Goal: Task Accomplishment & Management: Manage account settings

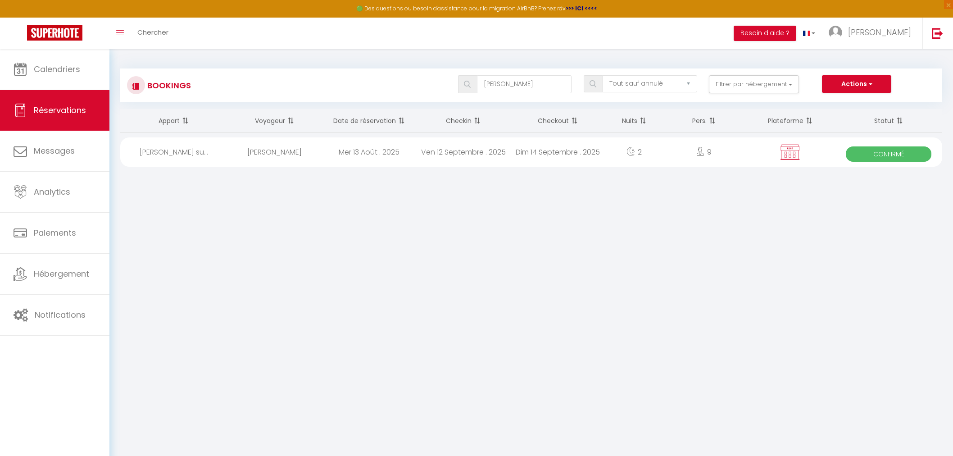
select select "not_cancelled"
click at [936, 32] on img at bounding box center [937, 32] width 11 height 11
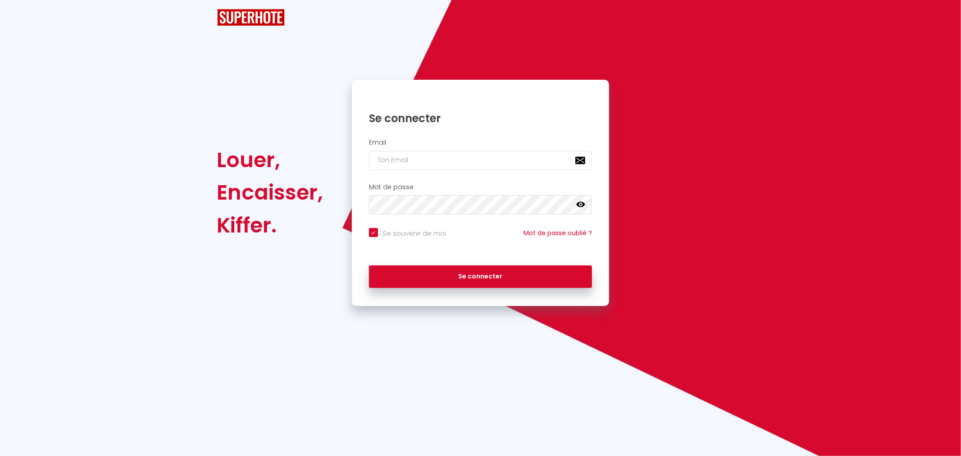
checkbox input "true"
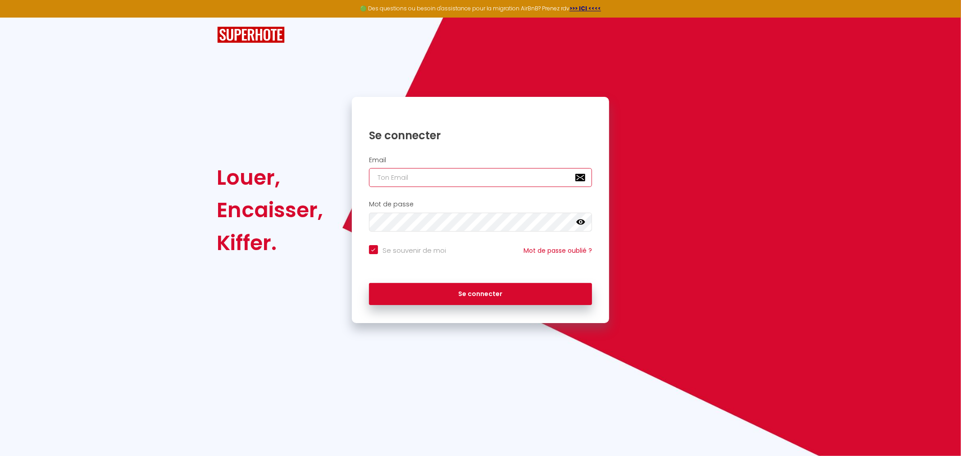
type input "[PERSON_NAME][EMAIL_ADDRESS][PERSON_NAME][DOMAIN_NAME]"
checkbox input "true"
drag, startPoint x: 452, startPoint y: 176, endPoint x: 313, endPoint y: 174, distance: 139.7
click at [316, 175] on div "Louer, Encaisser, Kiffer. Se connecter Email charpentier.shane@gmail.com Mot de…" at bounding box center [480, 210] width 539 height 226
paste input "jerome@homely-solutions"
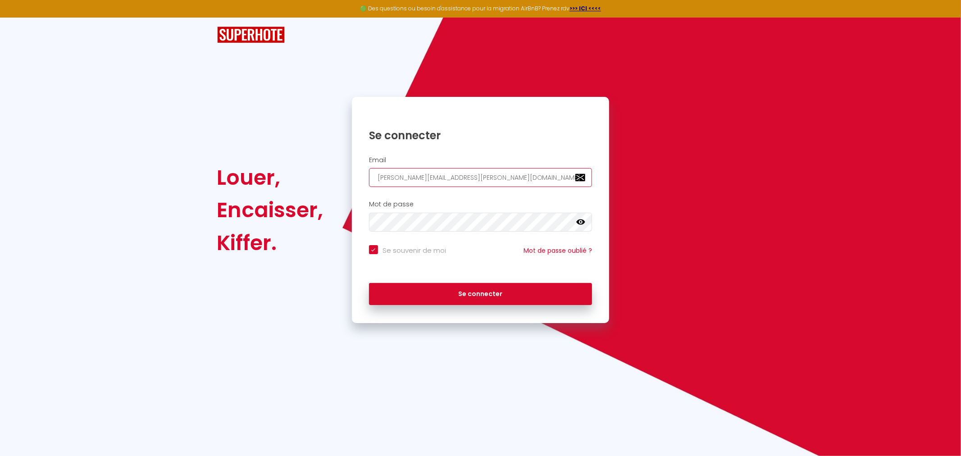
type input "jerome@homely-solutions.com"
checkbox input "true"
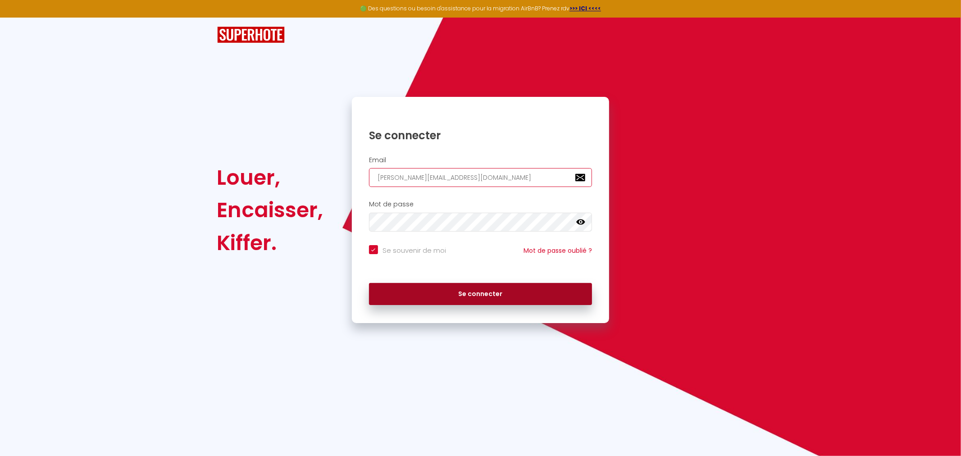
type input "jerome@homely-solutions.com"
click at [424, 301] on button "Se connecter" at bounding box center [480, 294] width 223 height 23
checkbox input "true"
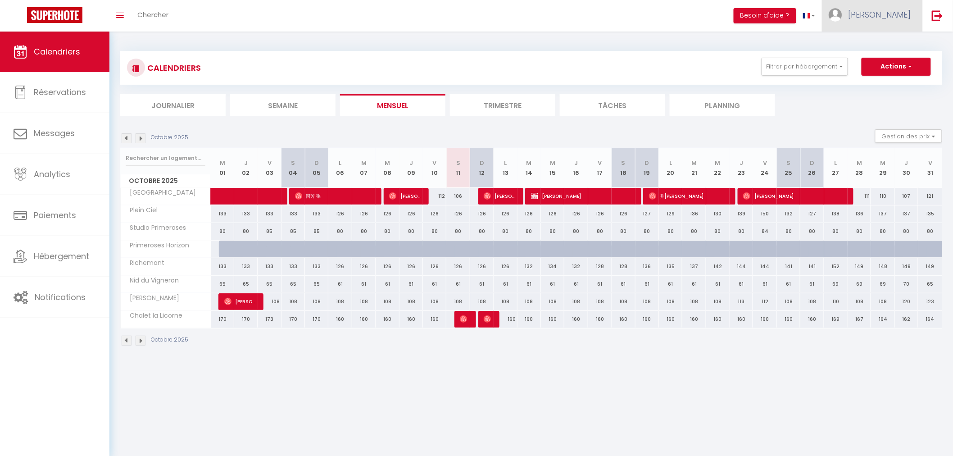
click at [894, 18] on span "Jérôme" at bounding box center [879, 14] width 63 height 11
click at [883, 45] on link "Paramètres" at bounding box center [886, 44] width 67 height 15
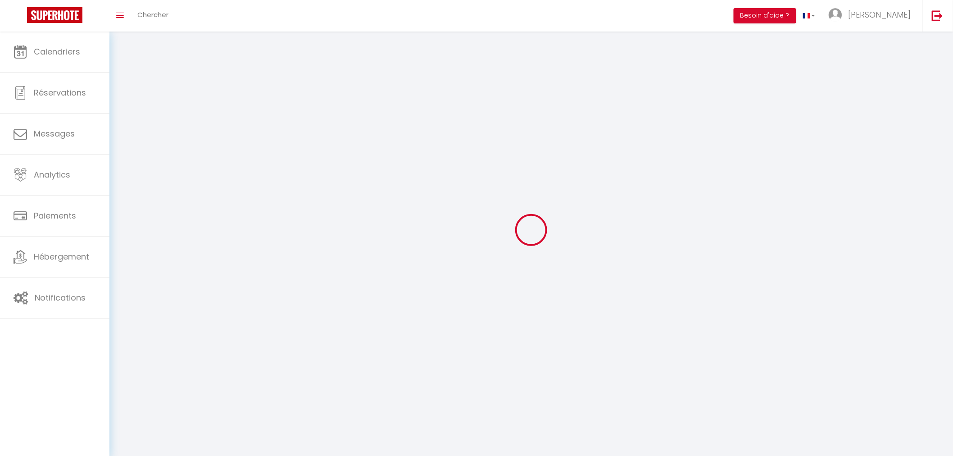
type input "AA4YkJlyg9CS4lTr4LL5Ee4au"
type input "ej61y8c4W5b5e4wBZSLP1dXs6"
type input "https://app.superhote.com/#/get-available-rentals/ej61y8c4W5b5e4wBZSLP1dXs6"
select select "208"
select select "94"
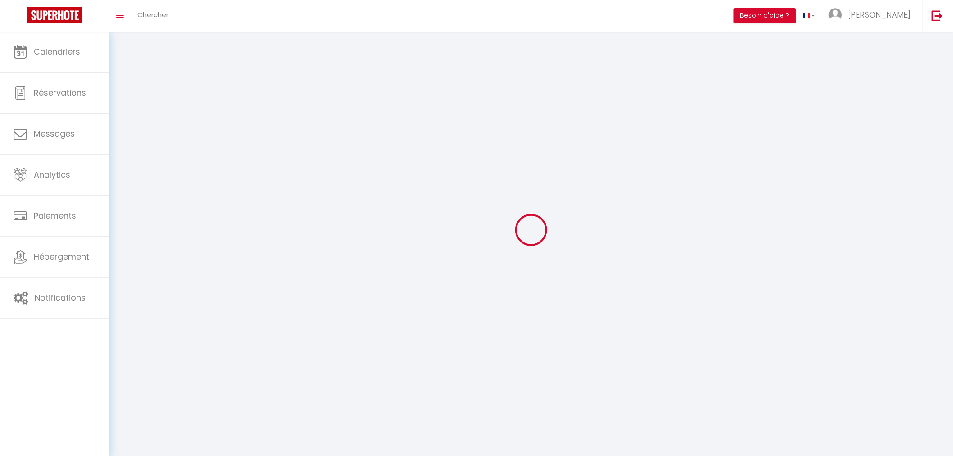
select select "fr"
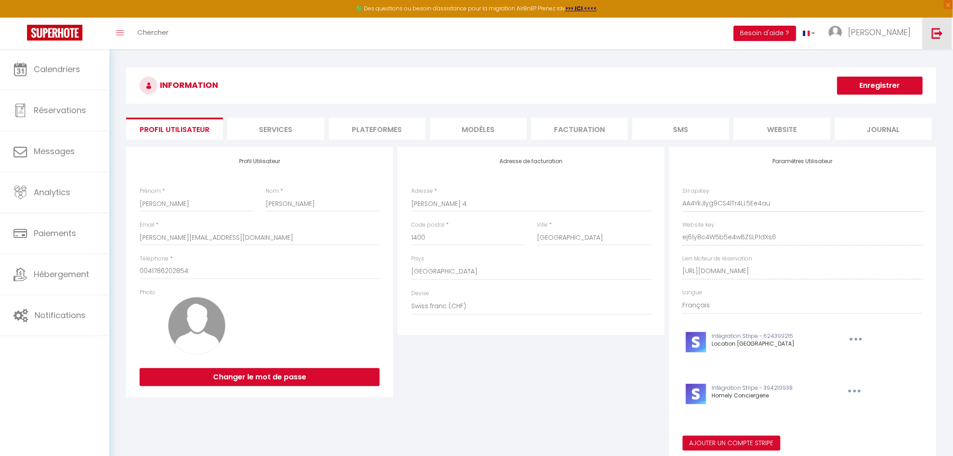
click at [934, 30] on img at bounding box center [937, 32] width 11 height 11
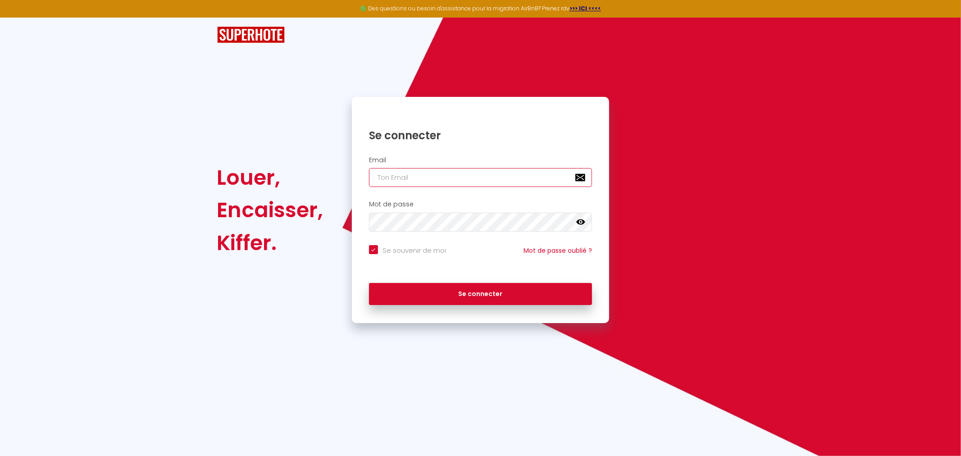
type input "[PERSON_NAME][EMAIL_ADDRESS][PERSON_NAME][DOMAIN_NAME]"
checkbox input "true"
drag, startPoint x: 489, startPoint y: 173, endPoint x: 344, endPoint y: 173, distance: 145.5
click at [344, 173] on div "Louer, Encaisser, [PERSON_NAME]. Se connecter Email [PERSON_NAME][EMAIL_ADDRESS…" at bounding box center [480, 210] width 539 height 226
paste input "homelys.hub+reservation"
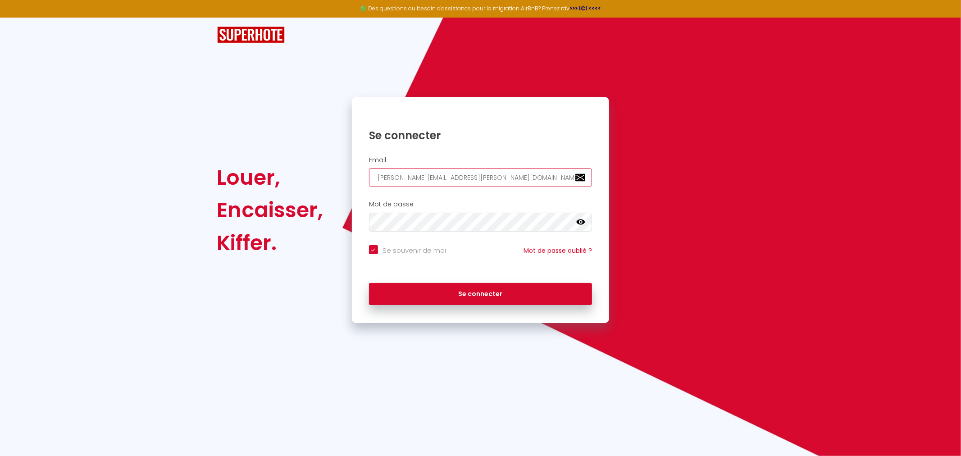
type input "homelys.hub+reservation@gmail.com"
checkbox input "true"
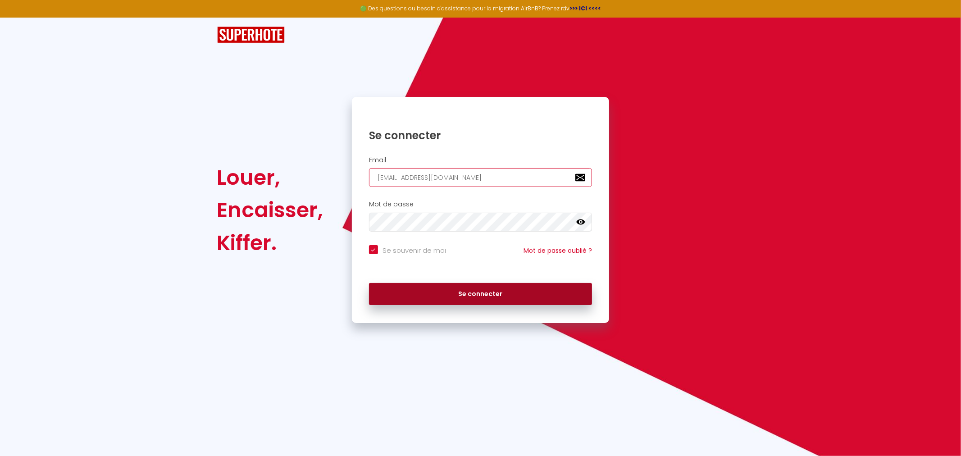
type input "homelys.hub+reservation@gmail.com"
click at [440, 287] on button "Se connecter" at bounding box center [480, 294] width 223 height 23
click at [471, 294] on button "Se connecter" at bounding box center [480, 294] width 223 height 23
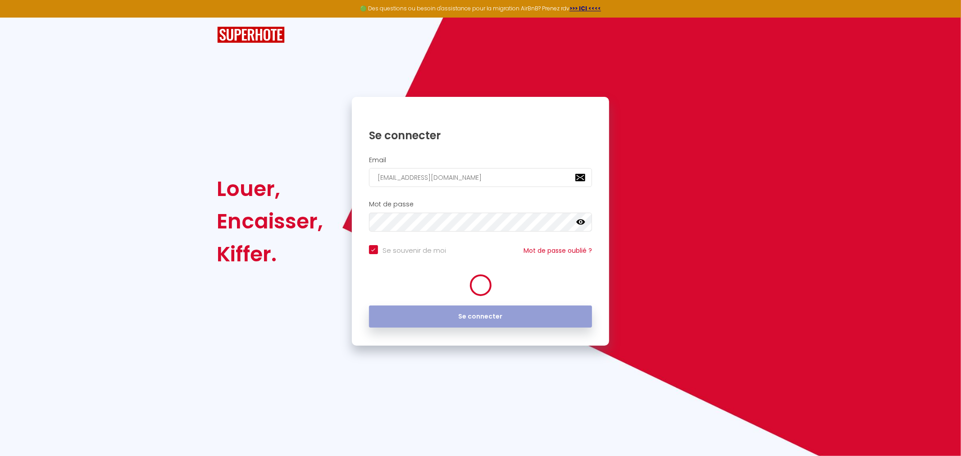
checkbox input "true"
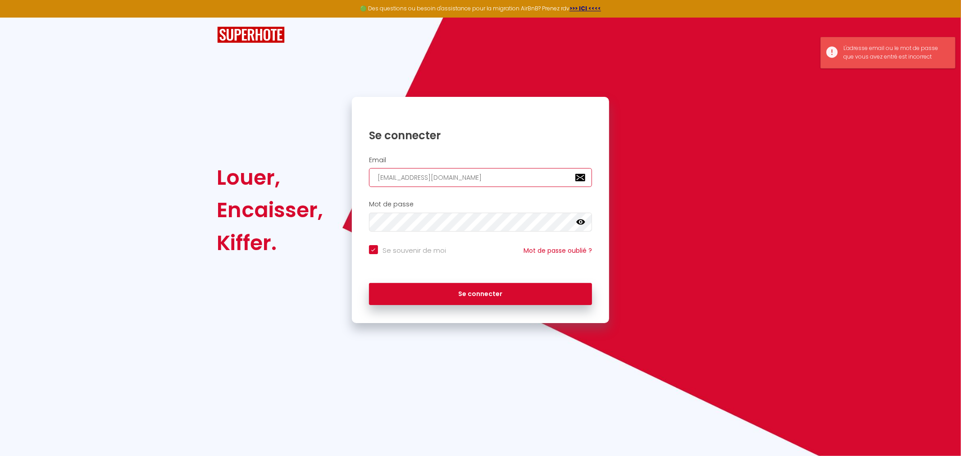
drag, startPoint x: 517, startPoint y: 177, endPoint x: 262, endPoint y: 171, distance: 255.0
click at [268, 171] on div "Louer, Encaisser, Kiffer. Se connecter Email homelys.hub+reservation@gmail.com …" at bounding box center [480, 210] width 539 height 226
paste input "jerome@homely-solutions"
type input "jerome@homely-solutions.com"
checkbox input "true"
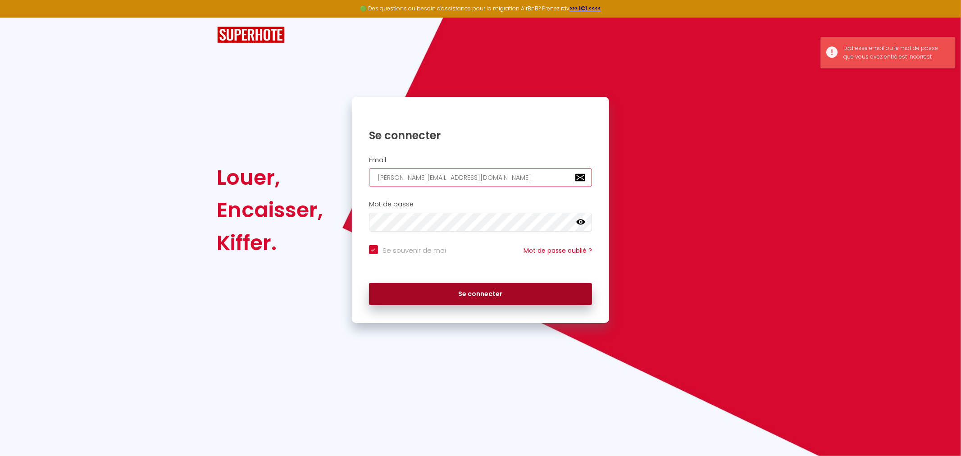
type input "jerome@homely-solutions.com"
click at [409, 284] on button "Se connecter" at bounding box center [480, 294] width 223 height 23
checkbox input "true"
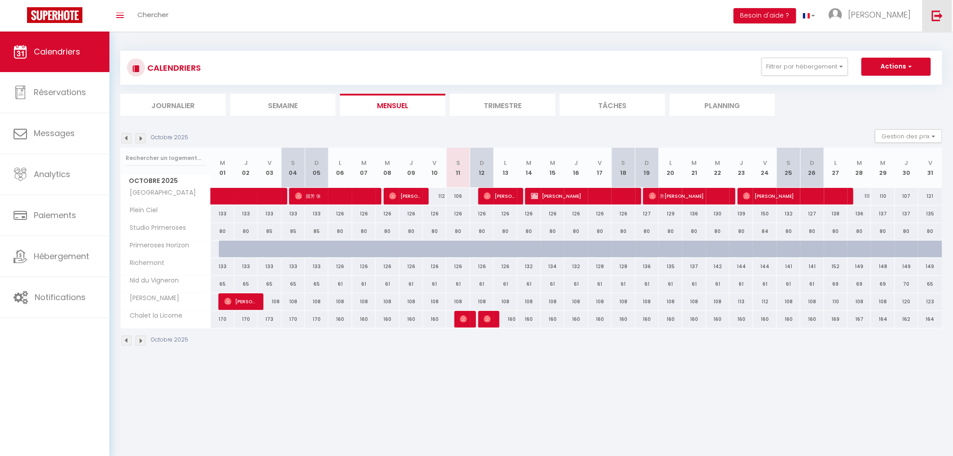
click at [933, 18] on img at bounding box center [937, 15] width 11 height 11
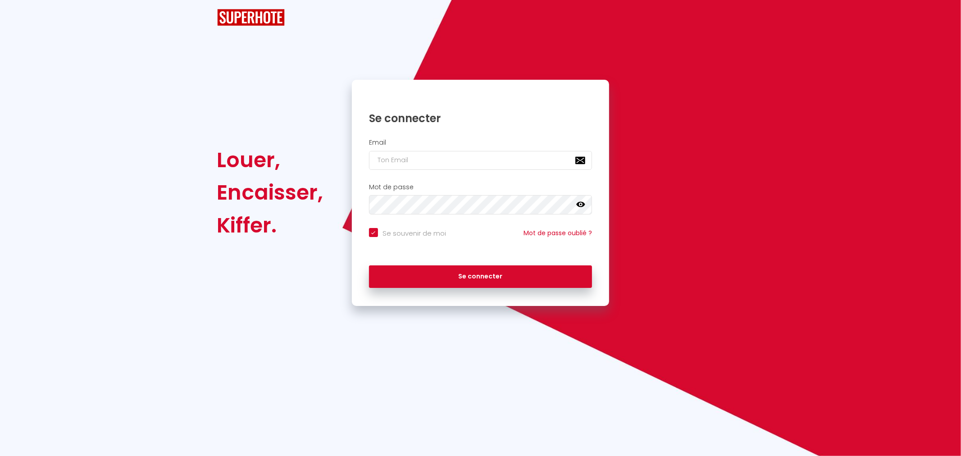
checkbox input "true"
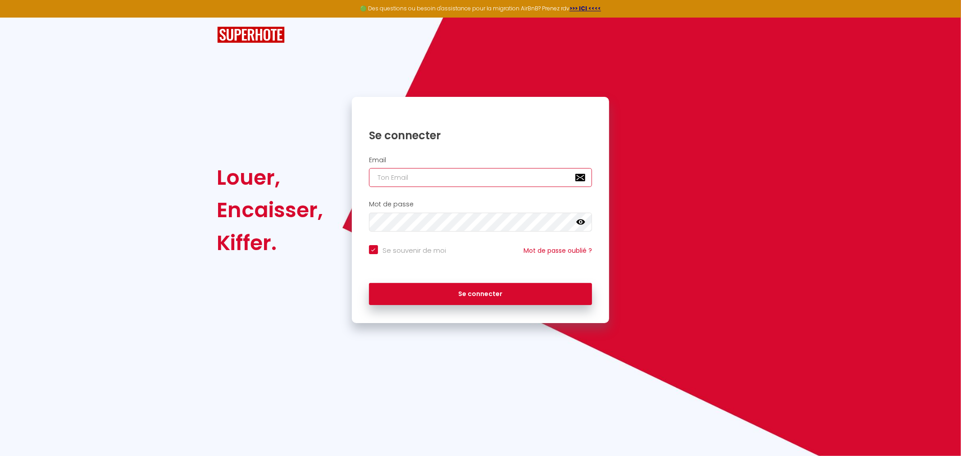
type input "[PERSON_NAME][EMAIL_ADDRESS][PERSON_NAME][DOMAIN_NAME]"
checkbox input "true"
drag, startPoint x: 486, startPoint y: 176, endPoint x: 303, endPoint y: 176, distance: 182.9
click at [316, 177] on div "Louer, Encaisser, [PERSON_NAME]. Se connecter Email [PERSON_NAME][EMAIL_ADDRESS…" at bounding box center [480, 210] width 539 height 226
paste input "ontact@lalliancedessoeurs"
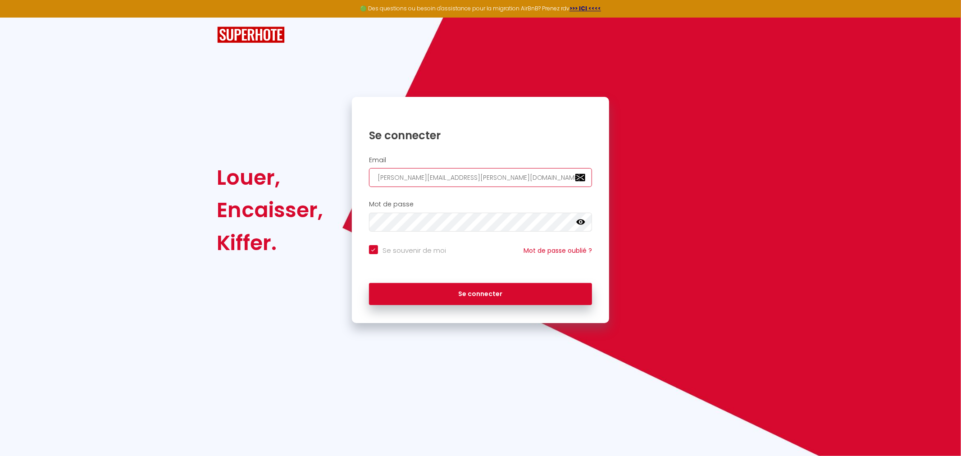
type input "contact@lalliancedessoeurs.com"
checkbox input "true"
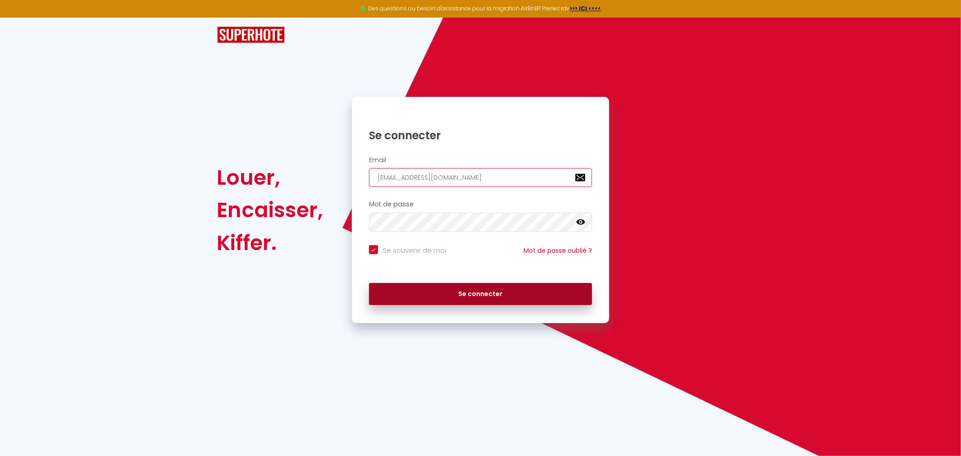
type input "contact@lalliancedessoeurs.com"
click at [423, 286] on button "Se connecter" at bounding box center [480, 294] width 223 height 23
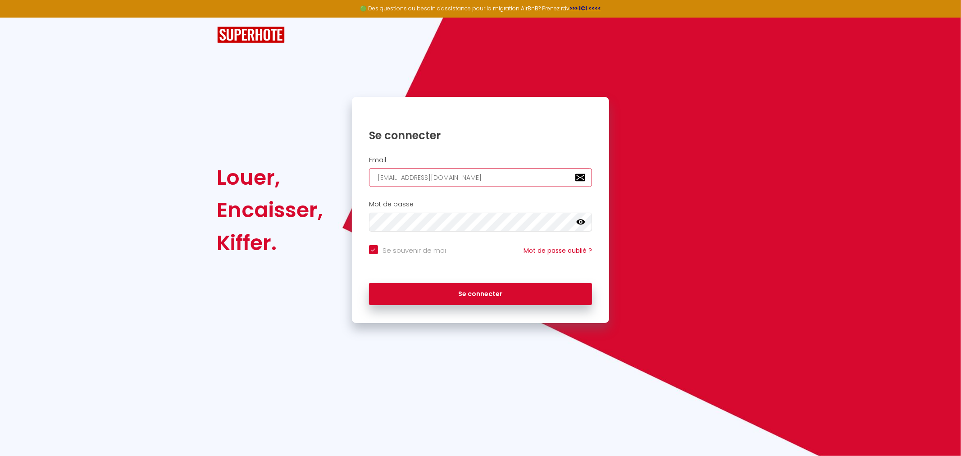
drag, startPoint x: 490, startPoint y: 174, endPoint x: 332, endPoint y: 170, distance: 158.6
click at [332, 170] on div "Louer, Encaisser, Kiffer. Se connecter Email contact@lalliancedessoeurs.com Mot…" at bounding box center [480, 210] width 539 height 226
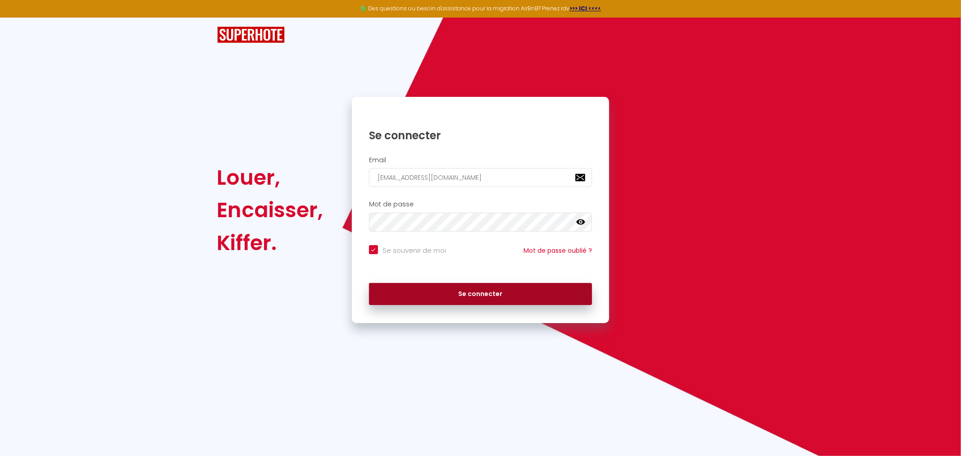
click at [441, 300] on button "Se connecter" at bounding box center [480, 294] width 223 height 23
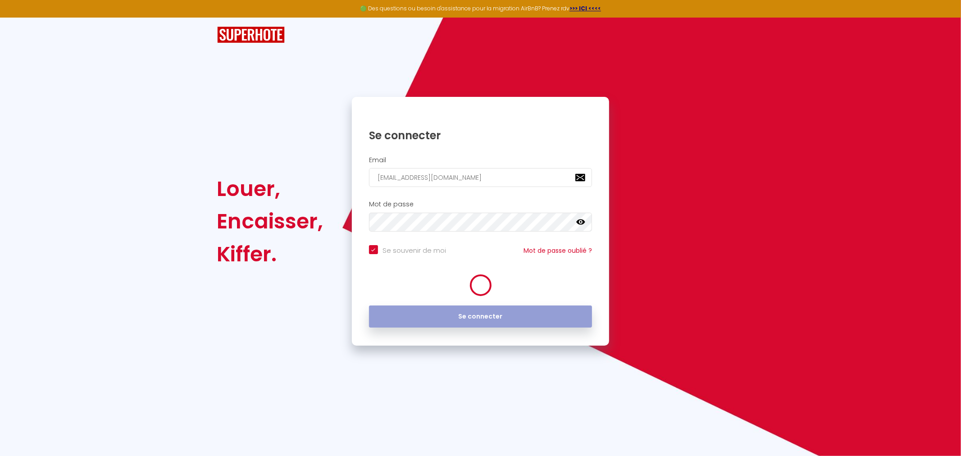
checkbox input "true"
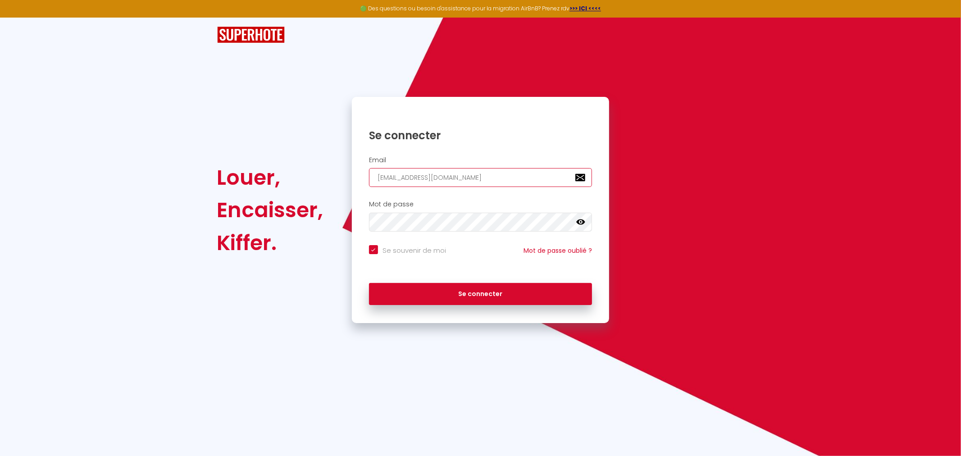
drag, startPoint x: 478, startPoint y: 177, endPoint x: 327, endPoint y: 174, distance: 151.4
click at [327, 174] on div "Louer, Encaisser, Kiffer. Se connecter Email contact@lalliancedessoeurs.com Mot…" at bounding box center [480, 210] width 539 height 226
paste input "conciergerielacabane.fr"
type input "contact@conciergerielacabane.fr"
checkbox input "true"
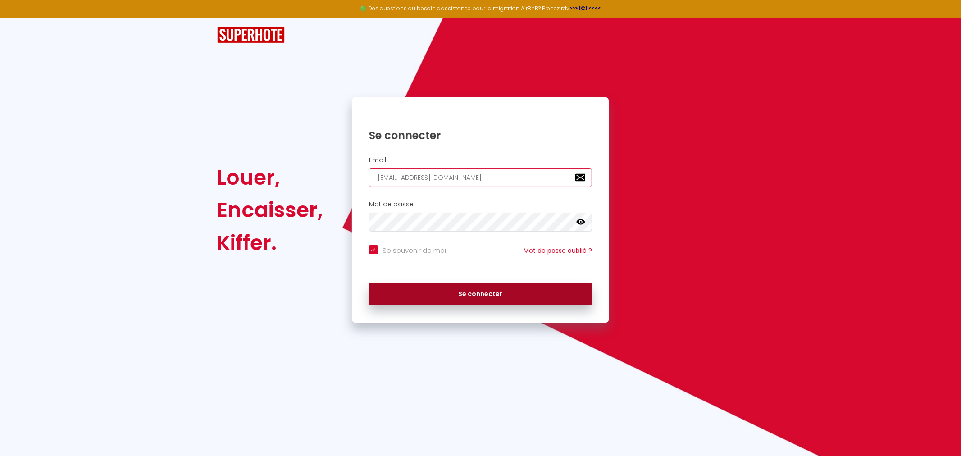
type input "contact@conciergerielacabane.fr"
click at [432, 293] on button "Se connecter" at bounding box center [480, 294] width 223 height 23
checkbox input "true"
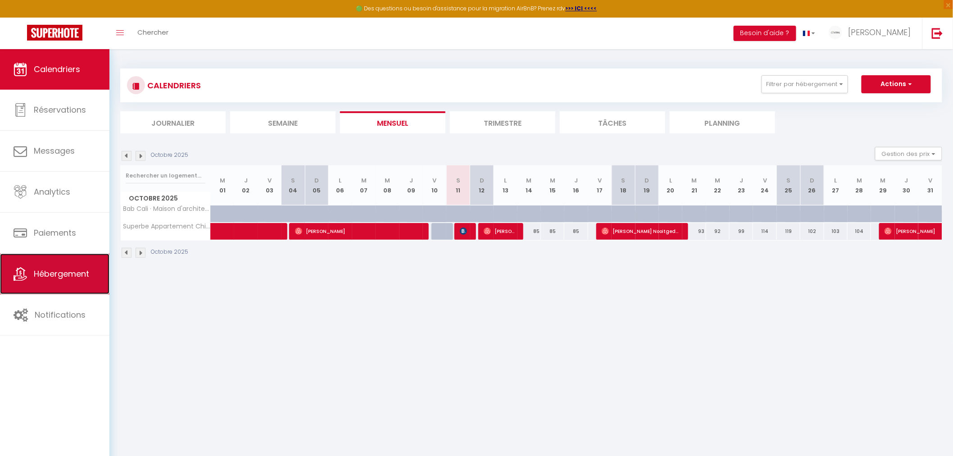
click at [82, 278] on span "Hébergement" at bounding box center [61, 273] width 55 height 11
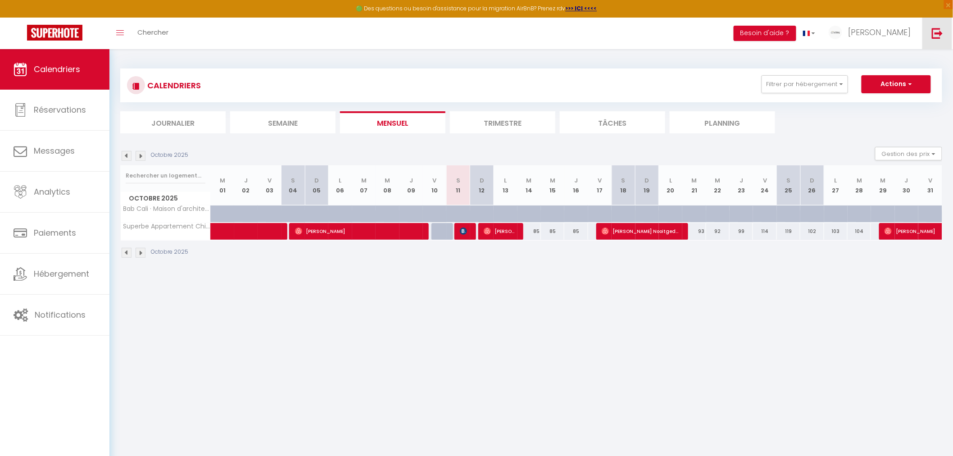
click at [930, 31] on link at bounding box center [938, 34] width 30 height 32
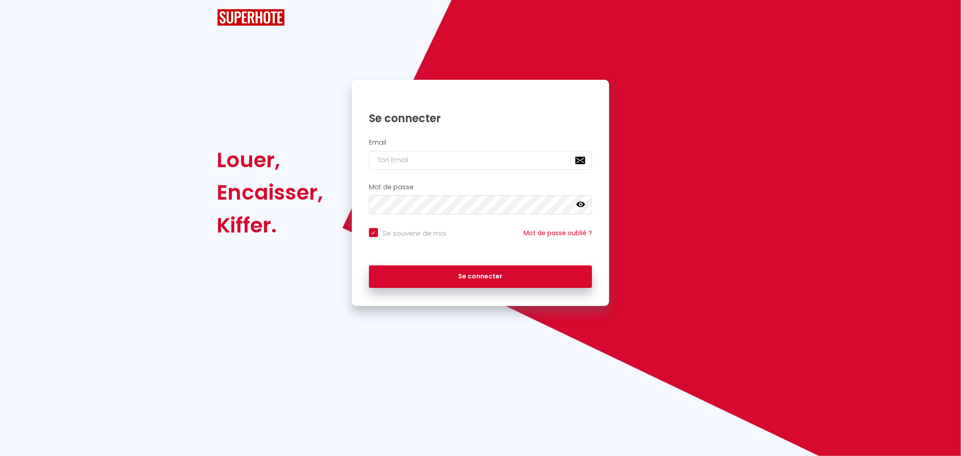
checkbox input "true"
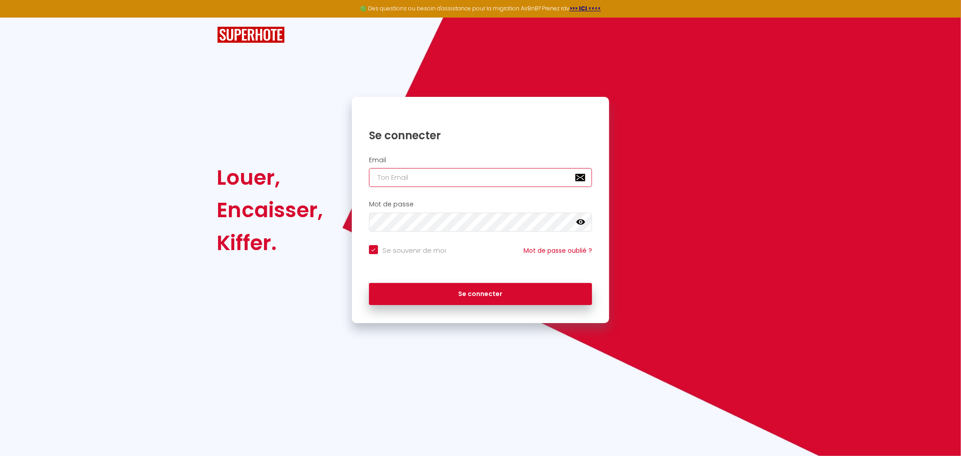
type input "[PERSON_NAME][EMAIL_ADDRESS][PERSON_NAME][DOMAIN_NAME]"
checkbox input "true"
drag, startPoint x: 488, startPoint y: 179, endPoint x: 255, endPoint y: 168, distance: 234.1
click at [273, 169] on div "Louer, Encaisser, [PERSON_NAME]. Se connecter Email [PERSON_NAME][EMAIL_ADDRESS…" at bounding box center [480, 210] width 539 height 226
paste input "nicolas.gervason"
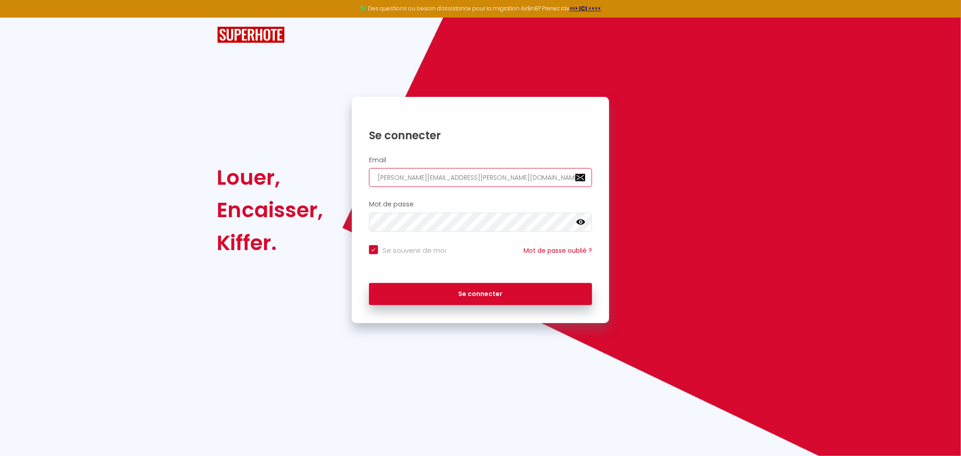
type input "nicolas.gervason@gmail.com"
checkbox input "true"
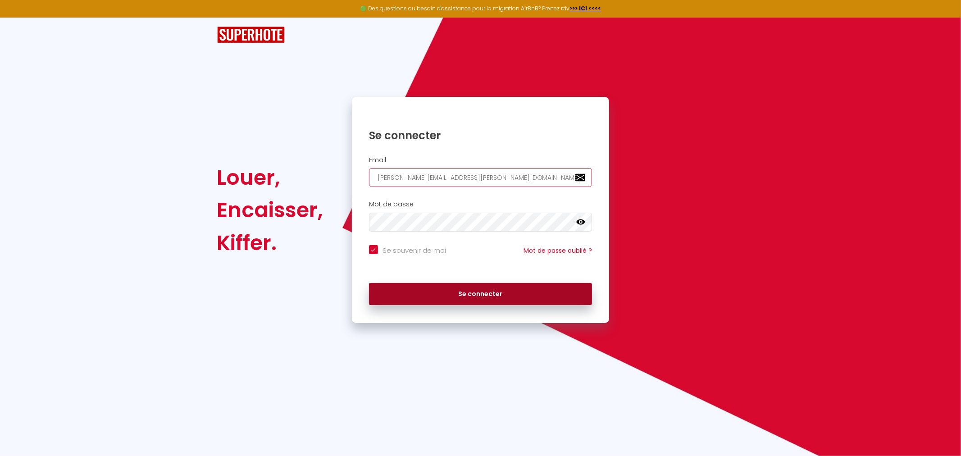
type input "nicolas.gervason@gmail.com"
click at [401, 295] on button "Se connecter" at bounding box center [480, 294] width 223 height 23
checkbox input "true"
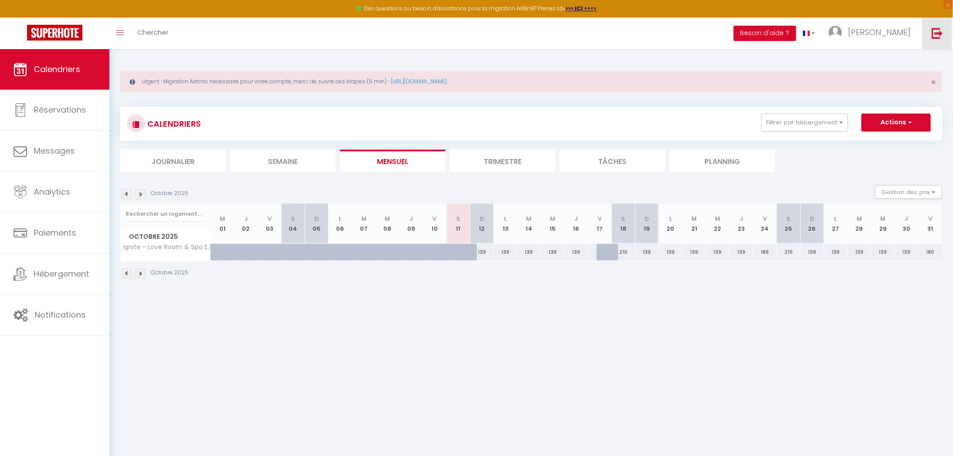
click at [938, 35] on img at bounding box center [937, 32] width 11 height 11
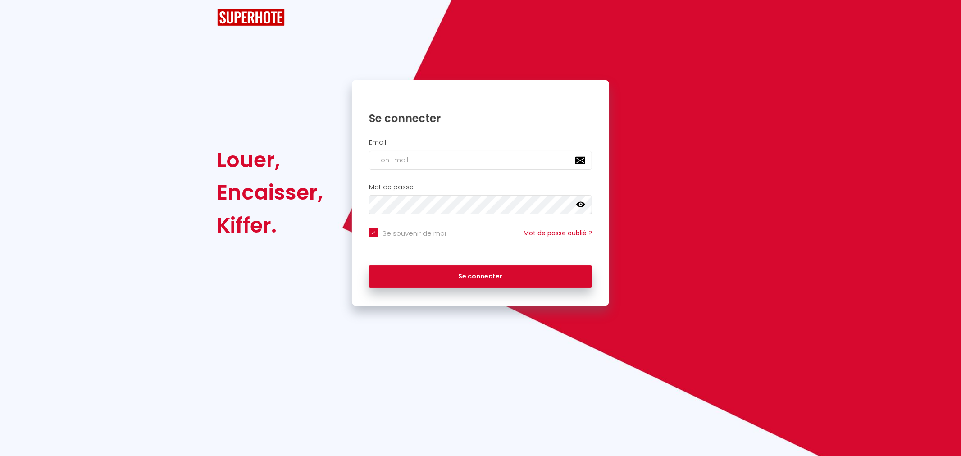
checkbox input "true"
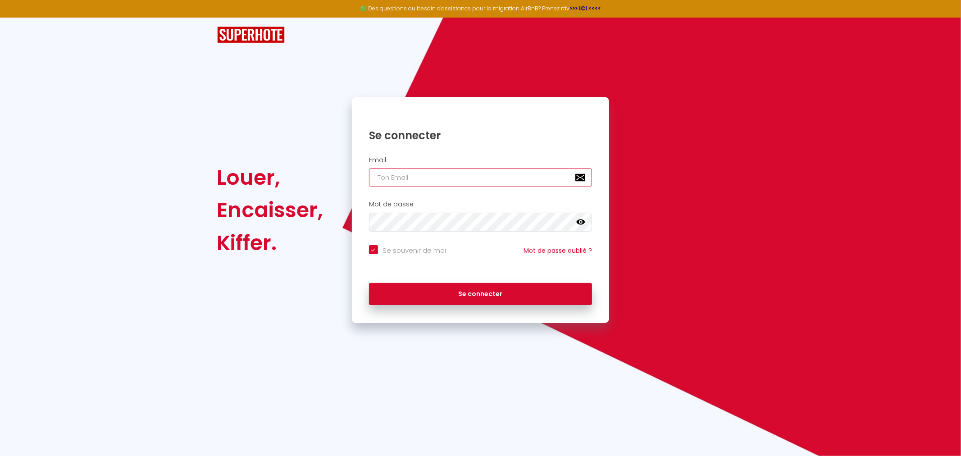
type input "[PERSON_NAME][EMAIL_ADDRESS][PERSON_NAME][DOMAIN_NAME]"
checkbox input "true"
drag, startPoint x: 459, startPoint y: 177, endPoint x: 295, endPoint y: 174, distance: 164.9
click at [320, 176] on div "Louer, Encaisser, [PERSON_NAME]. Se connecter Email [PERSON_NAME][EMAIL_ADDRESS…" at bounding box center [480, 210] width 539 height 226
paste input "ontact@ignite-room.fr"
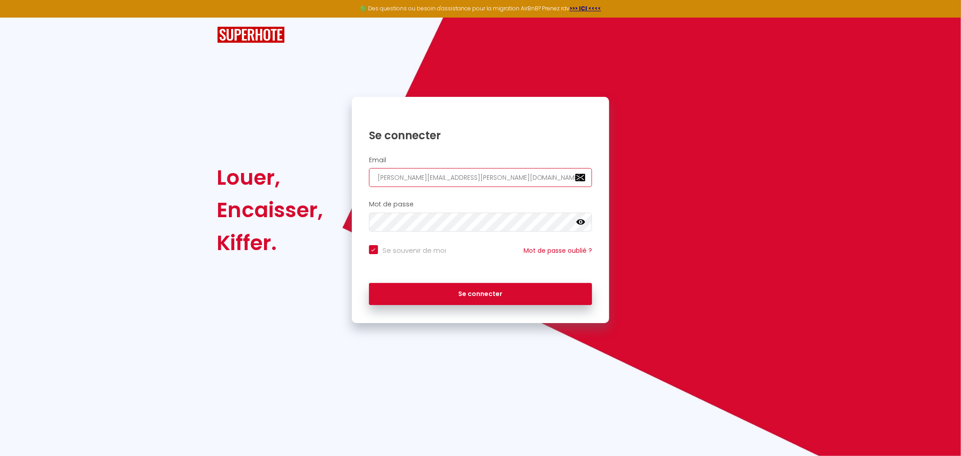
type input "contact@ignite-room.fr"
checkbox input "true"
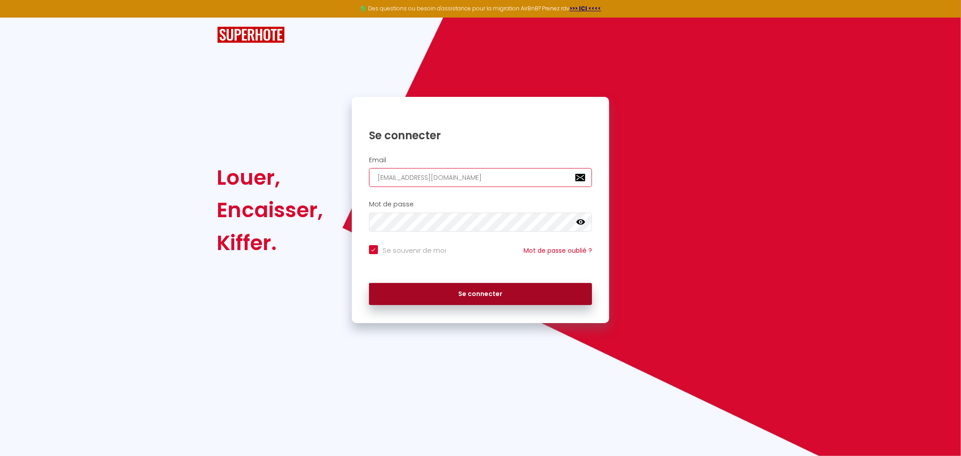
type input "contact@ignite-room.fr"
click at [431, 299] on button "Se connecter" at bounding box center [480, 294] width 223 height 23
checkbox input "true"
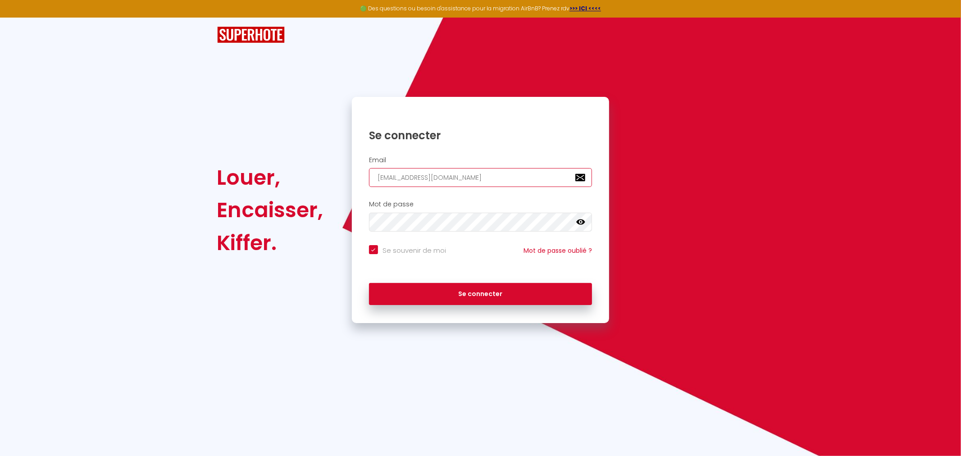
drag, startPoint x: 481, startPoint y: 180, endPoint x: 327, endPoint y: 170, distance: 154.4
click at [332, 170] on div "Louer, Encaisser, Kiffer. Se connecter Email contact@ignite-room.fr Mot de pass…" at bounding box center [480, 210] width 539 height 226
paste input "rr.vinz@gmail.com"
type input "rr.vinz@gmail.com"
checkbox input "true"
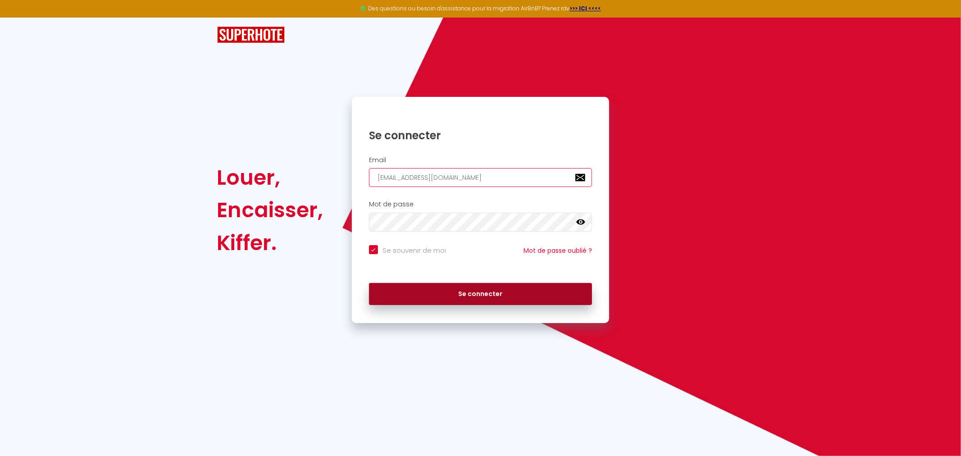
type input "rr.vinz@gmail.com"
click at [411, 286] on button "Se connecter" at bounding box center [480, 294] width 223 height 23
checkbox input "true"
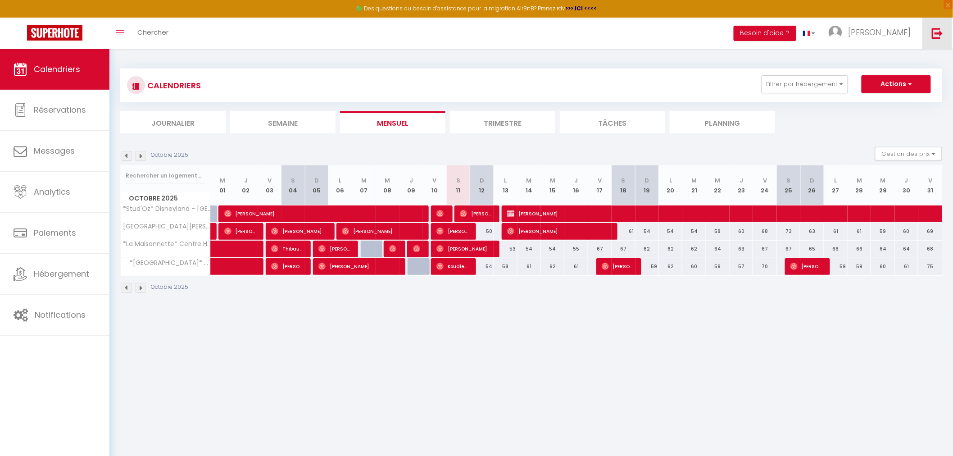
click at [934, 37] on img at bounding box center [937, 32] width 11 height 11
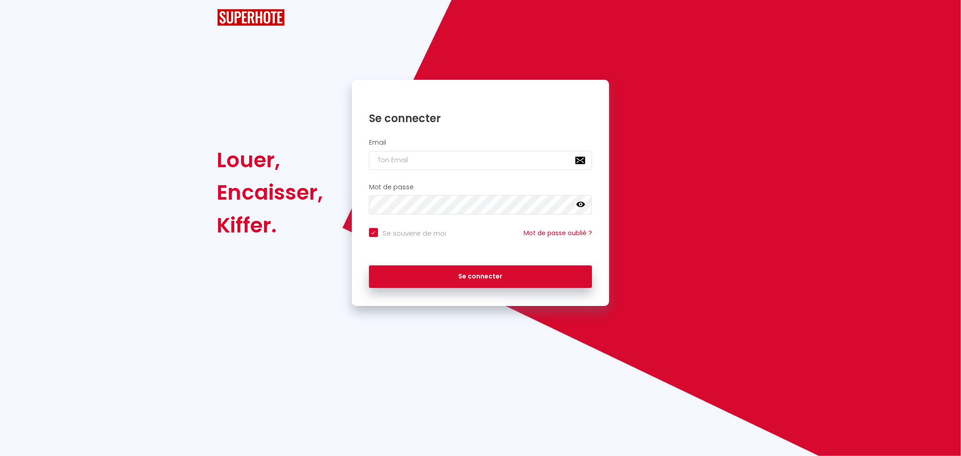
checkbox input "true"
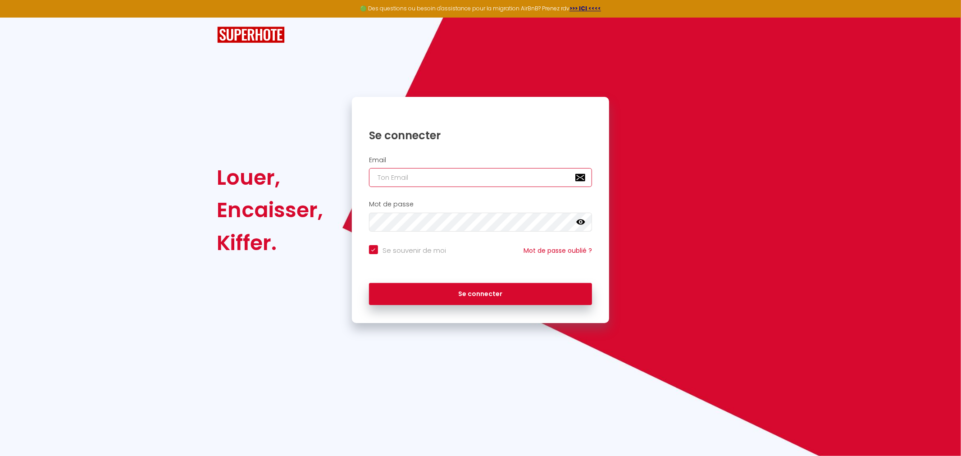
type input "[PERSON_NAME][EMAIL_ADDRESS][PERSON_NAME][DOMAIN_NAME]"
checkbox input "true"
drag, startPoint x: 488, startPoint y: 180, endPoint x: 328, endPoint y: 176, distance: 160.4
click at [335, 176] on div "Louer, Encaisser, [PERSON_NAME]. Se connecter Email [PERSON_NAME][EMAIL_ADDRESS…" at bounding box center [480, 210] width 539 height 226
paste input "rr.vinz"
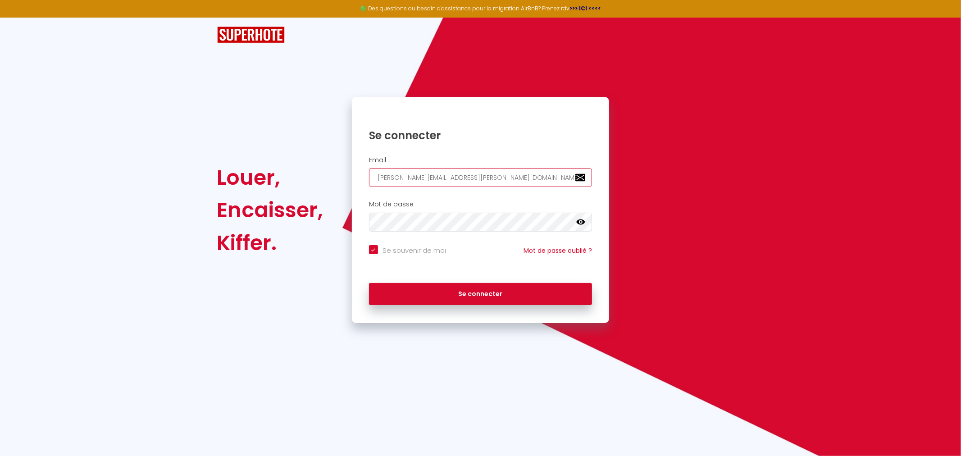
type input "rr.vinz@gmail.com"
checkbox input "true"
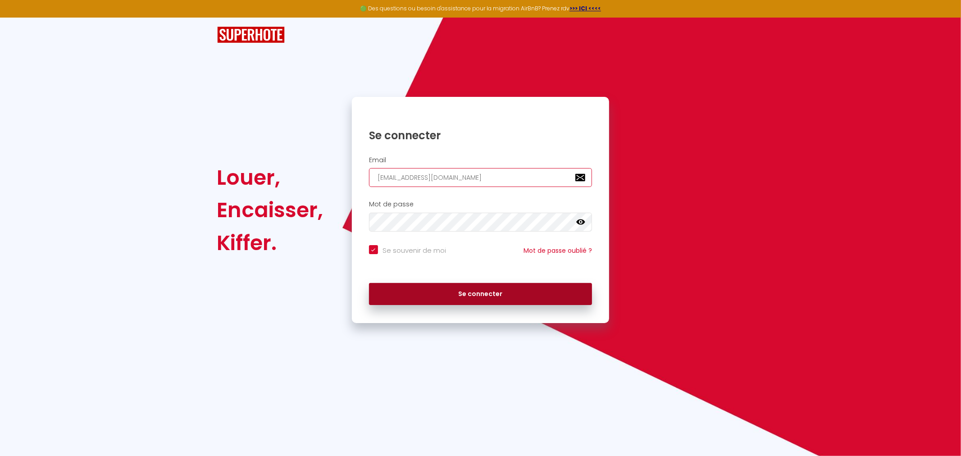
type input "rr.vinz@gmail.com"
click at [442, 287] on button "Se connecter" at bounding box center [480, 294] width 223 height 23
checkbox input "true"
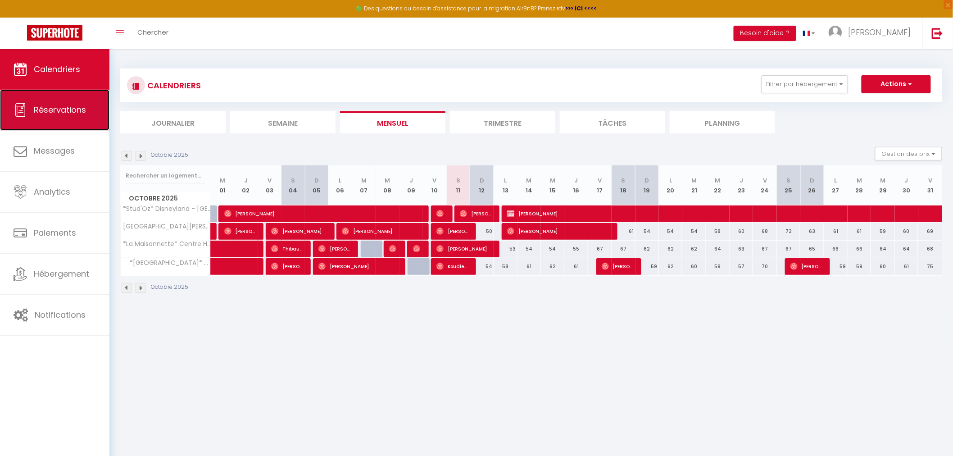
click at [55, 98] on link "Réservations" at bounding box center [54, 110] width 109 height 41
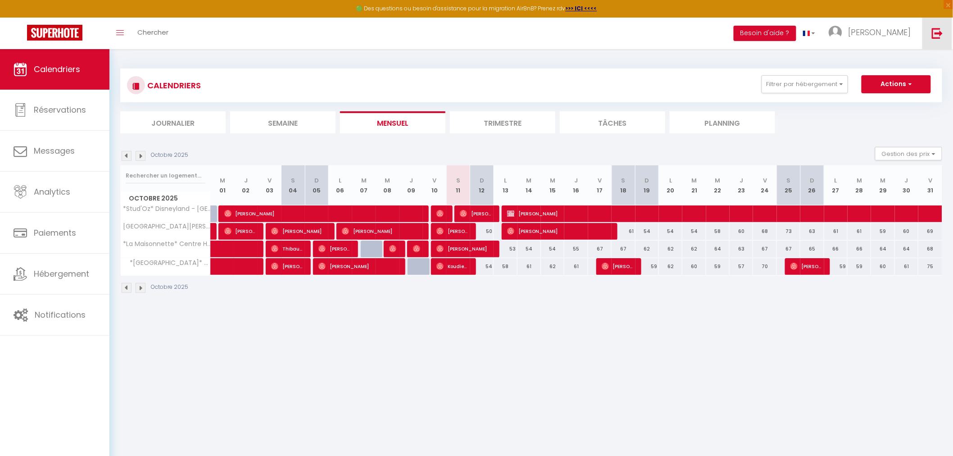
click at [940, 33] on img at bounding box center [937, 32] width 11 height 11
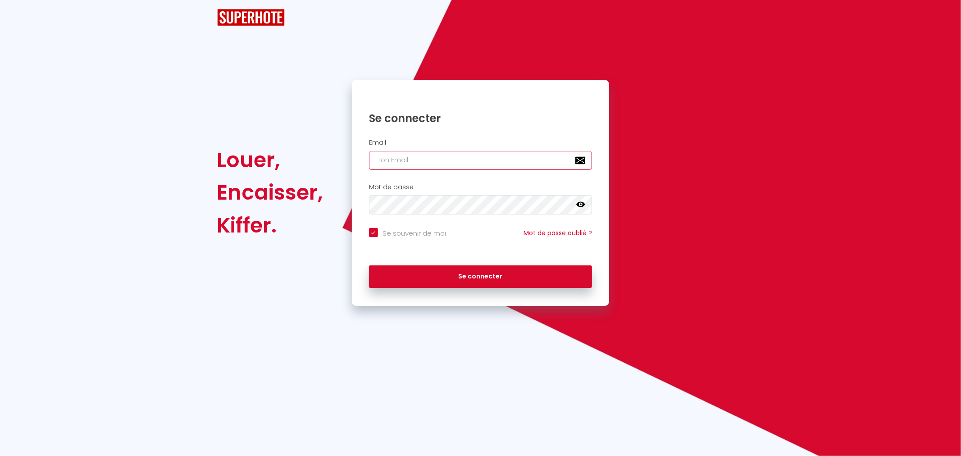
type input "[PERSON_NAME][EMAIL_ADDRESS][PERSON_NAME][DOMAIN_NAME]"
checkbox input "true"
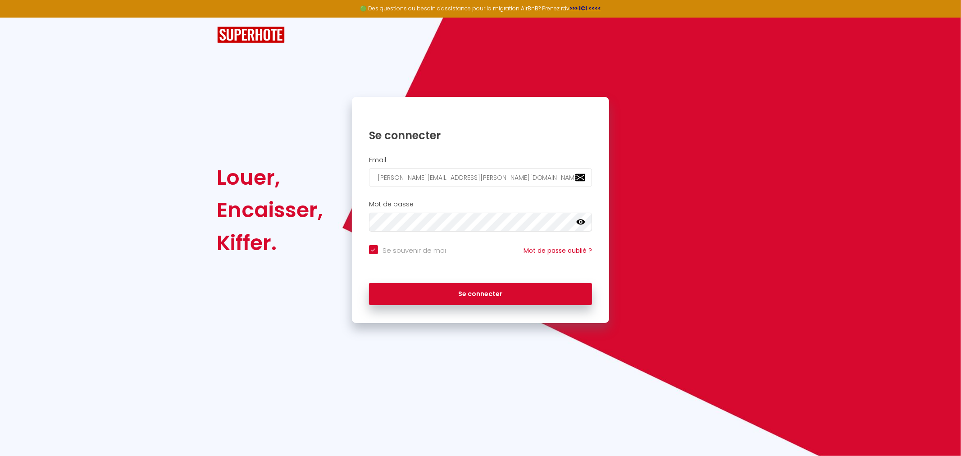
click at [497, 161] on h2 "Email" at bounding box center [480, 160] width 223 height 8
drag, startPoint x: 497, startPoint y: 174, endPoint x: 268, endPoint y: 176, distance: 229.8
click at [268, 176] on div "Louer, Encaisser, [PERSON_NAME]. Se connecter Email [PERSON_NAME][EMAIL_ADDRESS…" at bounding box center [480, 210] width 539 height 226
paste input "harmonyconciergeri"
type input "harmonyconciergerie@gmail.com"
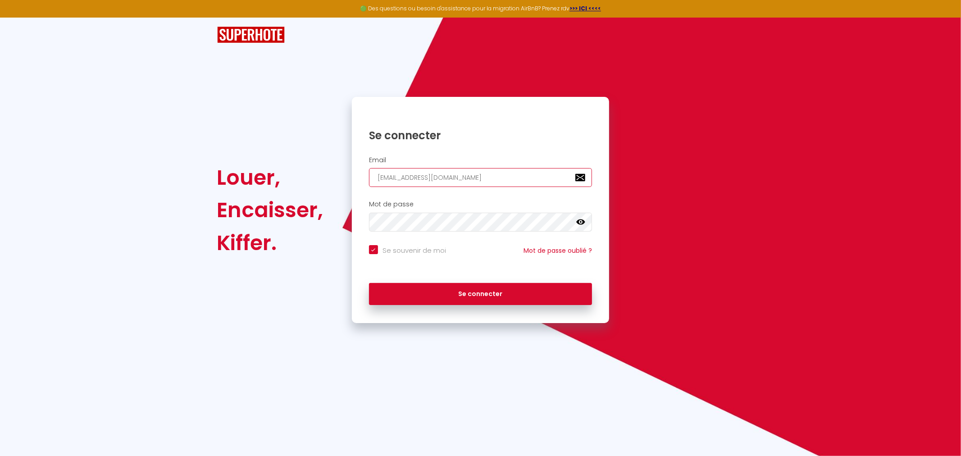
checkbox input "true"
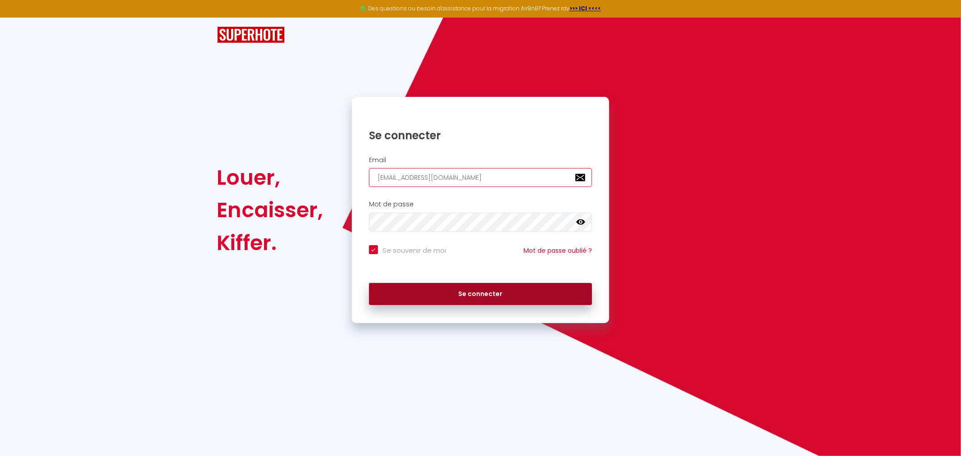
type input "harmonyconciergerie@gmail.com"
click at [406, 302] on button "Se connecter" at bounding box center [480, 294] width 223 height 23
checkbox input "true"
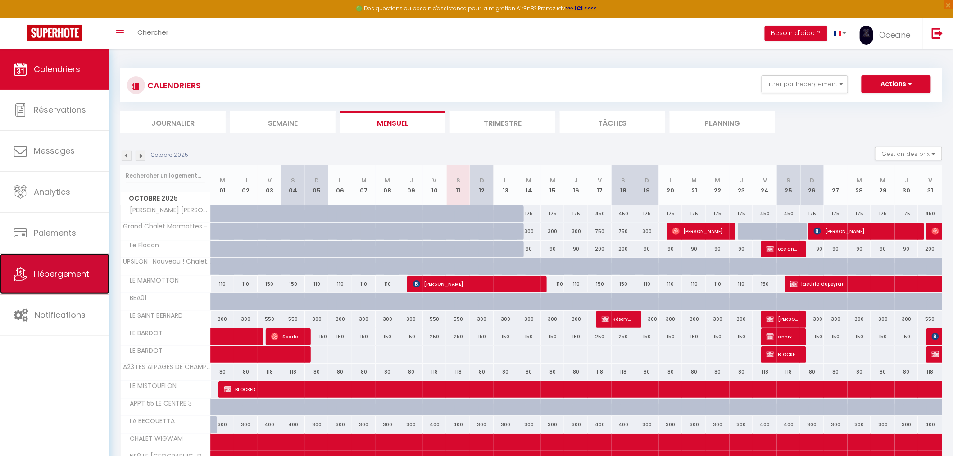
click at [44, 269] on span "Hébergement" at bounding box center [61, 273] width 55 height 11
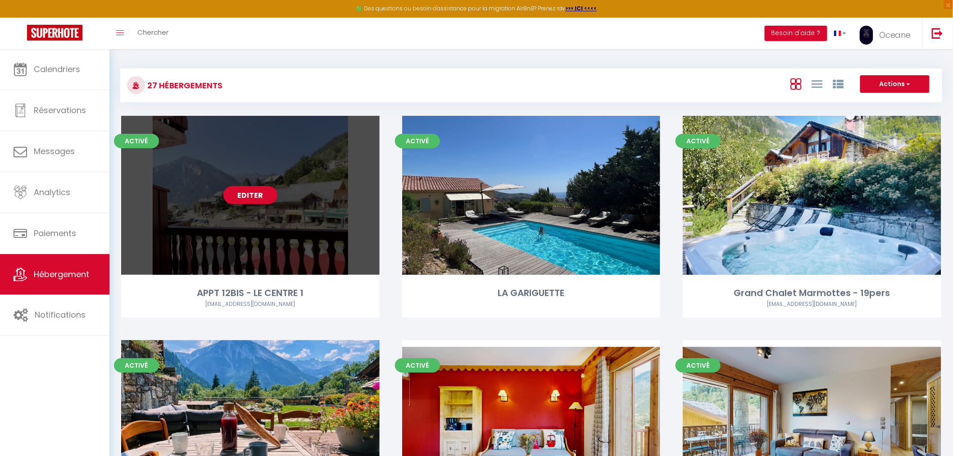
scroll to position [514, 0]
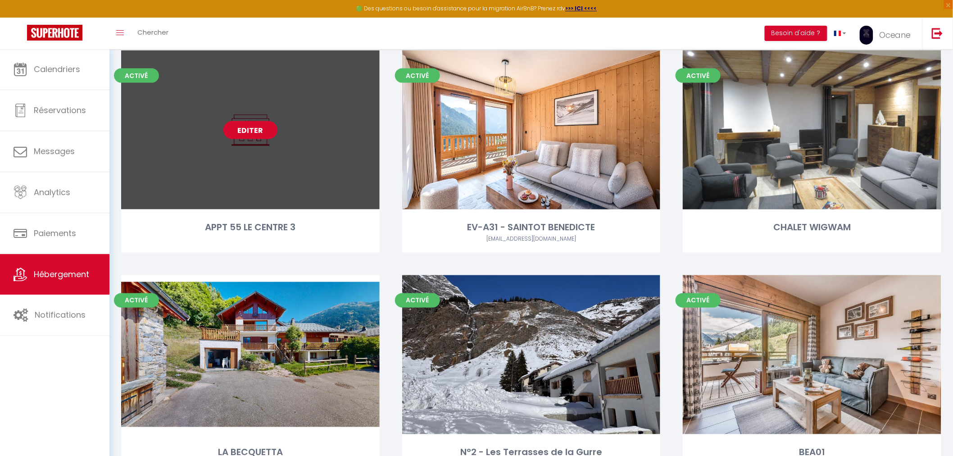
click at [250, 130] on link "Editer" at bounding box center [250, 130] width 54 height 18
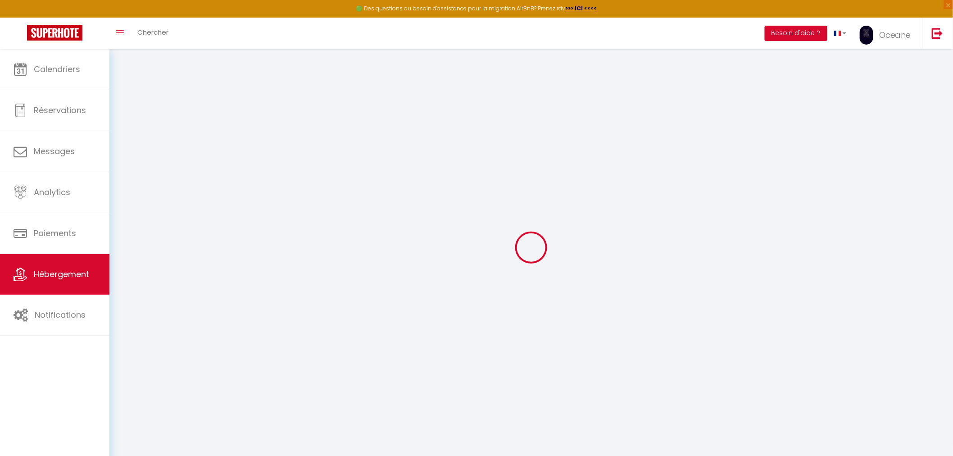
select select "+ 15 %"
select select "+ 20 %"
select select
checkbox input "false"
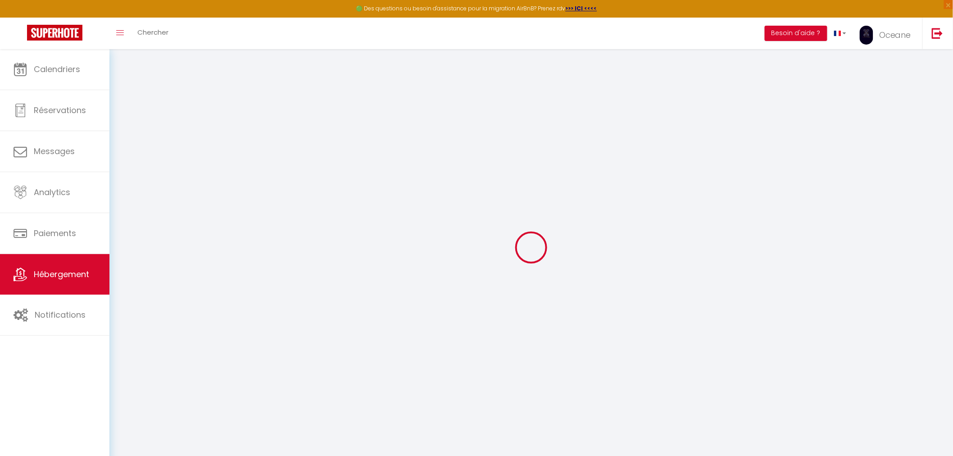
checkbox input "false"
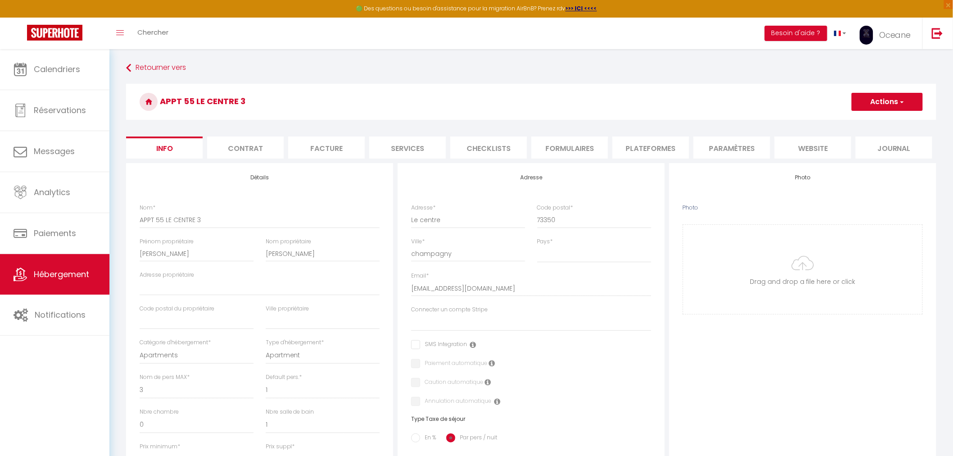
select select
checkbox input "false"
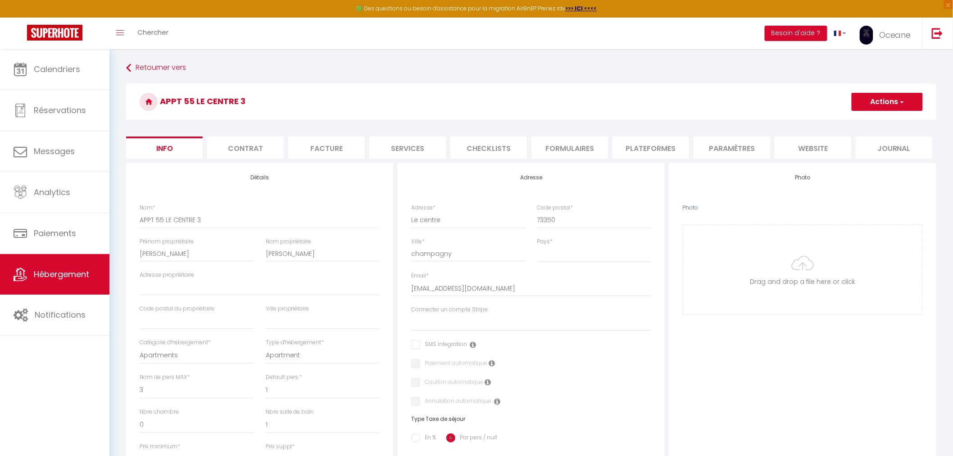
select select
checkbox input "false"
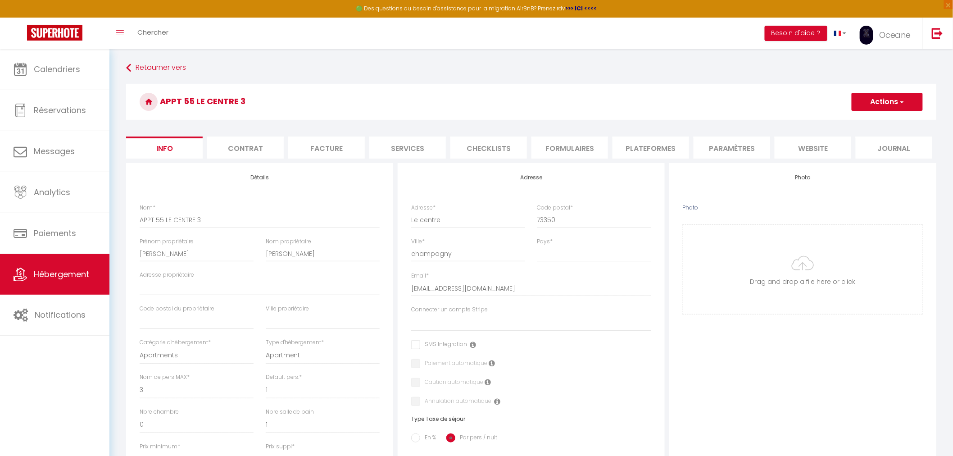
click at [668, 150] on li "Plateformes" at bounding box center [651, 147] width 77 height 22
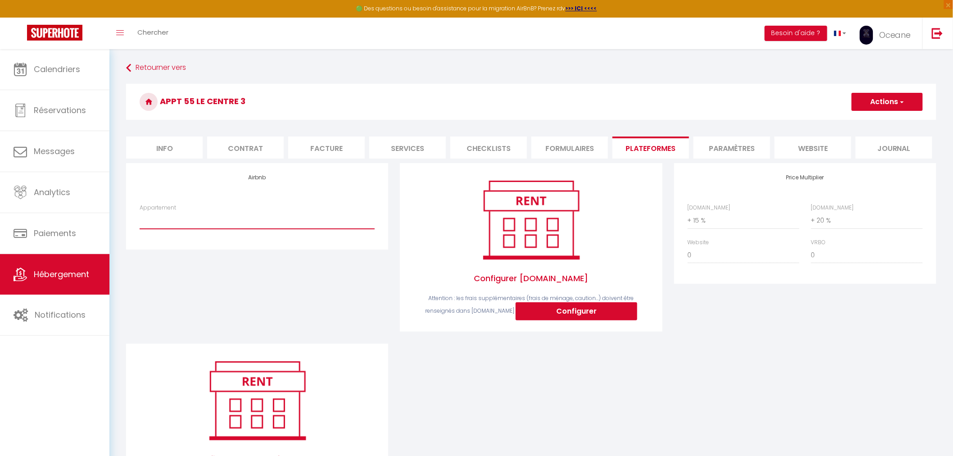
click at [191, 222] on select "Appartement" at bounding box center [257, 220] width 235 height 17
click at [930, 36] on link at bounding box center [938, 34] width 30 height 32
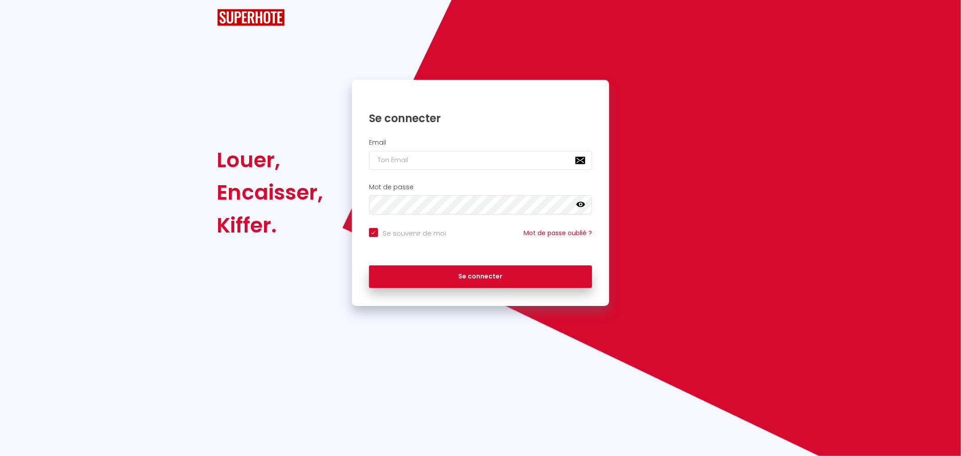
checkbox input "true"
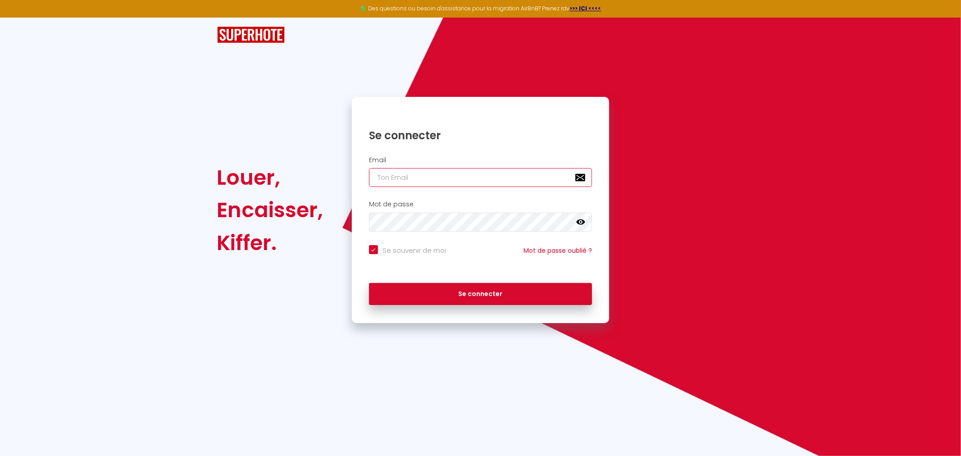
type input "[PERSON_NAME][EMAIL_ADDRESS][PERSON_NAME][DOMAIN_NAME]"
checkbox input "true"
drag, startPoint x: 535, startPoint y: 173, endPoint x: 289, endPoint y: 168, distance: 246.5
click at [290, 168] on div "Louer, Encaisser, [PERSON_NAME]. Se connecter Email [PERSON_NAME][EMAIL_ADDRESS…" at bounding box center [480, 210] width 539 height 226
paste input "nlemeunier24"
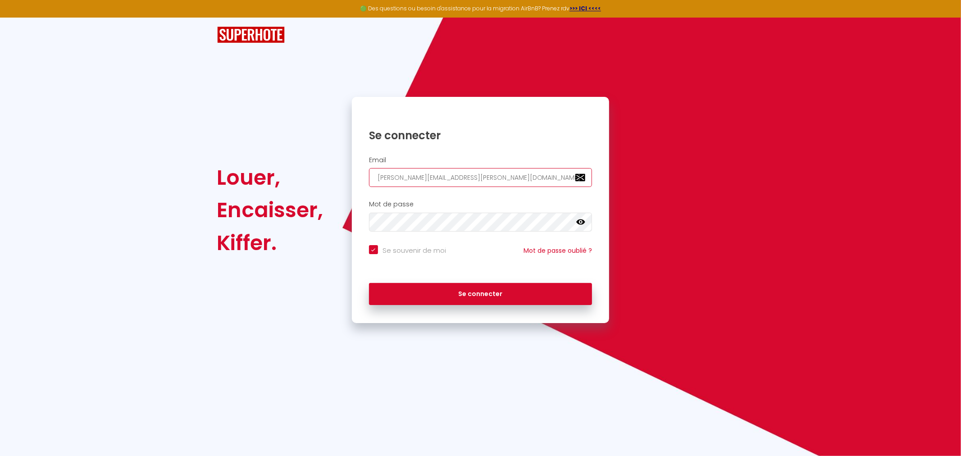
type input "nlemeunier24@gmail.com"
checkbox input "true"
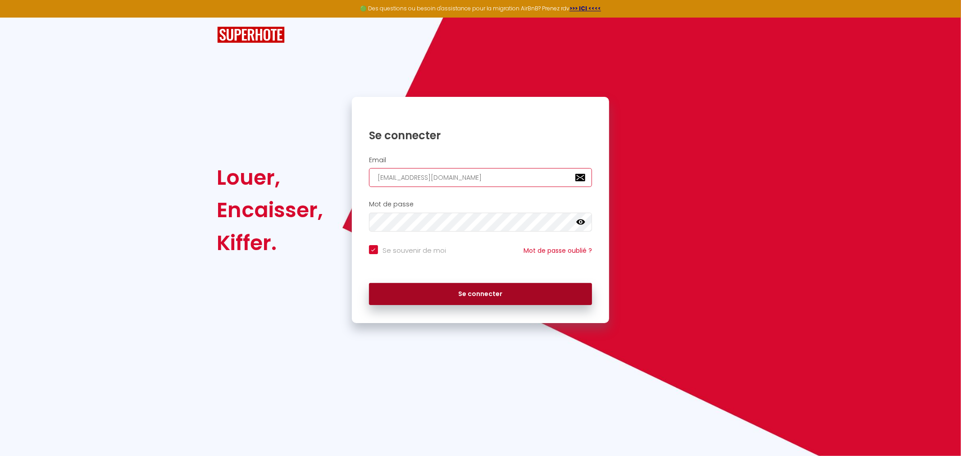
type input "nlemeunier24@gmail.com"
click at [454, 295] on button "Se connecter" at bounding box center [480, 294] width 223 height 23
checkbox input "true"
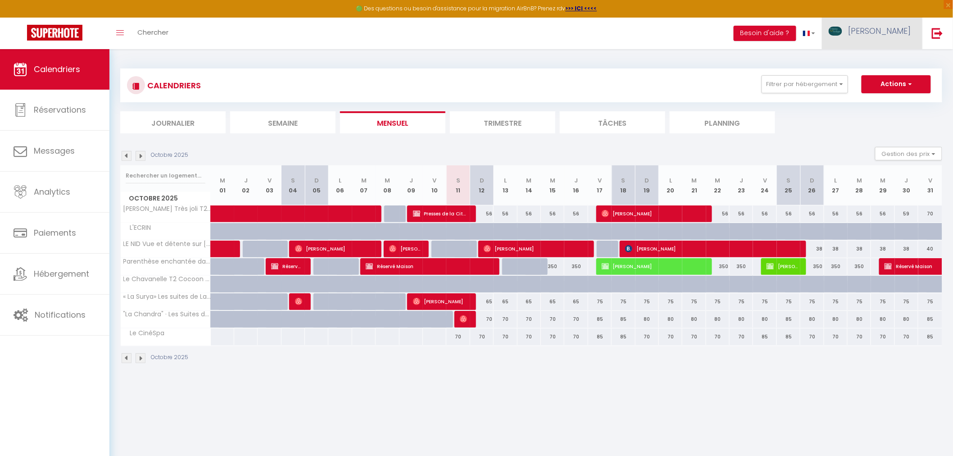
click at [907, 34] on span "Nathalie" at bounding box center [879, 30] width 63 height 11
click at [882, 60] on link "Paramètres" at bounding box center [886, 62] width 67 height 15
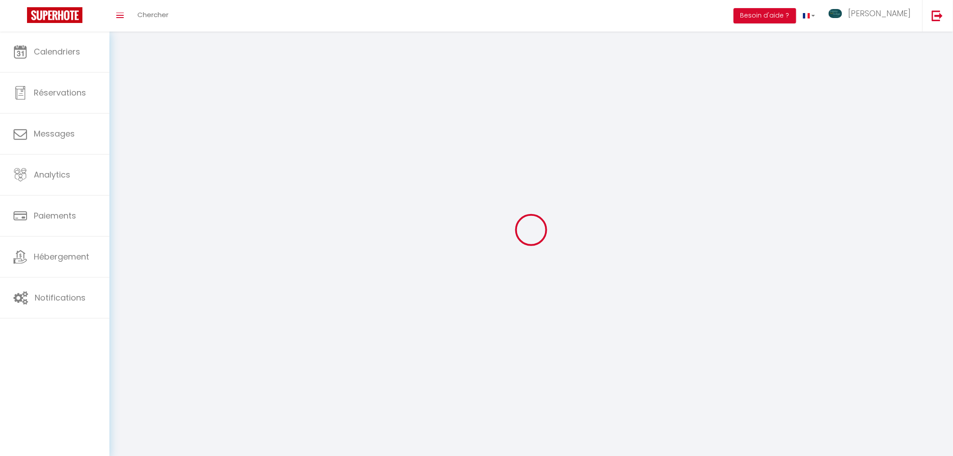
select select
type input "Nathalie"
type input "LEMEUNIER"
type input "0676155719"
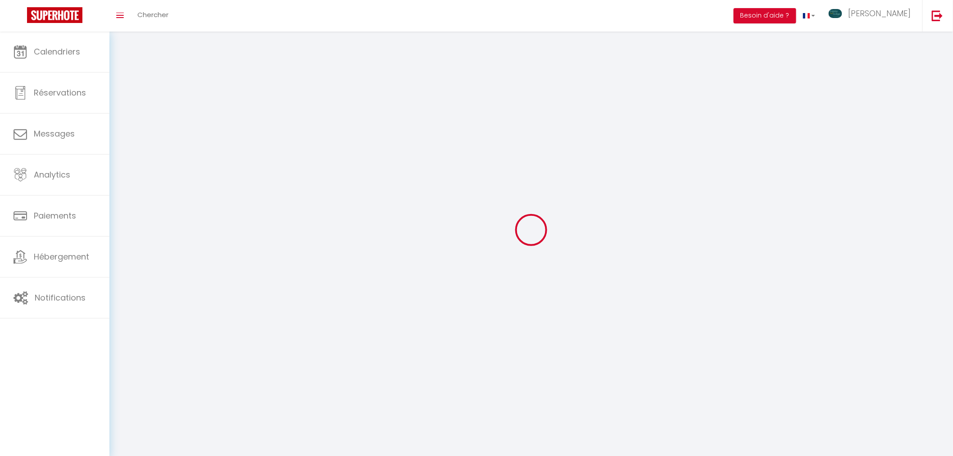
type input "22 rue Brossard"
type input "42000"
type input "Saint Etienne"
type input "DeLEm1e8eDM6N6UNyUKnU5iSi"
type input "s96uEt4UlwSx1h52fD89BiRQZ"
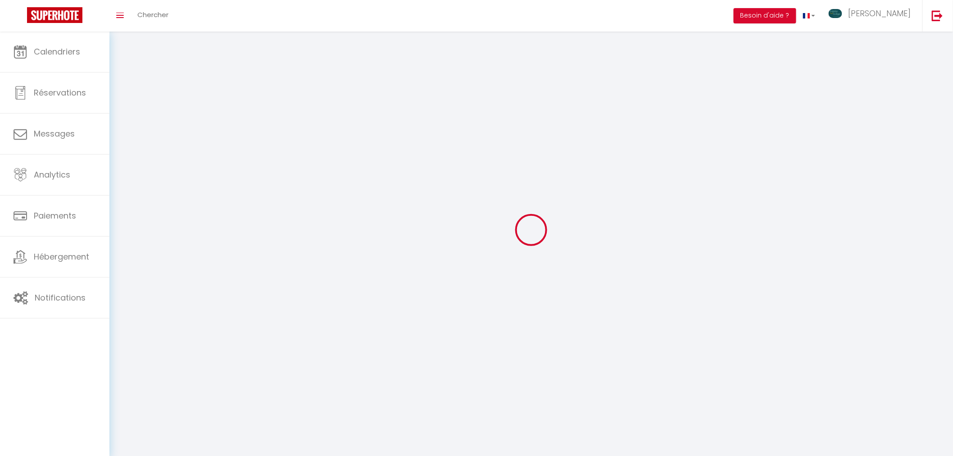
select select "28"
type input "DeLEm1e8eDM6N6UNyUKnU5iSi"
type input "s96uEt4UlwSx1h52fD89BiRQZ"
type input "https://app.superhote.com/#/get-available-rentals/s96uEt4UlwSx1h52fD89BiRQZ"
select select "fr"
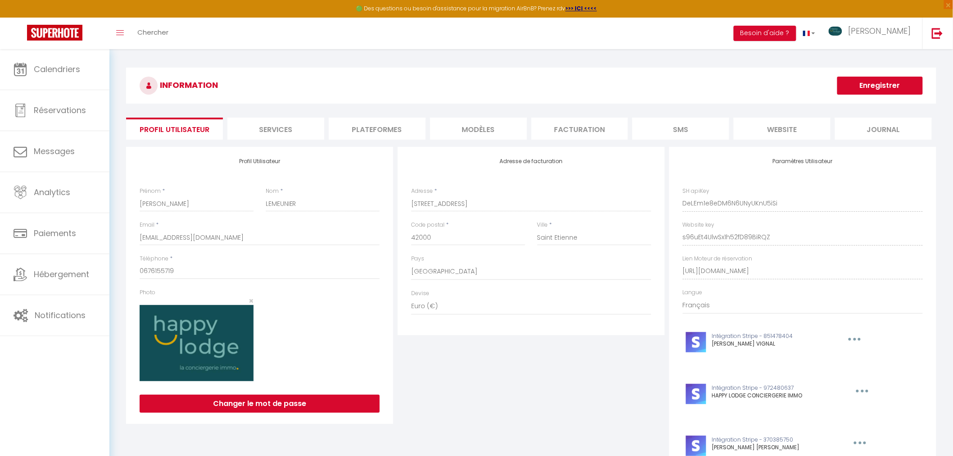
click at [349, 124] on li "Plateformes" at bounding box center [377, 129] width 97 height 22
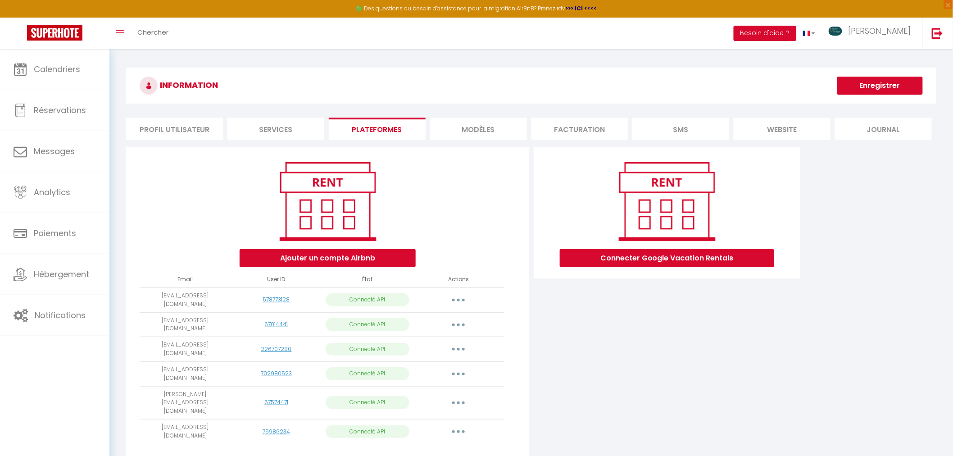
click at [456, 296] on button "button" at bounding box center [458, 300] width 25 height 14
click at [447, 314] on link "Importer les appartements" at bounding box center [419, 320] width 100 height 15
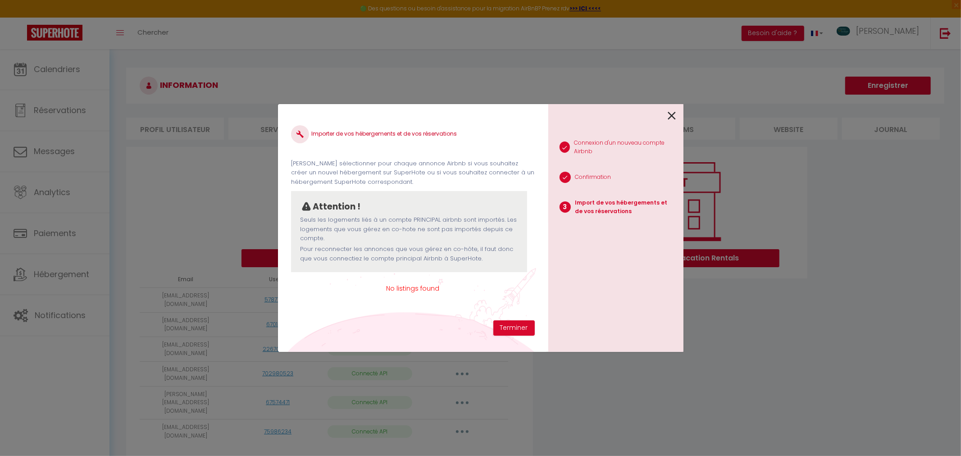
click at [678, 115] on div "1 Connexion d'un nouveau compte Airbnb 2 Confirmation 3 Import de vos hébergeme…" at bounding box center [615, 228] width 135 height 248
click at [673, 115] on icon at bounding box center [672, 116] width 8 height 14
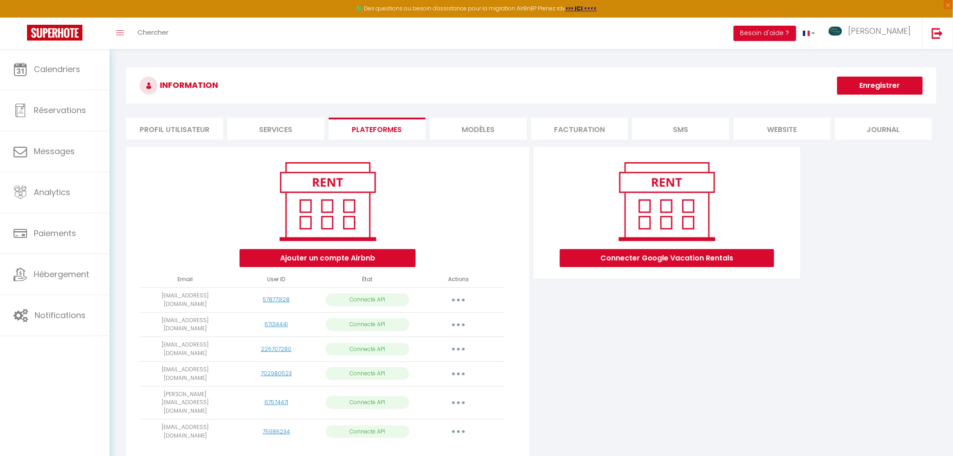
click at [458, 323] on icon "button" at bounding box center [458, 324] width 3 height 3
click at [436, 341] on link "Importer les appartements" at bounding box center [419, 344] width 100 height 15
select select "68501"
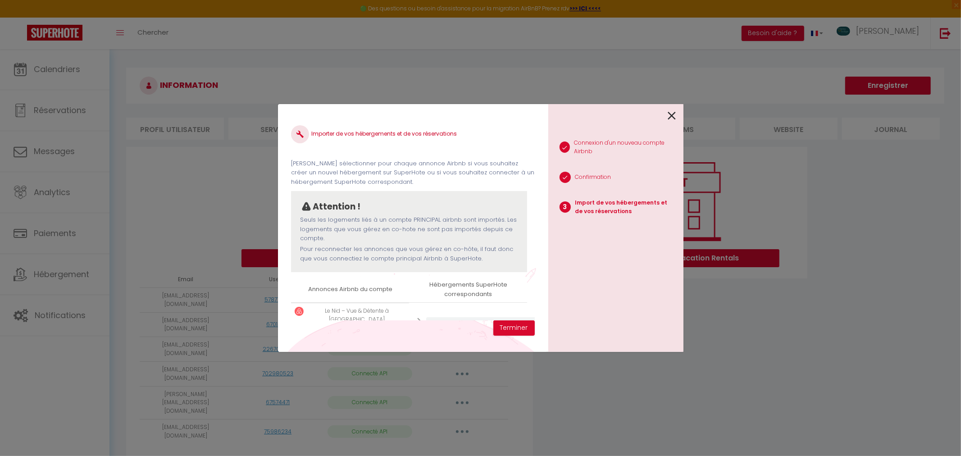
scroll to position [34, 0]
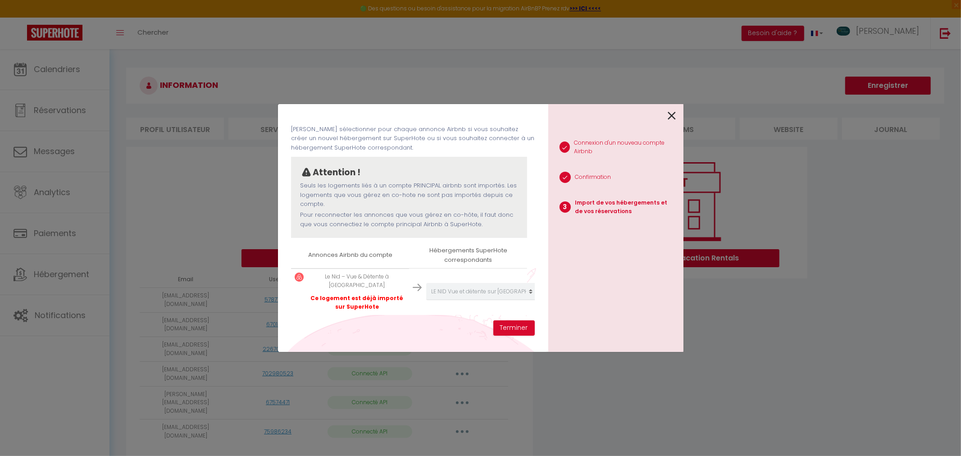
click at [670, 113] on icon at bounding box center [672, 116] width 8 height 14
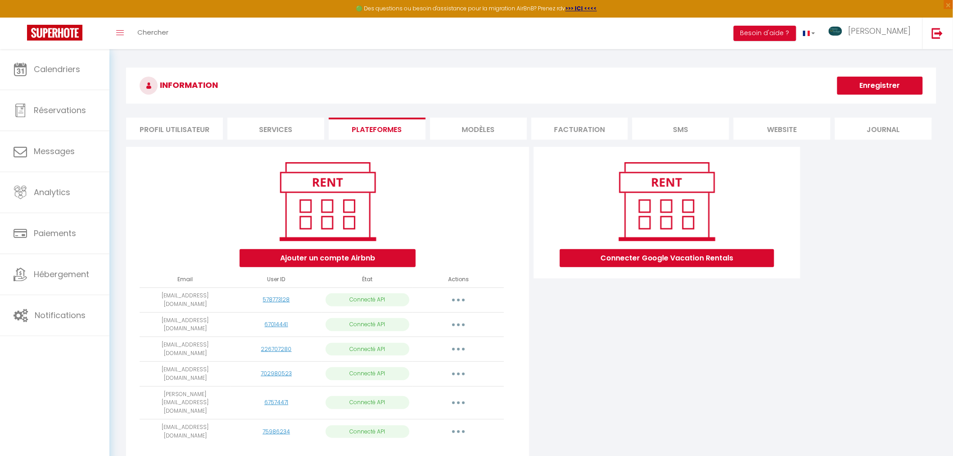
click at [461, 342] on button "button" at bounding box center [458, 349] width 25 height 14
click at [440, 366] on link "Importer les appartements" at bounding box center [419, 369] width 100 height 15
select select "44969"
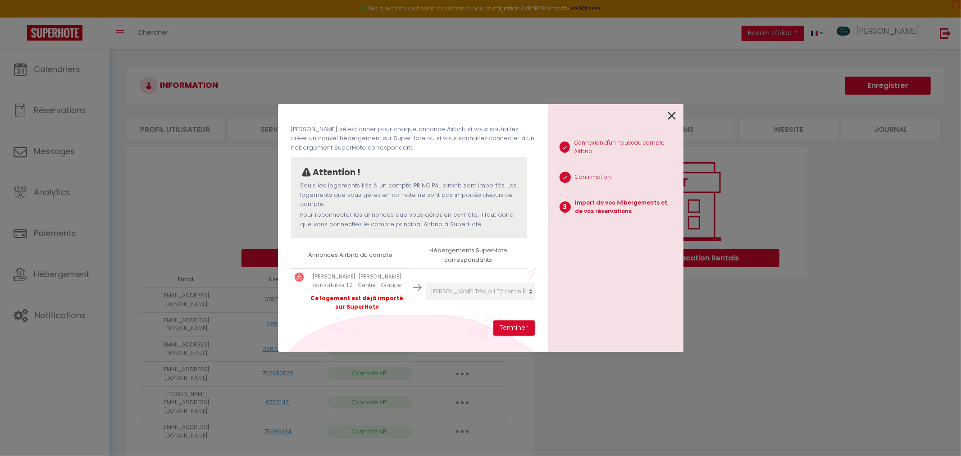
scroll to position [43, 0]
click at [668, 114] on icon at bounding box center [672, 116] width 8 height 14
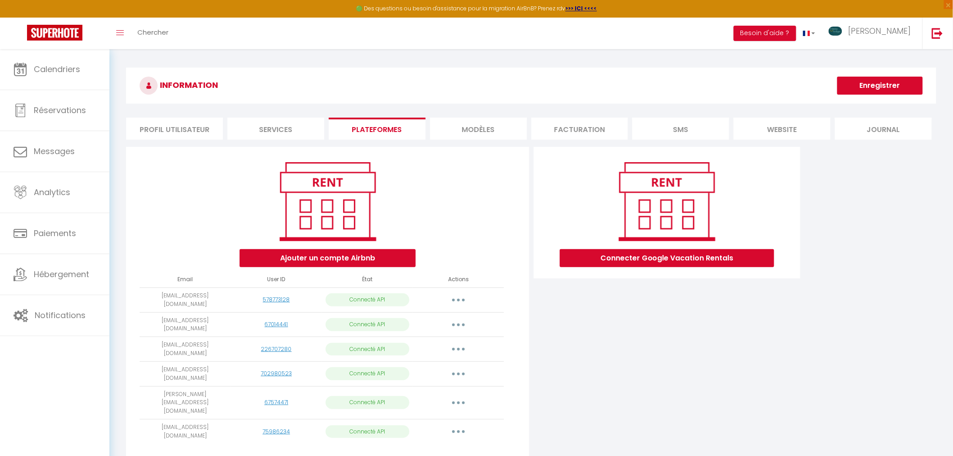
click at [460, 369] on button "button" at bounding box center [458, 374] width 25 height 14
click at [442, 390] on link "Importer les appartements" at bounding box center [419, 394] width 100 height 15
select select "74162"
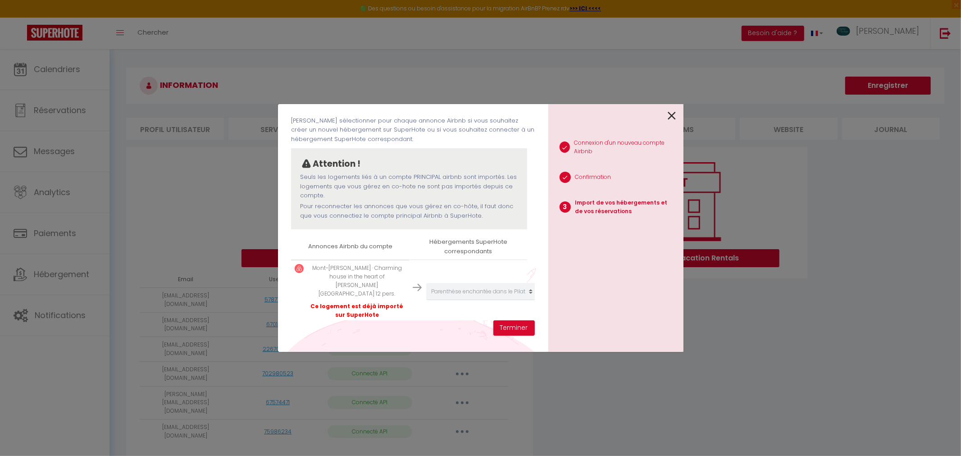
click at [669, 114] on icon at bounding box center [672, 116] width 8 height 14
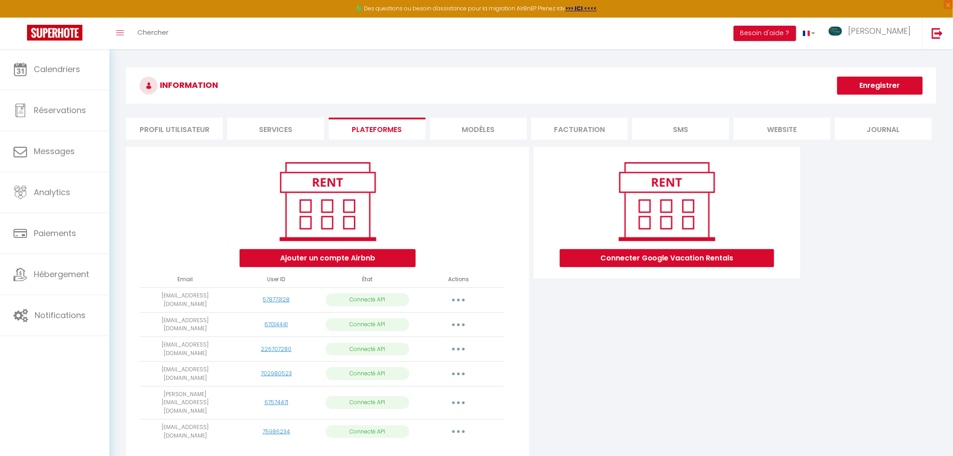
click at [463, 396] on button "button" at bounding box center [458, 403] width 25 height 14
click at [430, 416] on link "Importer les appartements" at bounding box center [419, 423] width 100 height 15
select select "76151"
select select "76152"
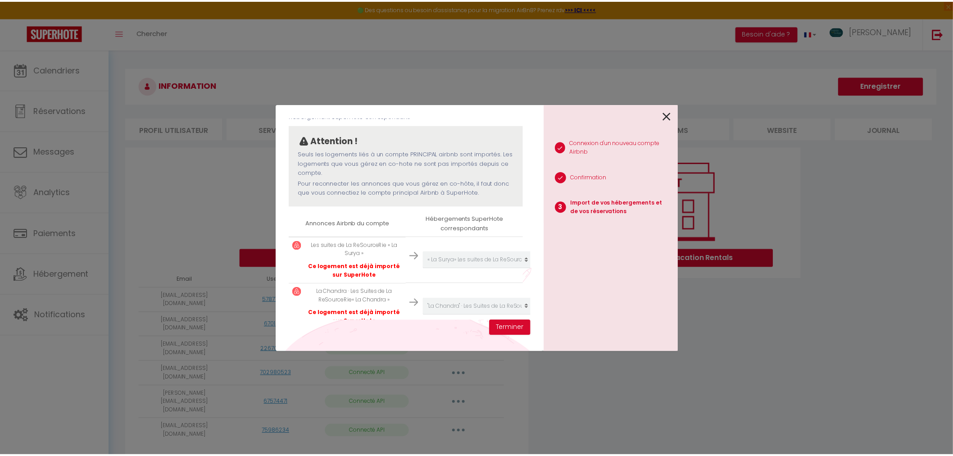
scroll to position [89, 0]
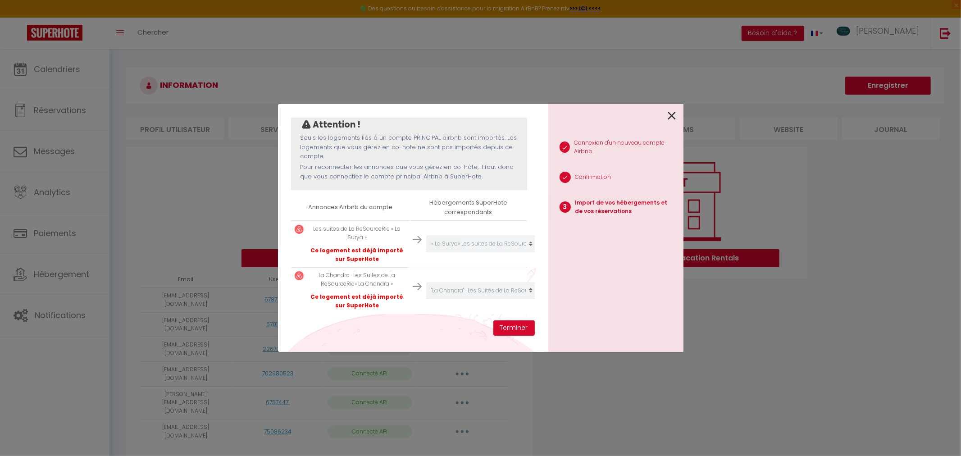
click at [673, 113] on icon at bounding box center [672, 116] width 8 height 14
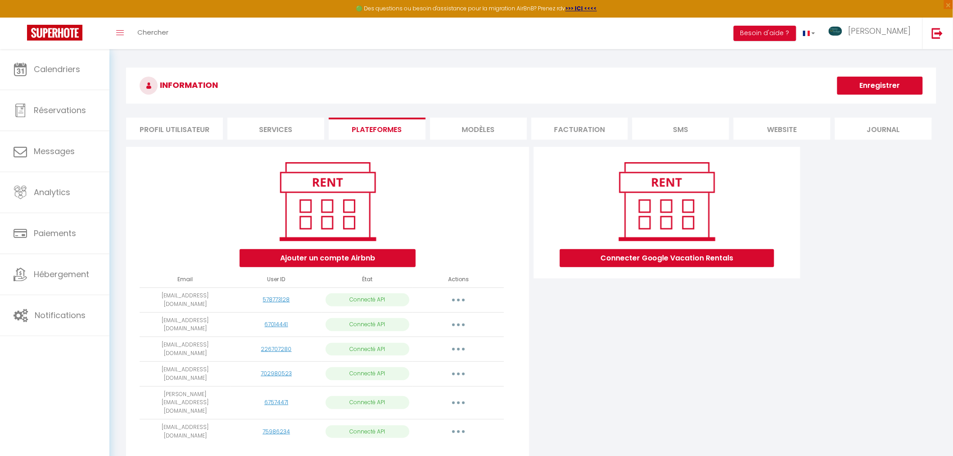
click at [469, 424] on button "button" at bounding box center [458, 431] width 25 height 14
click at [428, 445] on link "Importer les appartements" at bounding box center [419, 452] width 100 height 15
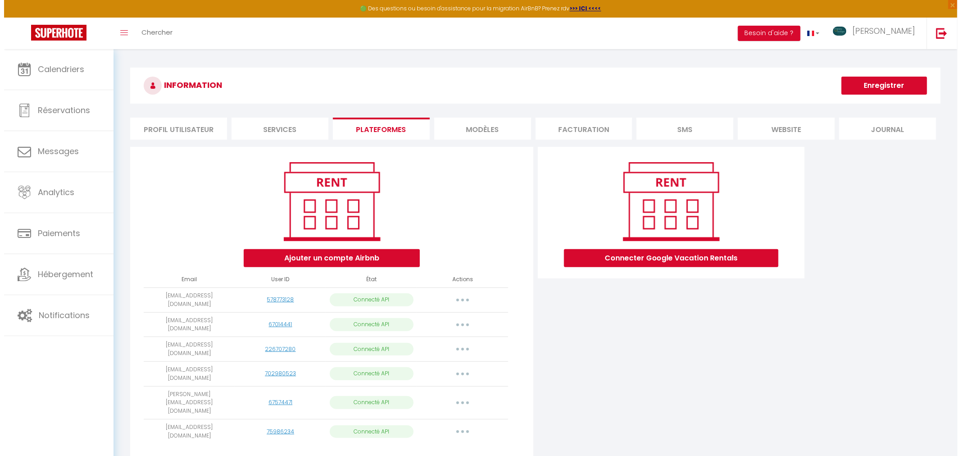
scroll to position [21, 0]
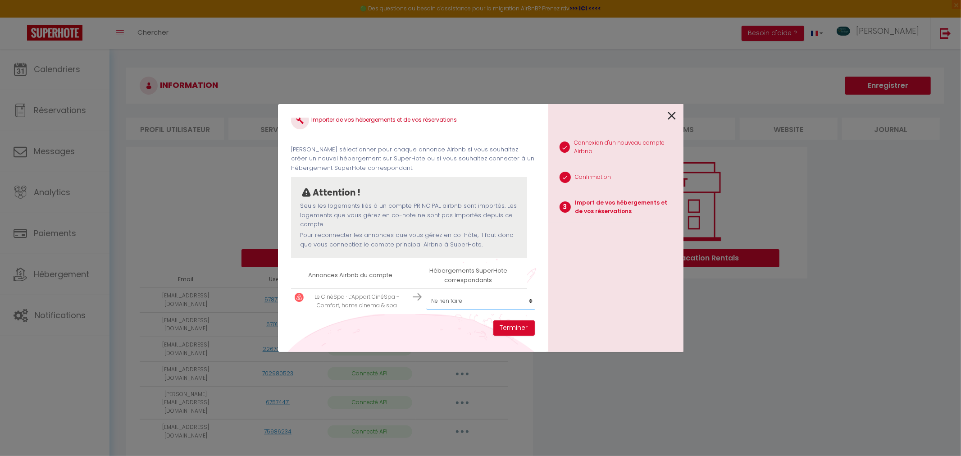
click at [457, 295] on select "Créer un nouvel hébergement Ne rien faire Le CinéSpa « La Surya» Les suites de …" at bounding box center [481, 300] width 111 height 17
select select "78614"
click at [426, 292] on select "Créer un nouvel hébergement Ne rien faire Le CinéSpa « La Surya» Les suites de …" at bounding box center [481, 300] width 111 height 17
click at [516, 330] on button "Terminer" at bounding box center [513, 327] width 41 height 15
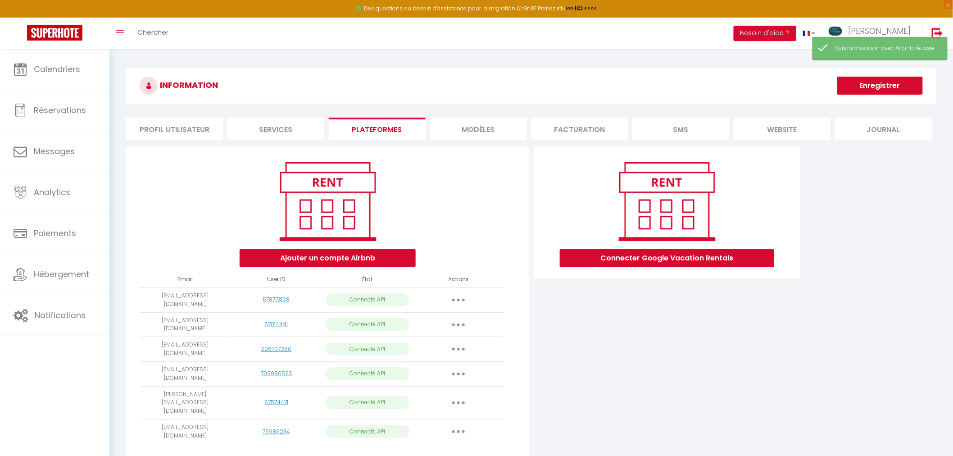
drag, startPoint x: 150, startPoint y: 412, endPoint x: 220, endPoint y: 410, distance: 70.3
click at [220, 419] on td "2guillaume42@gmail.com" at bounding box center [185, 431] width 91 height 25
copy td "2guillaume42@gmail.com"
click at [948, 36] on link at bounding box center [938, 34] width 30 height 32
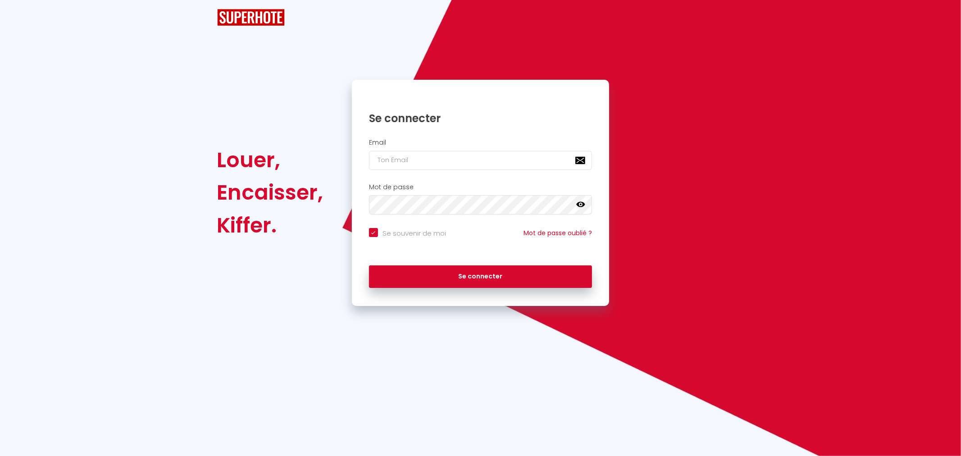
checkbox input "true"
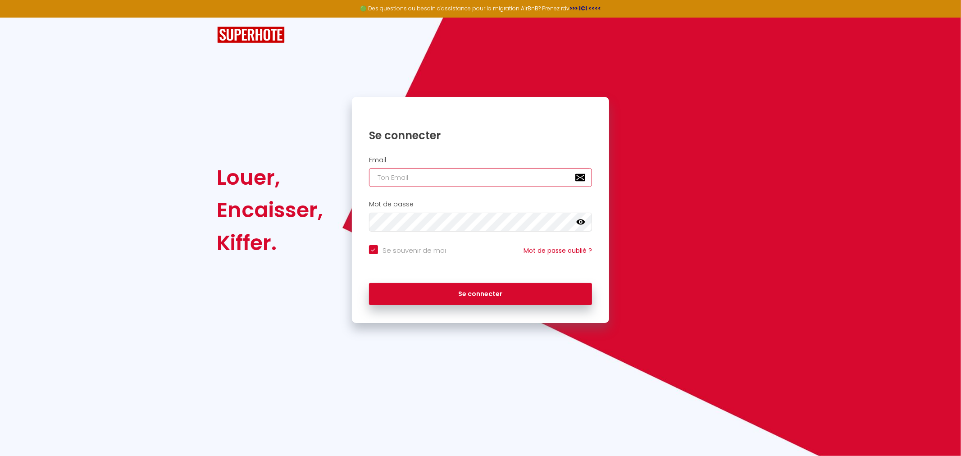
type input "[PERSON_NAME][EMAIL_ADDRESS][PERSON_NAME][DOMAIN_NAME]"
checkbox input "true"
drag, startPoint x: 518, startPoint y: 180, endPoint x: 280, endPoint y: 177, distance: 238.3
click at [307, 177] on div "Louer, Encaisser, [PERSON_NAME]. Se connecter Email [PERSON_NAME][EMAIL_ADDRESS…" at bounding box center [480, 210] width 539 height 226
paste input "ontact@frenchrivierasuites"
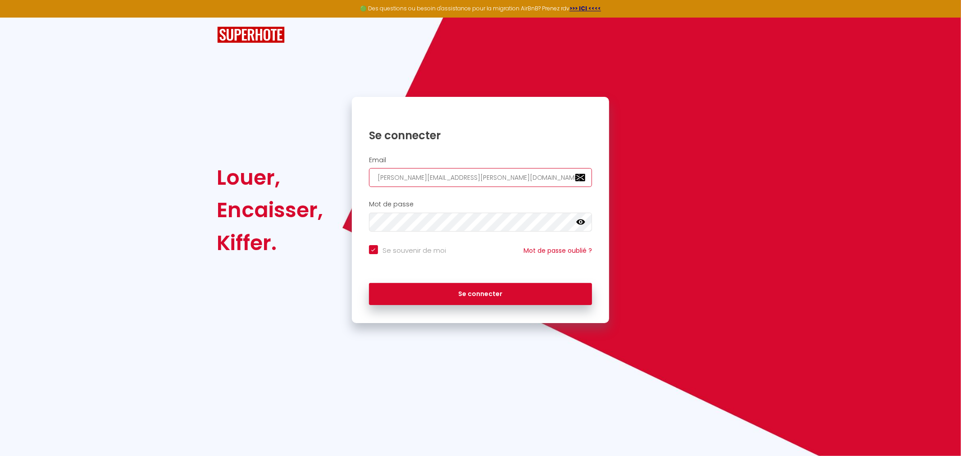
type input "contact@frenchrivierasuites.com"
checkbox input "true"
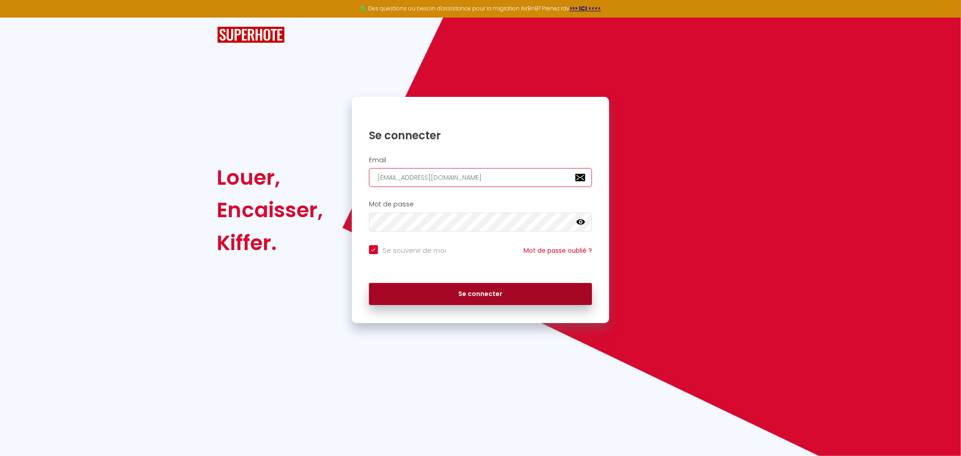
type input "contact@frenchrivierasuites.com"
click at [423, 292] on button "Se connecter" at bounding box center [480, 294] width 223 height 23
checkbox input "true"
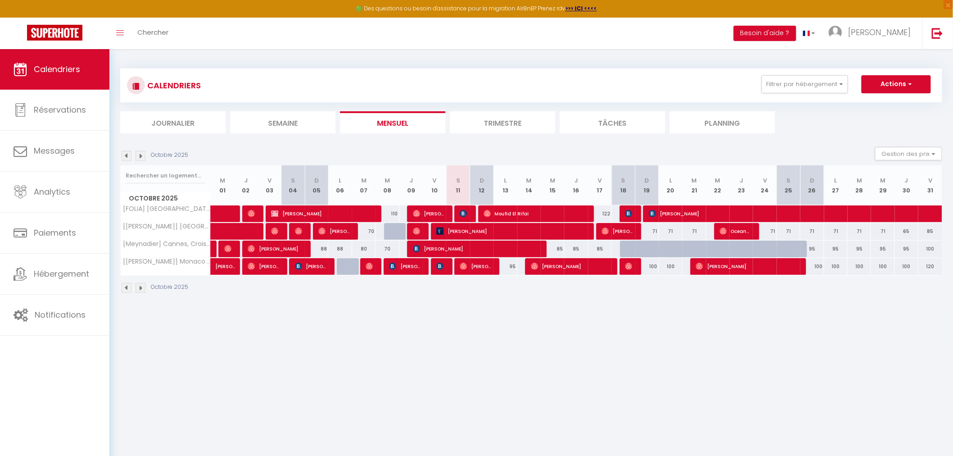
click at [582, 320] on body "🟢 Des questions ou besoin d'assistance pour la migration AirBnB? Prenez rdv >>>…" at bounding box center [476, 277] width 953 height 456
click at [427, 328] on body "🟢 Des questions ou besoin d'assistance pour la migration AirBnB? Prenez rdv >>>…" at bounding box center [476, 277] width 953 height 456
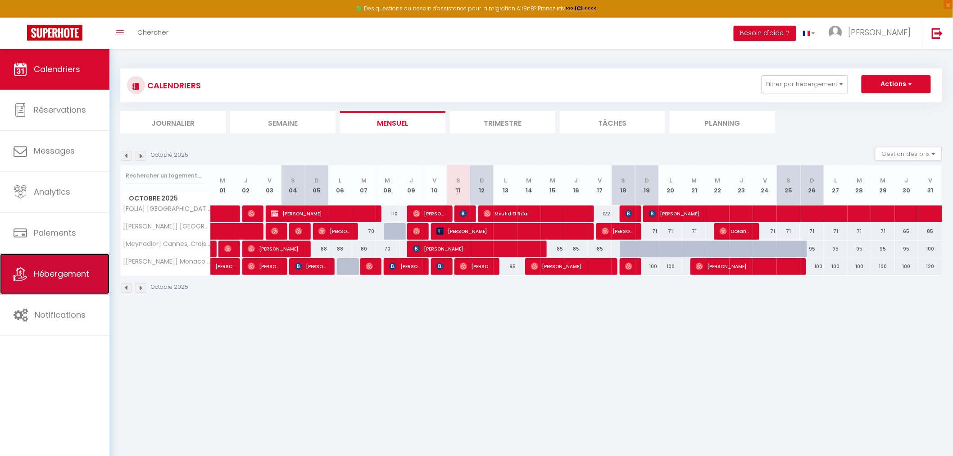
click at [56, 276] on span "Hébergement" at bounding box center [61, 273] width 55 height 11
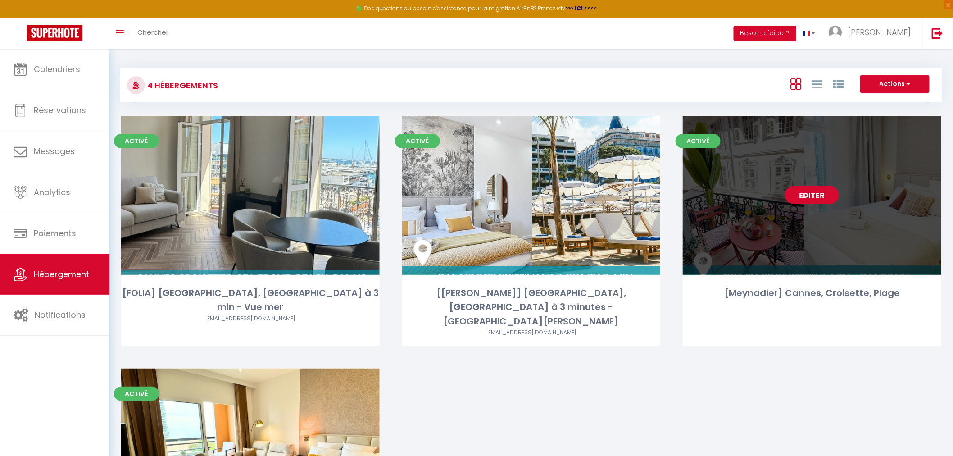
click at [804, 192] on link "Editer" at bounding box center [812, 195] width 54 height 18
select select "3"
select select "2"
select select "1"
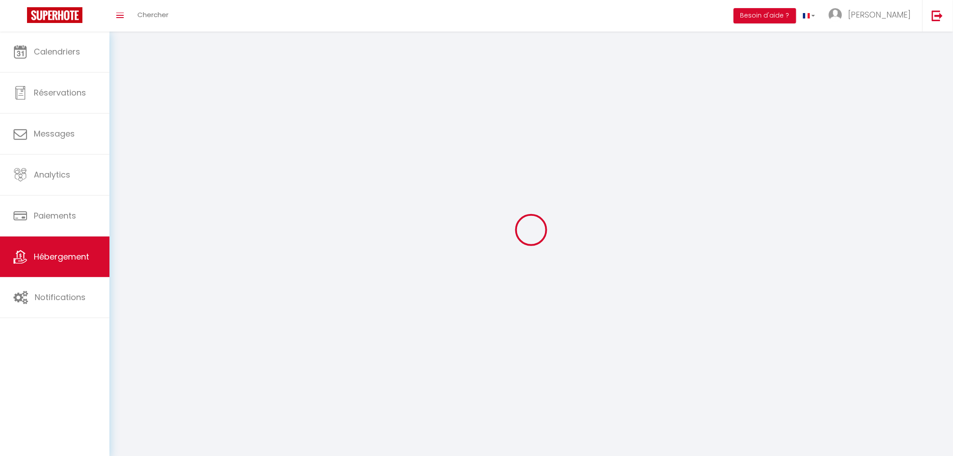
select select
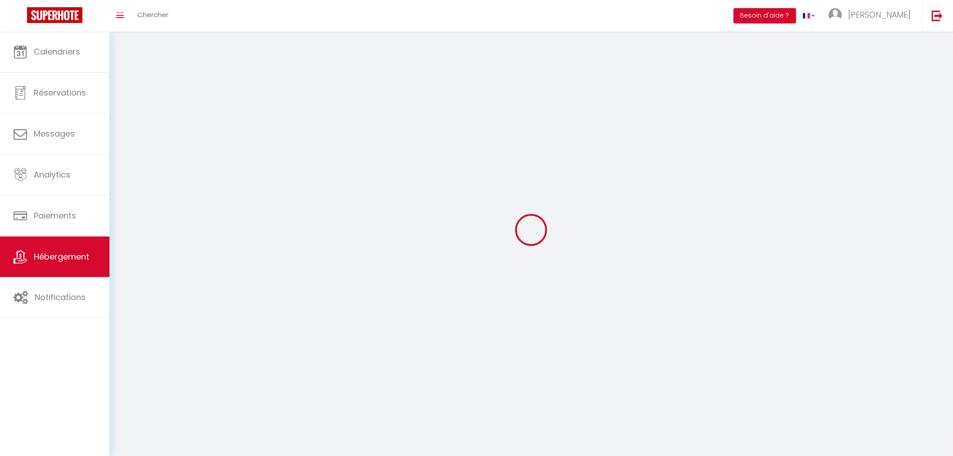
select select
checkbox input "false"
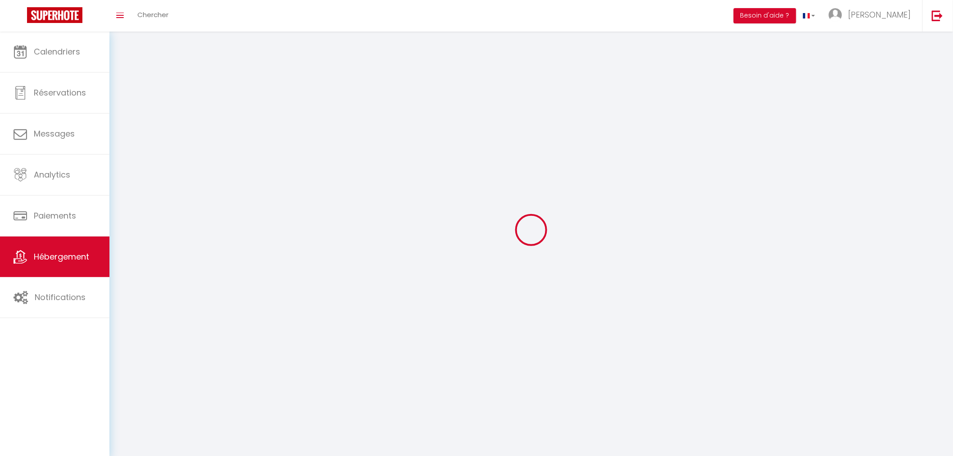
checkbox input "false"
select select
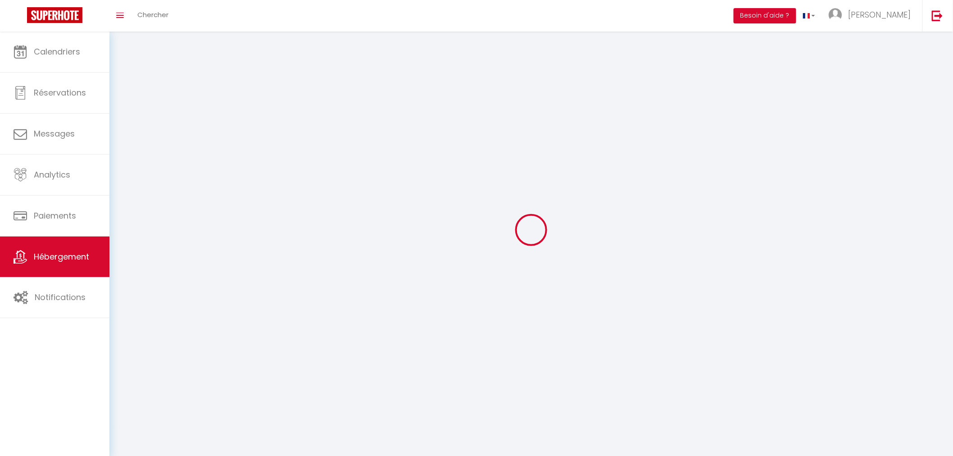
select select
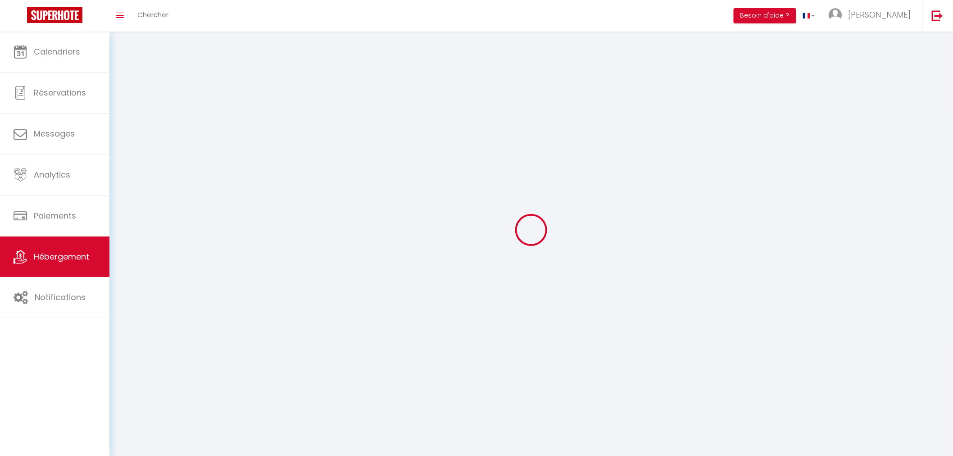
checkbox input "false"
select select
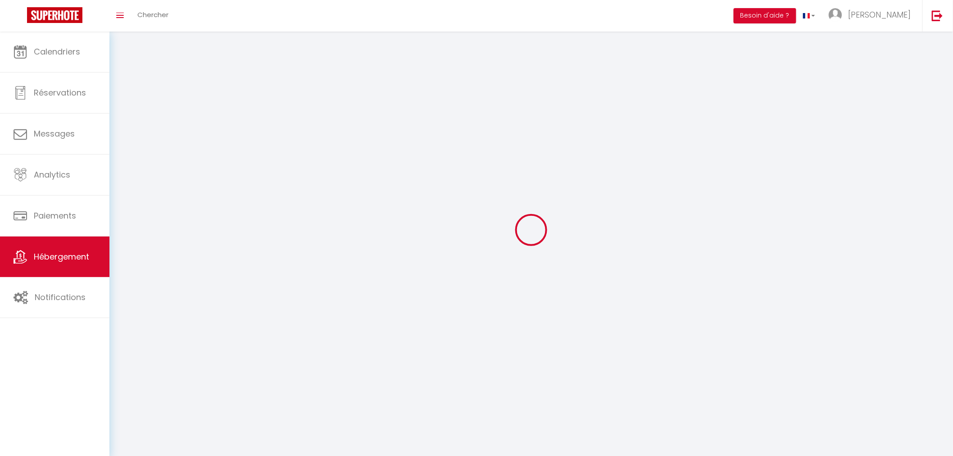
select select
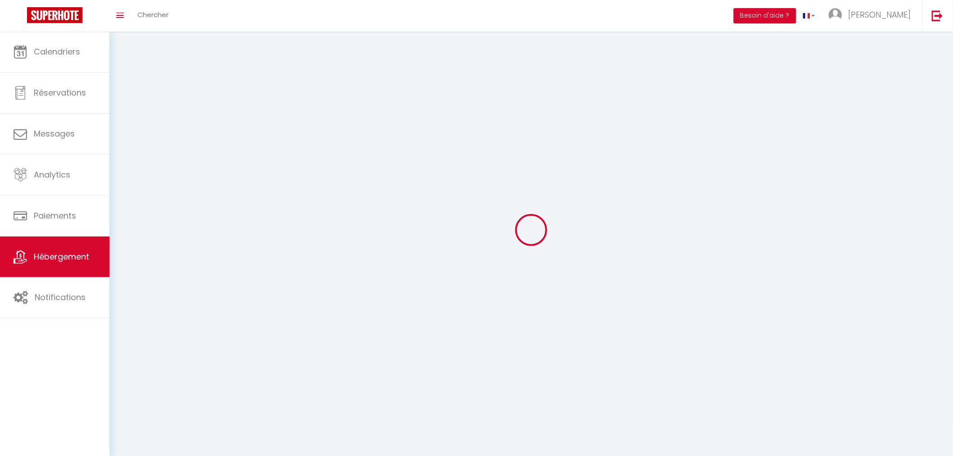
select select
checkbox input "false"
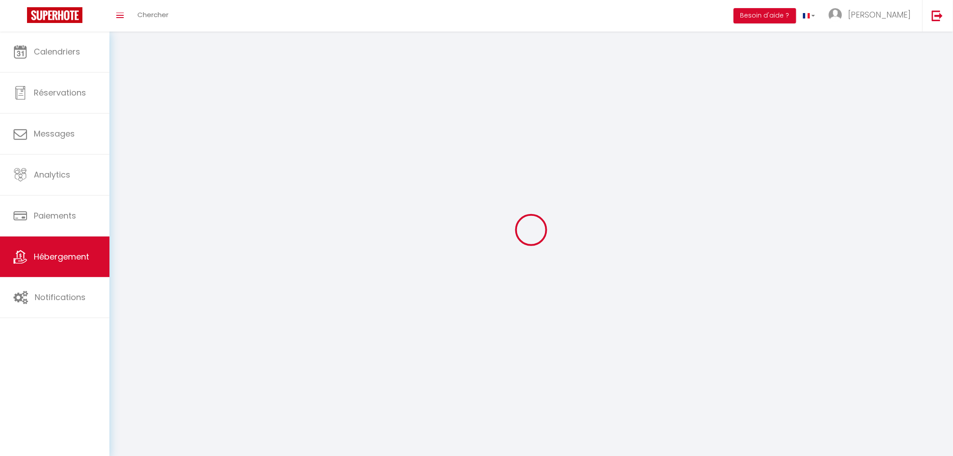
select select
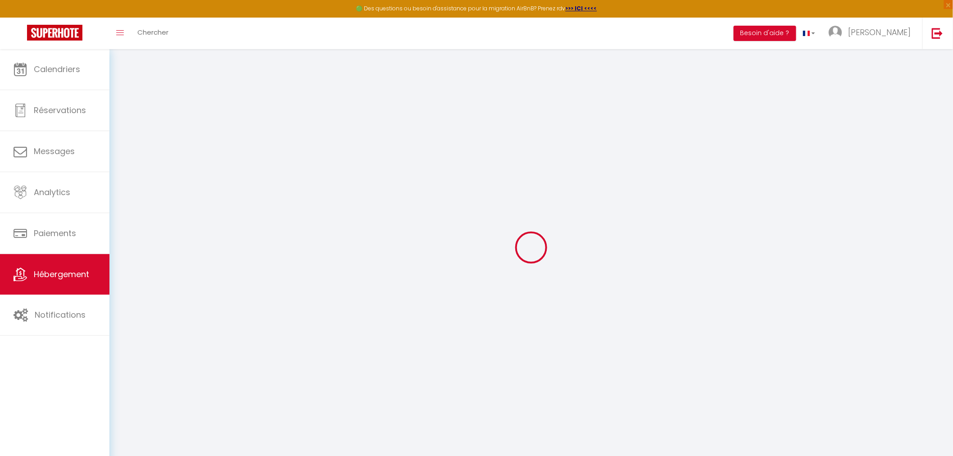
select select "+ 23 %"
select select "+ 31 %"
select select "+ 8 %"
select select "+ 15 %"
select select
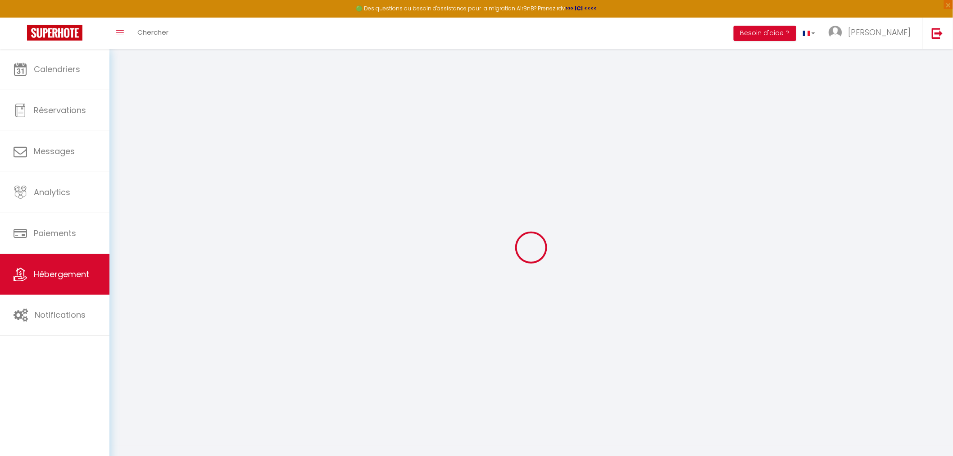
checkbox input "false"
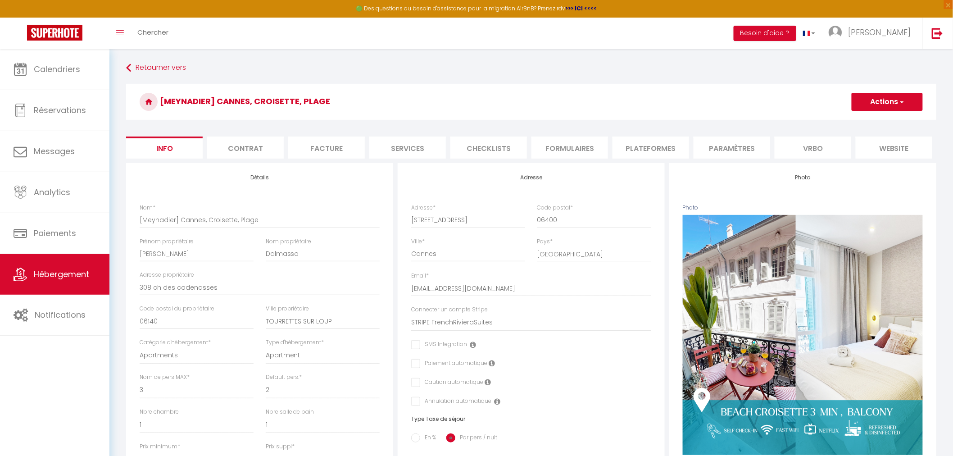
click at [666, 143] on li "Plateformes" at bounding box center [651, 147] width 77 height 22
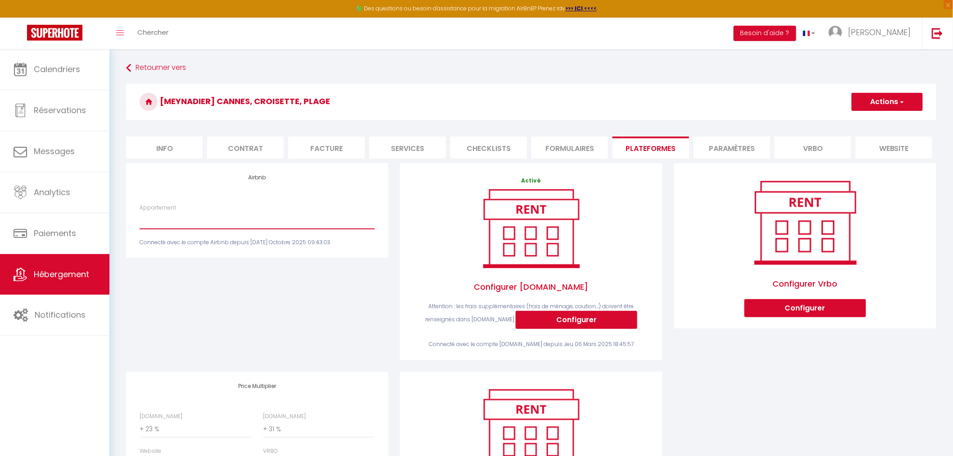
click at [285, 229] on select "Meynadier · Luxury Suite ~ Balcony ~1 min Croisette & Palais - contact@frenchri…" at bounding box center [257, 220] width 235 height 17
select select "4764-1347831001313428765"
click at [140, 219] on select "Meynadier · Luxury Suite ~ Balcony ~1 min Croisette & Palais - contact@frenchri…" at bounding box center [257, 220] width 235 height 17
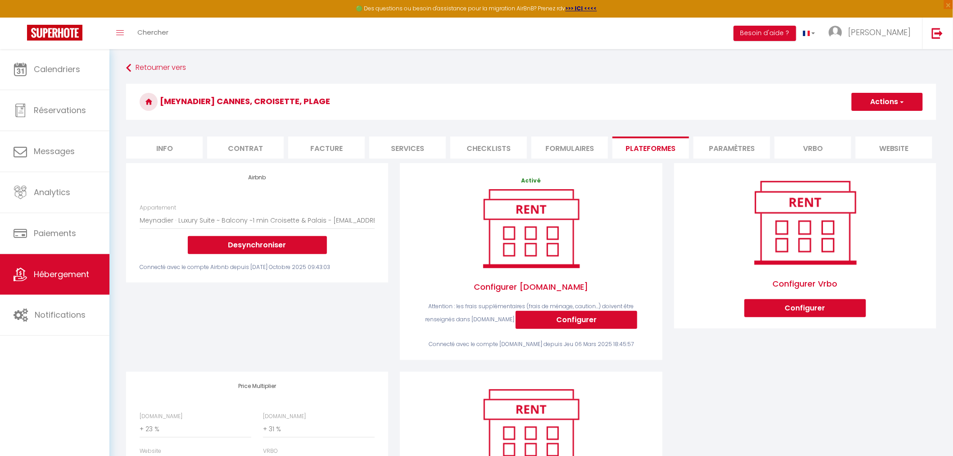
click at [865, 100] on button "Actions" at bounding box center [887, 102] width 71 height 18
click at [865, 119] on link "Enregistrer" at bounding box center [886, 122] width 71 height 12
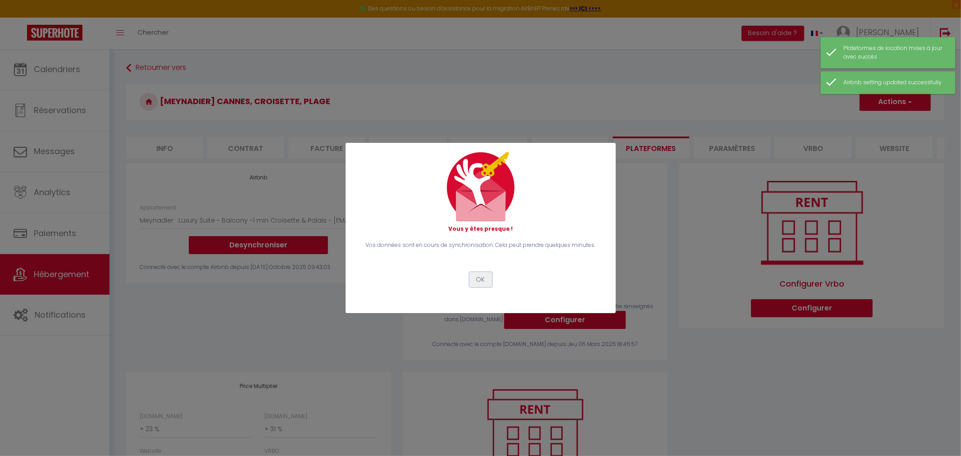
click at [479, 276] on button "OK" at bounding box center [480, 279] width 23 height 15
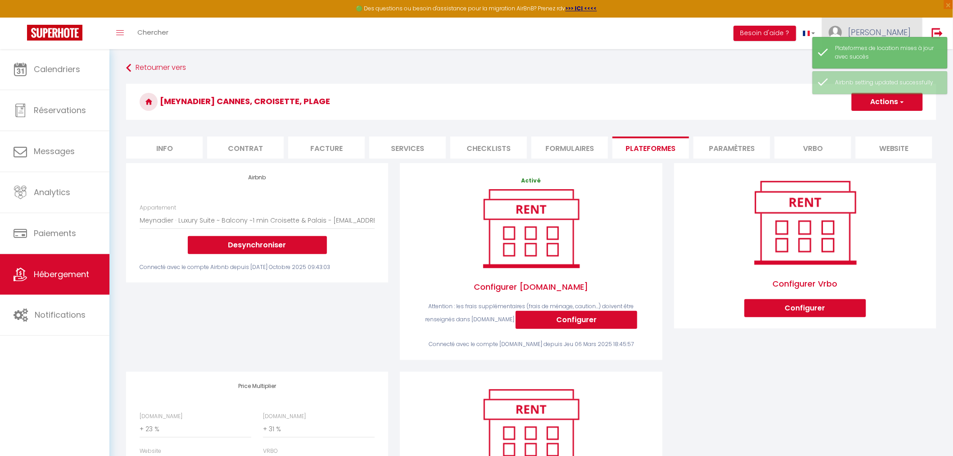
click at [906, 28] on span "Alexandra" at bounding box center [879, 32] width 63 height 11
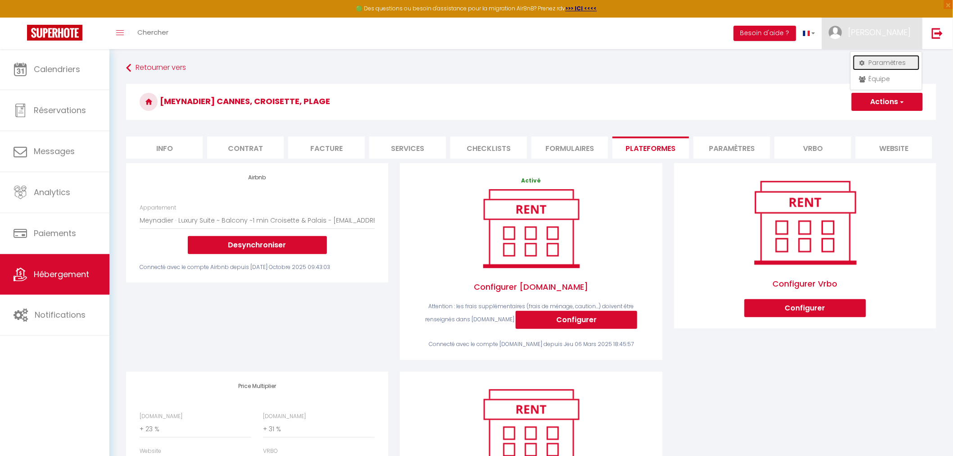
click at [870, 61] on link "Paramètres" at bounding box center [886, 62] width 67 height 15
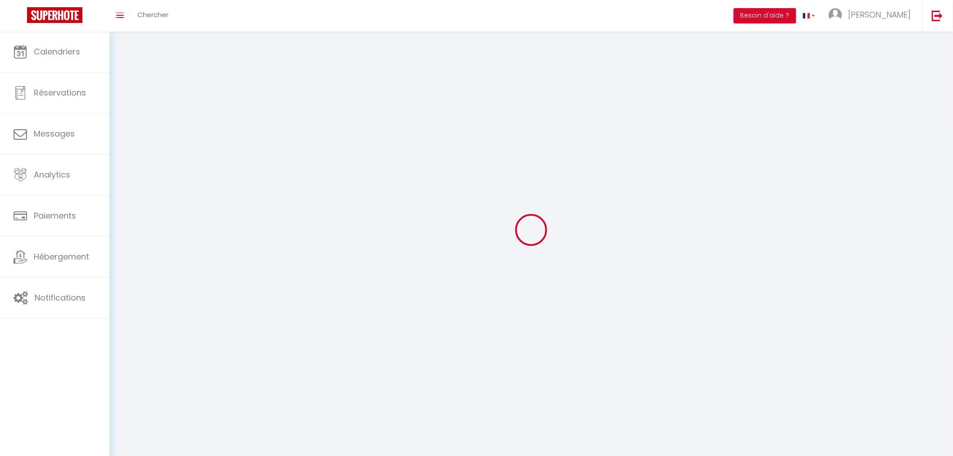
type input "Alexandra"
type input "DALMASSO"
type input "0614707946"
type input "308 CH des cadenasses"
type input "06140"
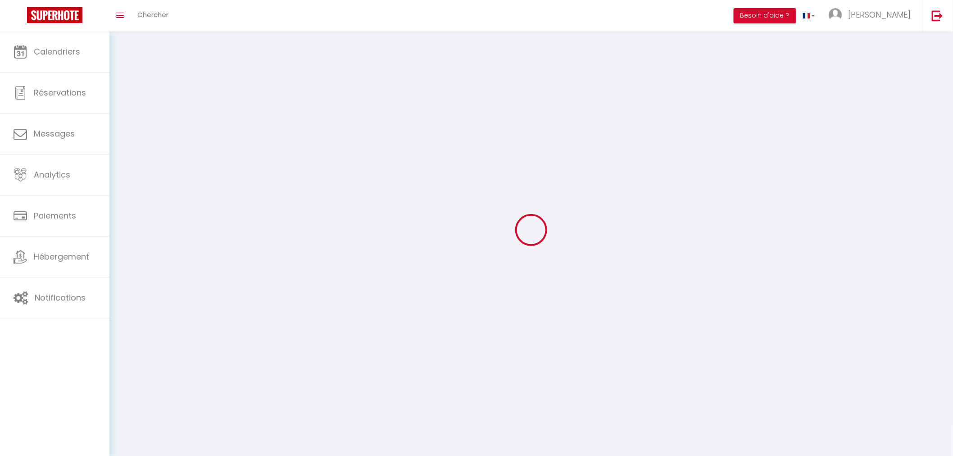
type input "Tourrettes sur loup"
type input "UsfwXiGUsq0ASwiYzdLxhYCPh"
type input "vGLexdfMfLUAPtpLfPUnbgo66"
type input "UsfwXiGUsq0ASwiYzdLxhYCPh"
type input "vGLexdfMfLUAPtpLfPUnbgo66"
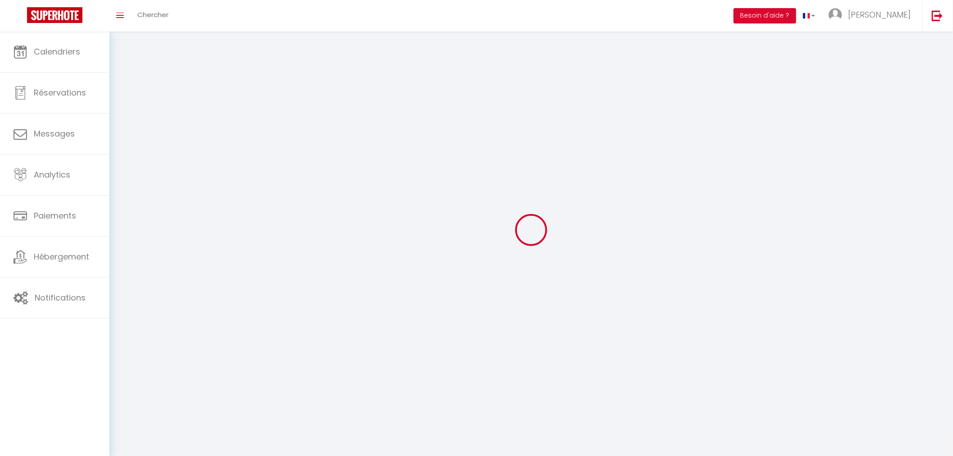
type input "https://app.superhote.com/#/get-available-rentals/vGLexdfMfLUAPtpLfPUnbgo66"
select select "28"
select select "fr"
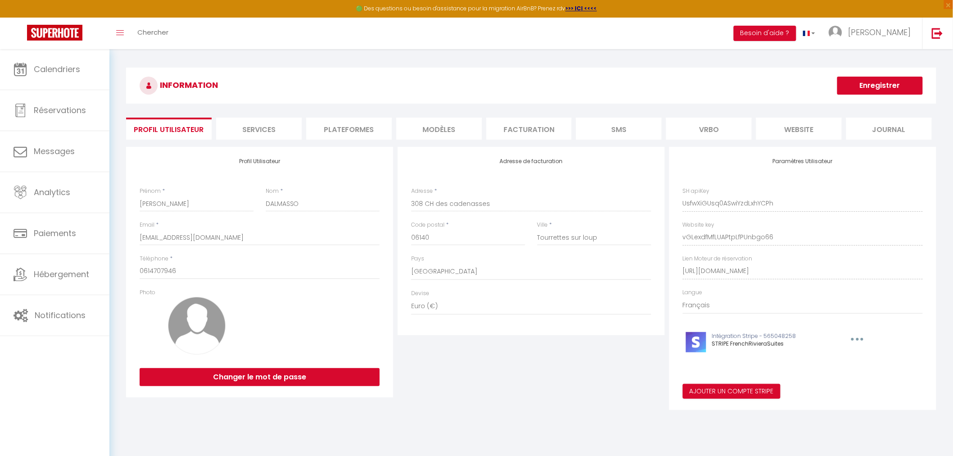
click at [340, 130] on li "Plateformes" at bounding box center [349, 129] width 86 height 22
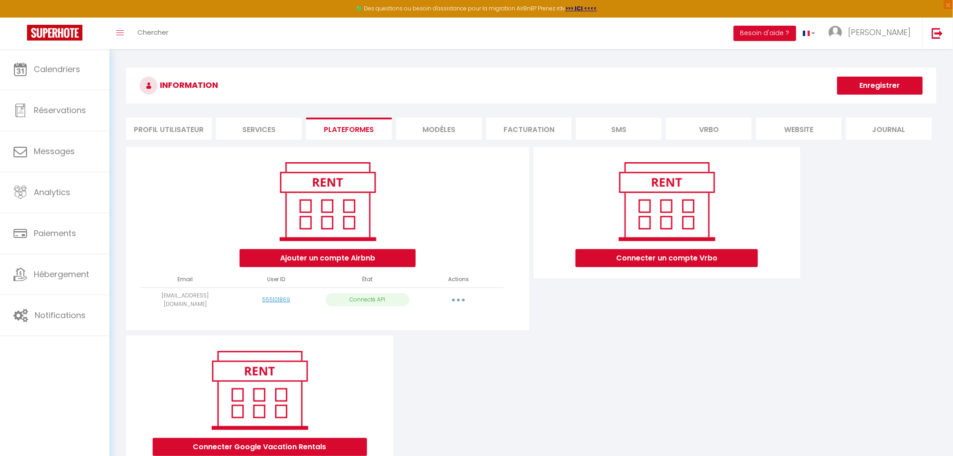
click at [460, 299] on button "button" at bounding box center [458, 300] width 25 height 14
click at [443, 323] on link "Importer les appartements" at bounding box center [419, 320] width 100 height 15
select select "39497"
select select "34992"
select select "34993"
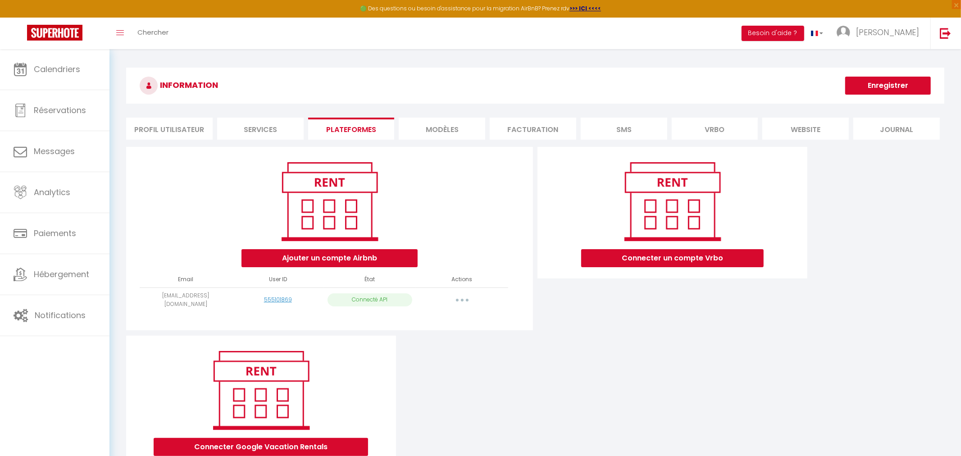
select select "61294"
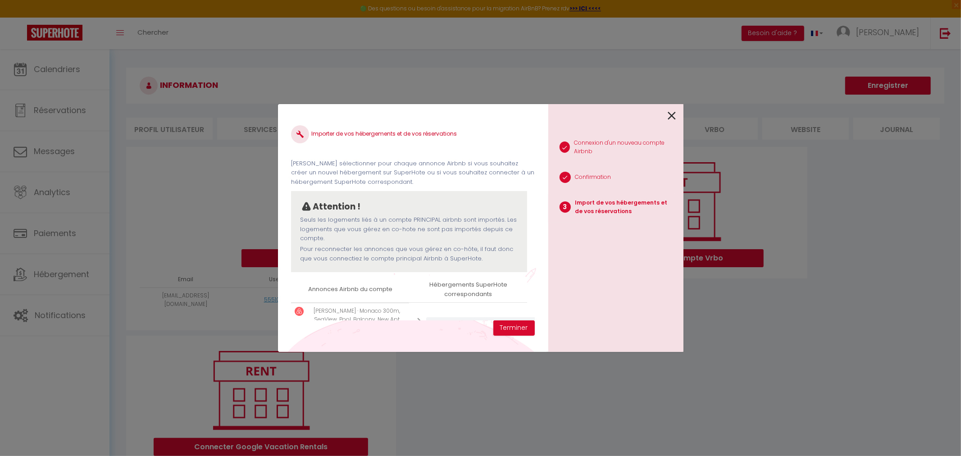
click at [674, 110] on icon at bounding box center [672, 116] width 8 height 14
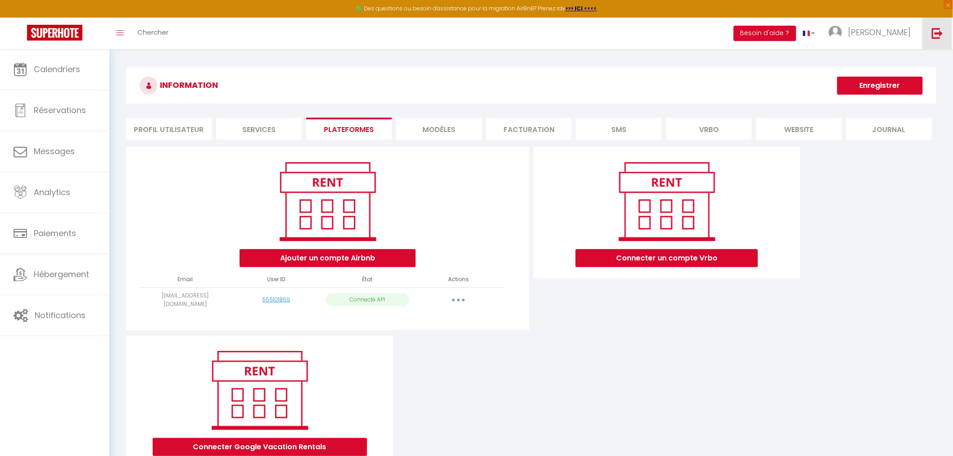
click at [942, 23] on link at bounding box center [938, 34] width 30 height 32
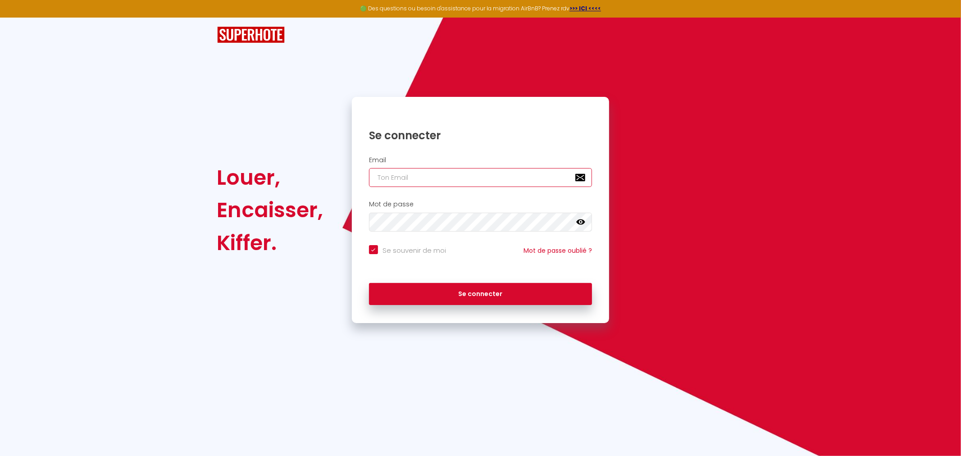
type input "[PERSON_NAME][EMAIL_ADDRESS][PERSON_NAME][DOMAIN_NAME]"
checkbox input "true"
drag, startPoint x: 501, startPoint y: 178, endPoint x: 262, endPoint y: 174, distance: 239.3
click at [266, 174] on div "Louer, Encaisser, [PERSON_NAME]. Se connecter Email [PERSON_NAME][EMAIL_ADDRESS…" at bounding box center [480, 210] width 539 height 226
paste input "locationsmagnans"
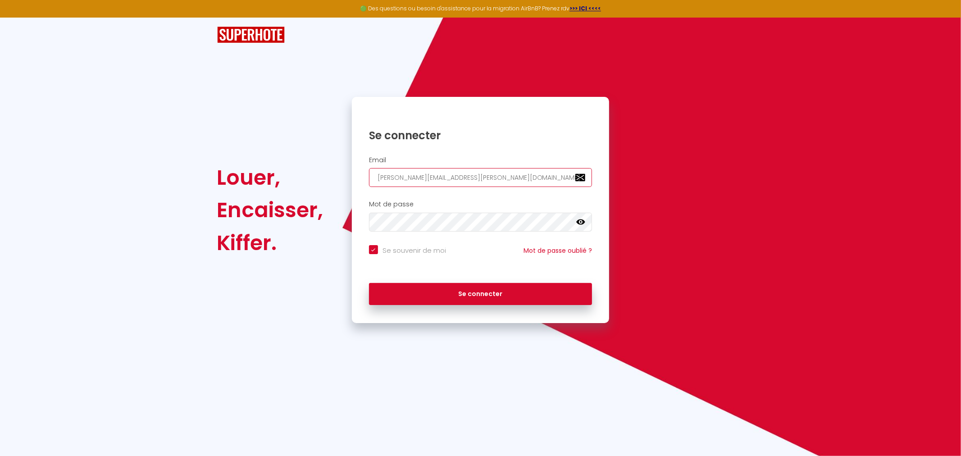
type input "[EMAIL_ADDRESS][DOMAIN_NAME]"
checkbox input "true"
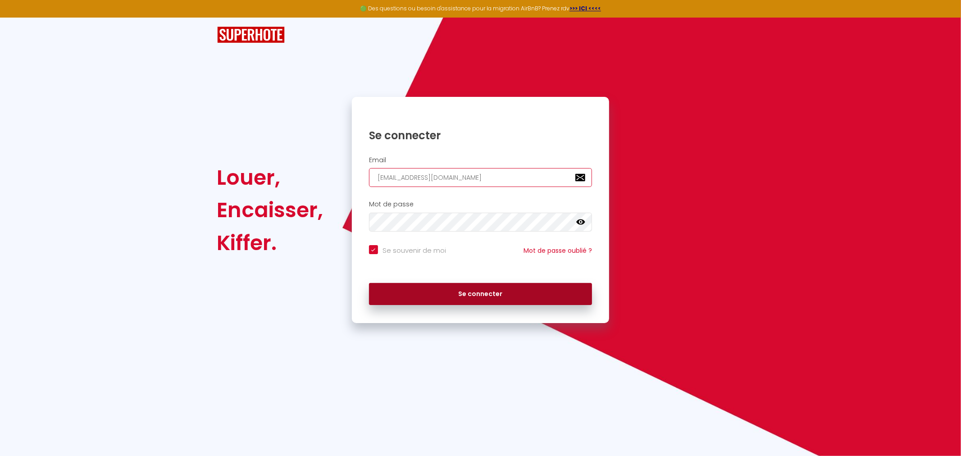
type input "[EMAIL_ADDRESS][DOMAIN_NAME]"
click at [417, 289] on button "Se connecter" at bounding box center [480, 294] width 223 height 23
checkbox input "true"
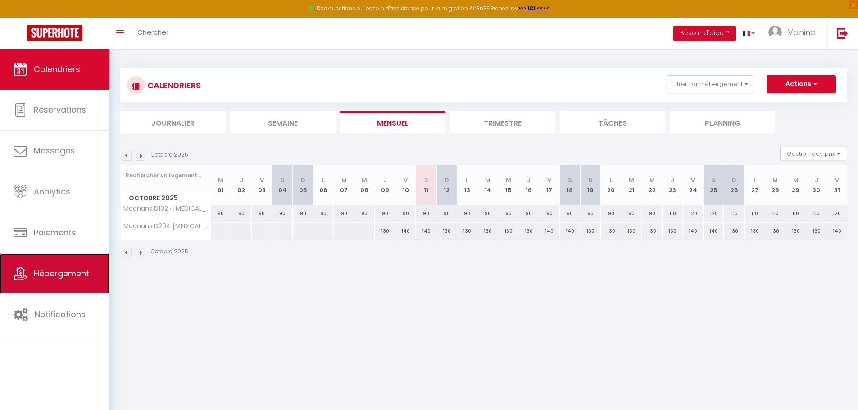
click at [57, 278] on span "Hébergement" at bounding box center [61, 273] width 55 height 11
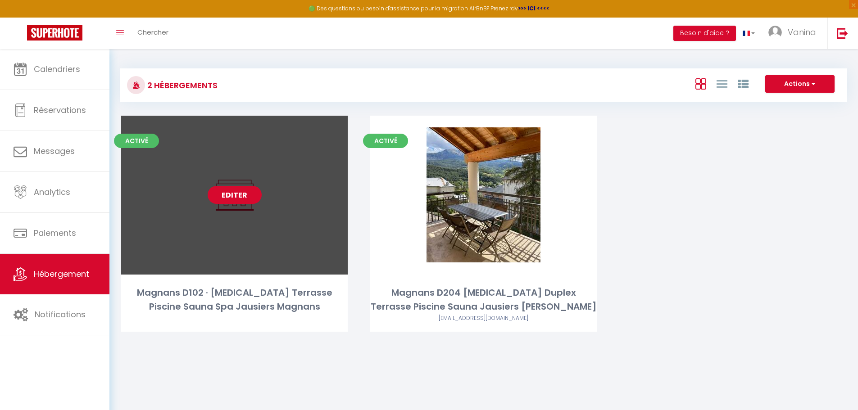
click at [222, 190] on link "Editer" at bounding box center [235, 195] width 54 height 18
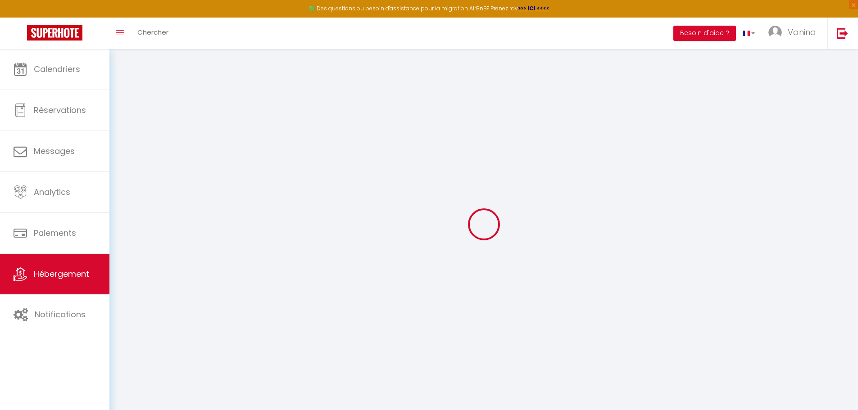
select select "+ 22 %"
select select "+ 21 %"
select select "+ 3 %"
select select
checkbox input "false"
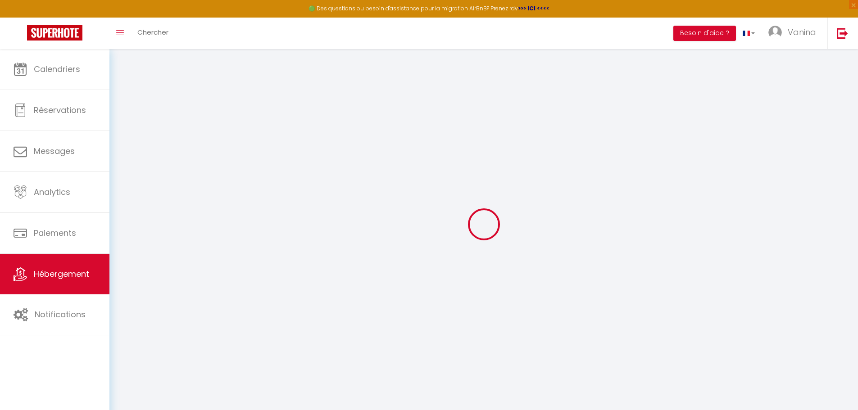
checkbox input "false"
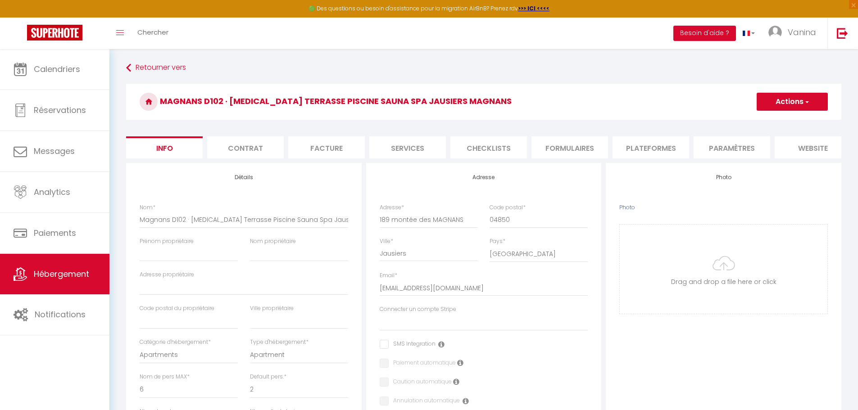
click at [668, 148] on li "Plateformes" at bounding box center [651, 147] width 77 height 22
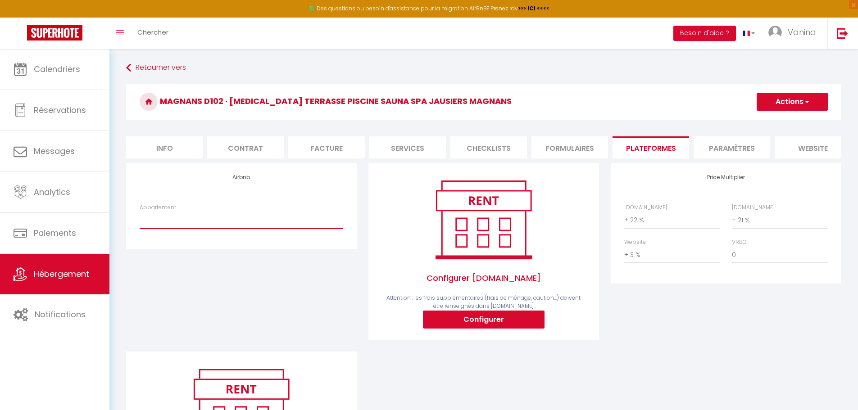
click at [247, 222] on select "Magnans D102 · T3 Terrasse Piscine Sauna Spa Jausiers Magnans 1 - locationsmagn…" at bounding box center [242, 220] width 204 height 17
click at [275, 179] on div "Airbnb Appartement Magnans D102 · T3 Terrasse Piscine Sauna Spa Jausiers Magnan…" at bounding box center [241, 206] width 231 height 86
drag, startPoint x: 288, startPoint y: 65, endPoint x: 290, endPoint y: 37, distance: 28.0
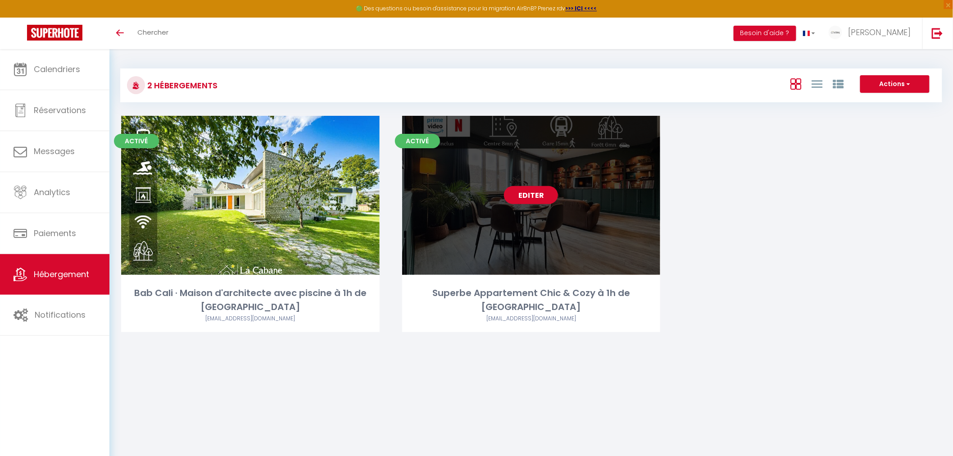
click at [528, 196] on link "Editer" at bounding box center [531, 195] width 54 height 18
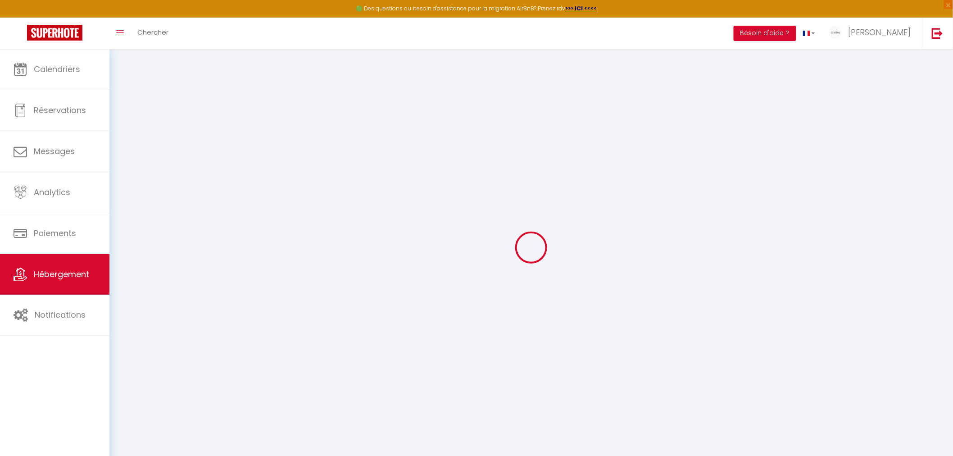
select select "20245-1400152649463869710"
select select "+ 19 %"
select select "+ 25 %"
select select "+ 20 %"
checkbox input "true"
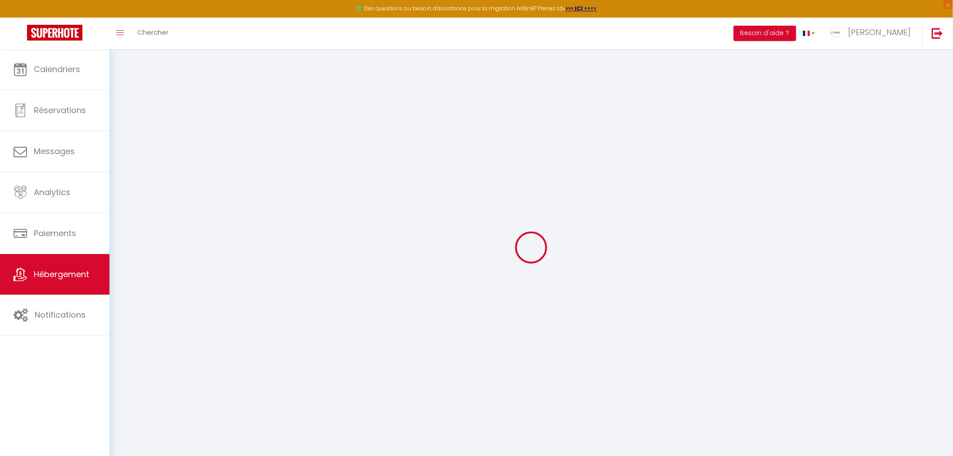
checkbox input "false"
select select "17:00"
select select
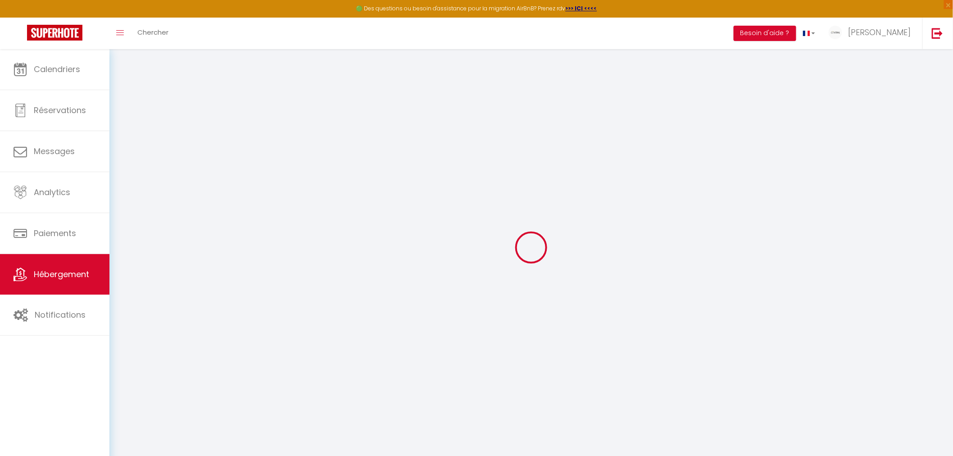
select select "10:00"
select select "30"
select select "120"
select select "18:00"
select select "EUR"
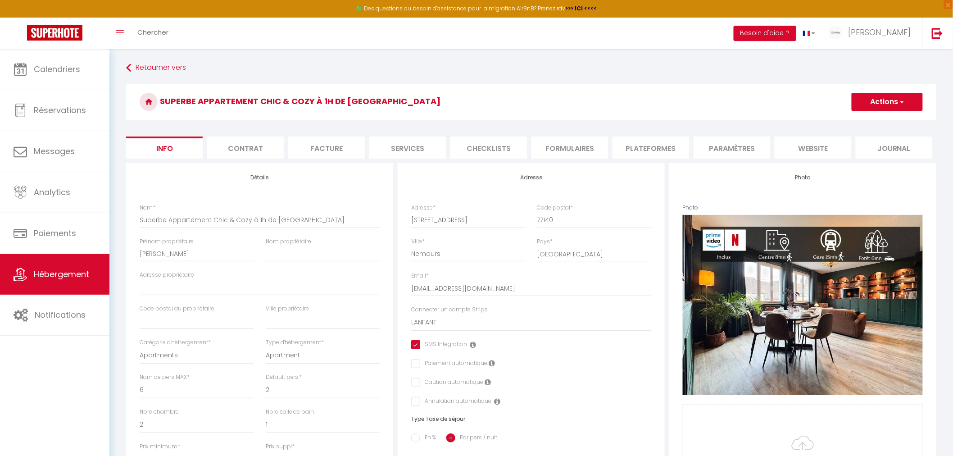
click at [647, 151] on li "Plateformes" at bounding box center [651, 147] width 77 height 22
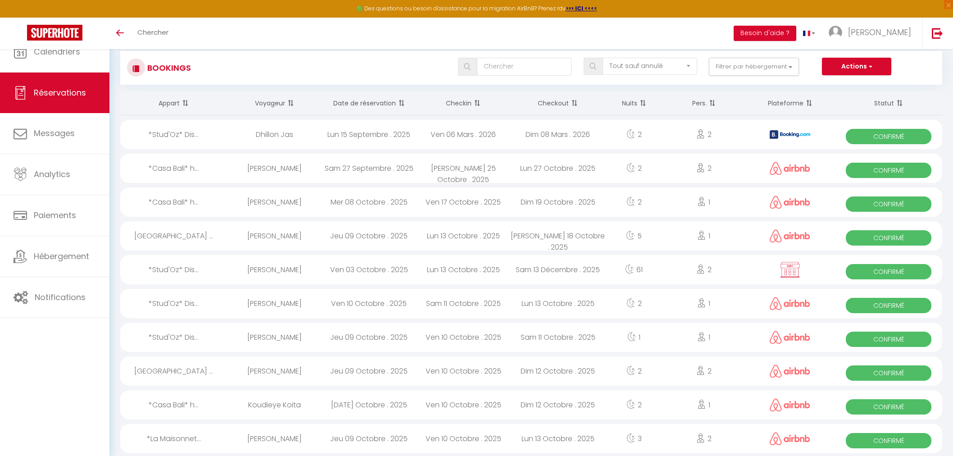
select select "not_cancelled"
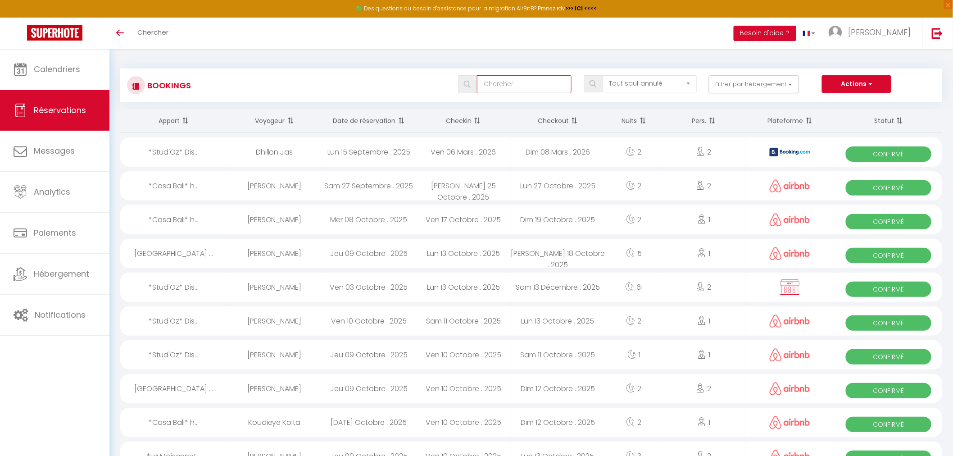
click at [501, 79] on input "text" at bounding box center [524, 84] width 95 height 18
paste input "6884343"
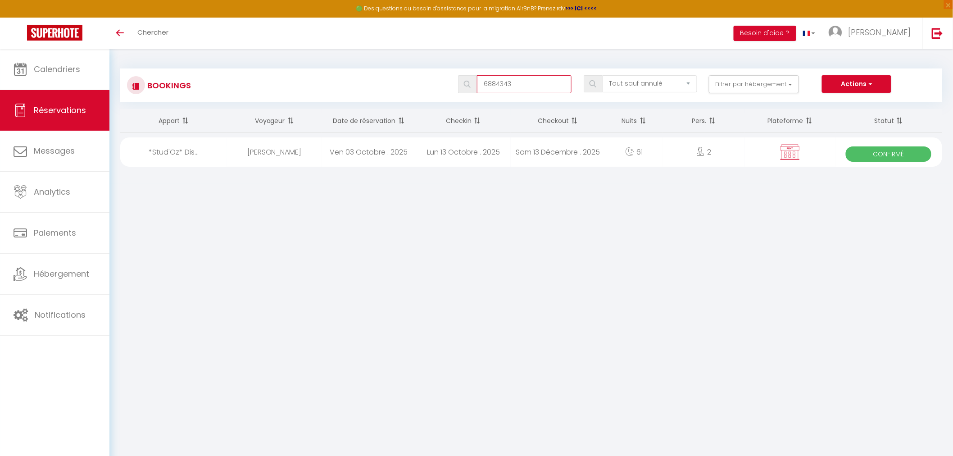
type input "6884343"
click at [318, 158] on div "[PERSON_NAME]" at bounding box center [274, 151] width 95 height 29
select select "OK"
select select "0"
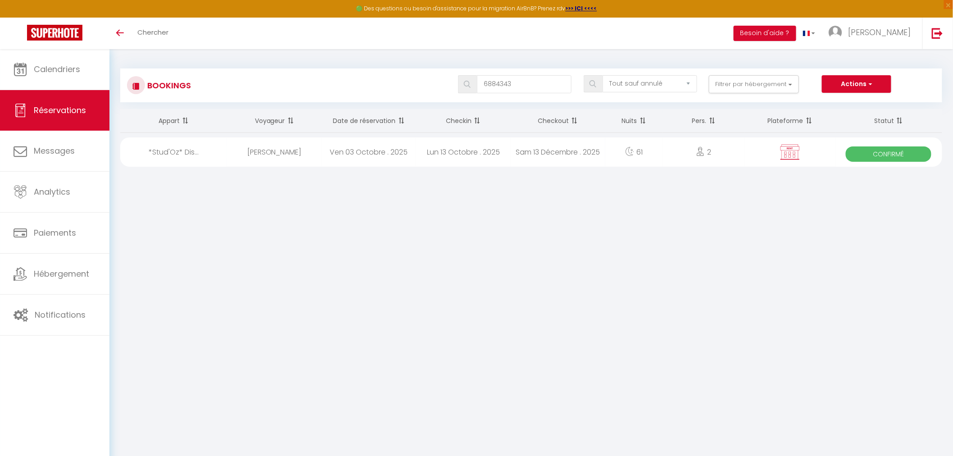
select select "0"
select select "1"
select select
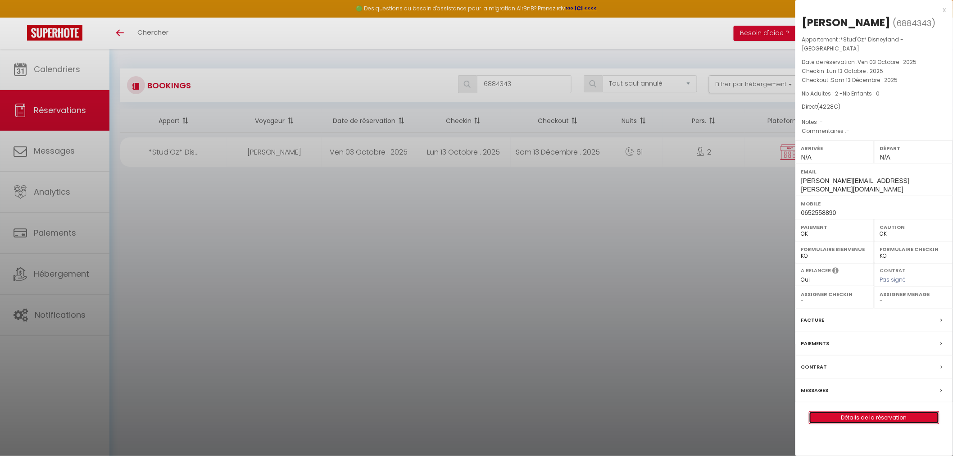
click at [832, 412] on link "Détails de la réservation" at bounding box center [875, 418] width 130 height 12
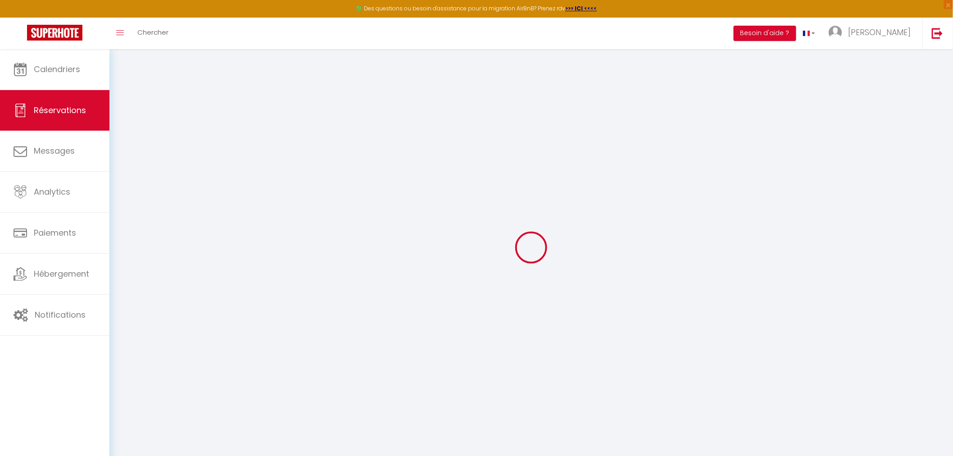
type input "angie"
type input "piera"
type input "Angie.Piera@twentytwenty.tv"
type input "0652558890"
type input "2 College Square Anchor Road BS1 5UE Bristol"
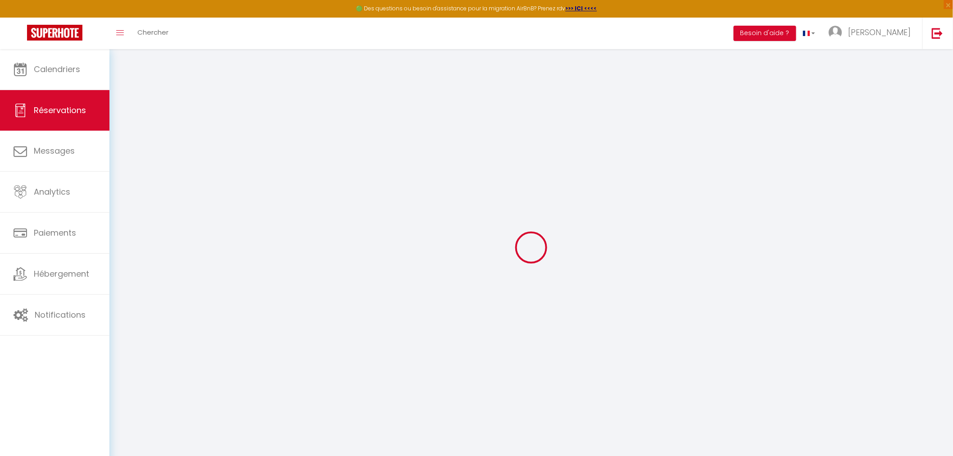
select select "GB"
select select "62242"
select select "1"
type input "Lun 13 Octobre 2025"
select select
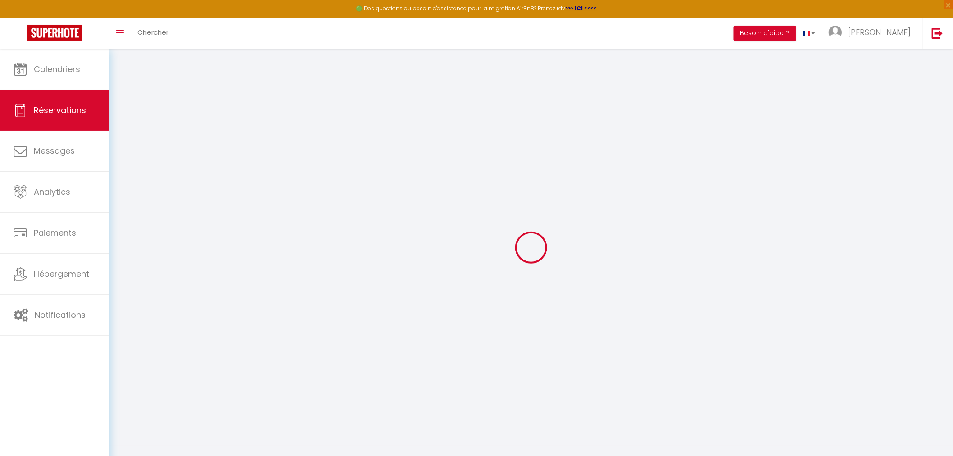
type input "Sam 13 Décembre 2025"
select select
type input "2"
select select "12"
select select
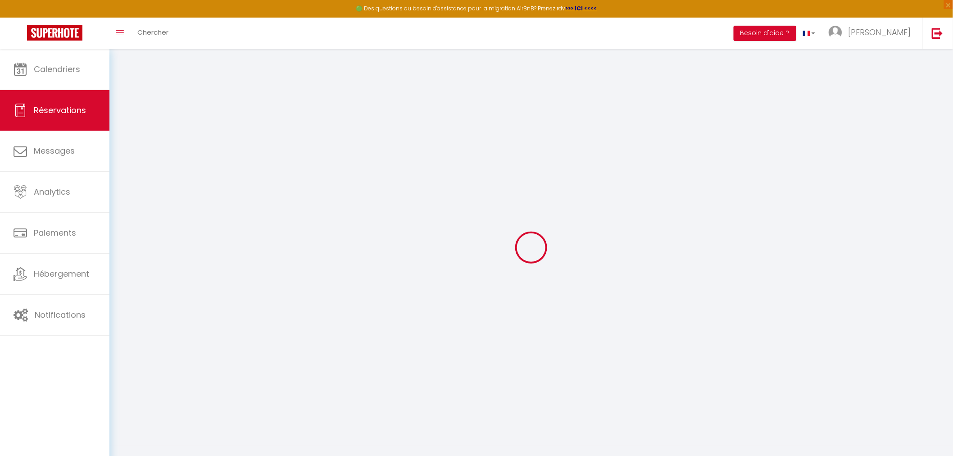
type input "4228"
checkbox input "false"
type input "0"
type input "30"
type input "0"
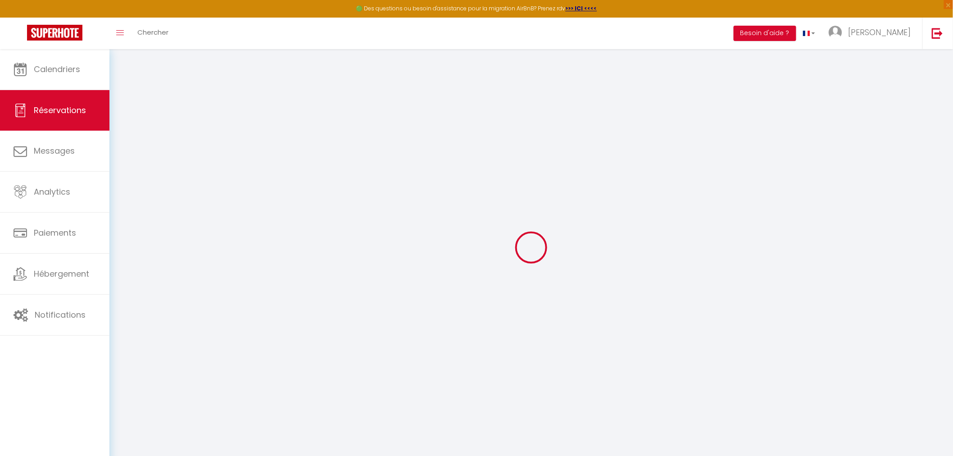
type input "0"
select select
select select "15"
checkbox input "false"
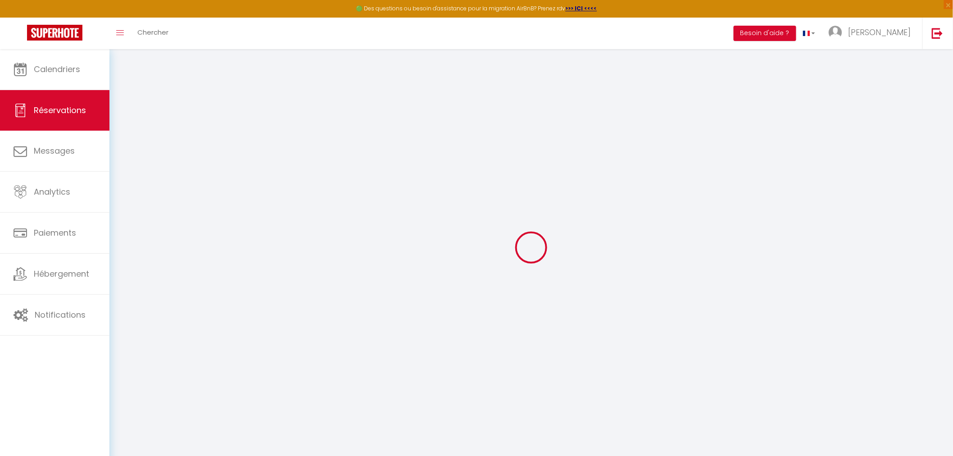
select select
checkbox input "false"
select select
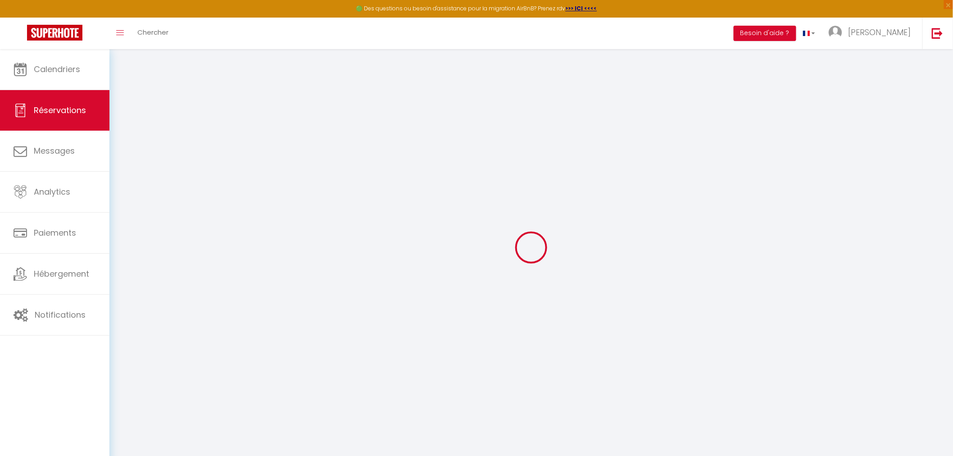
checkbox input "false"
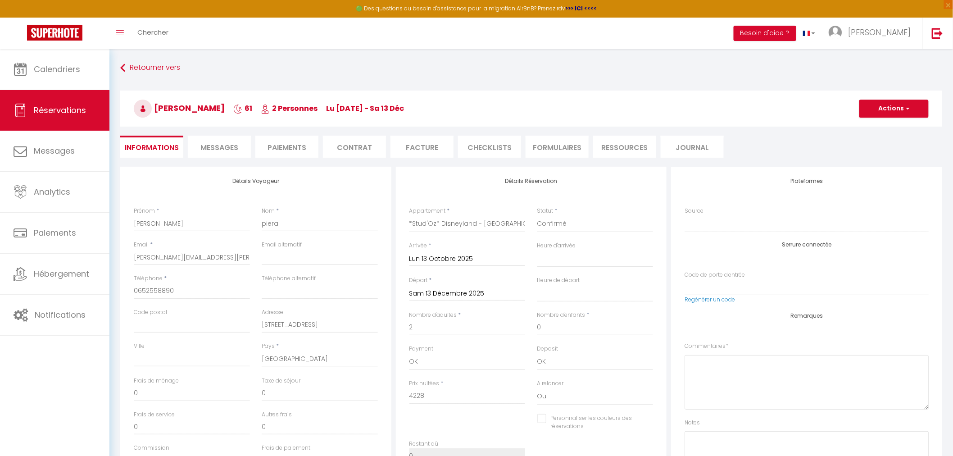
select select
checkbox input "false"
select select
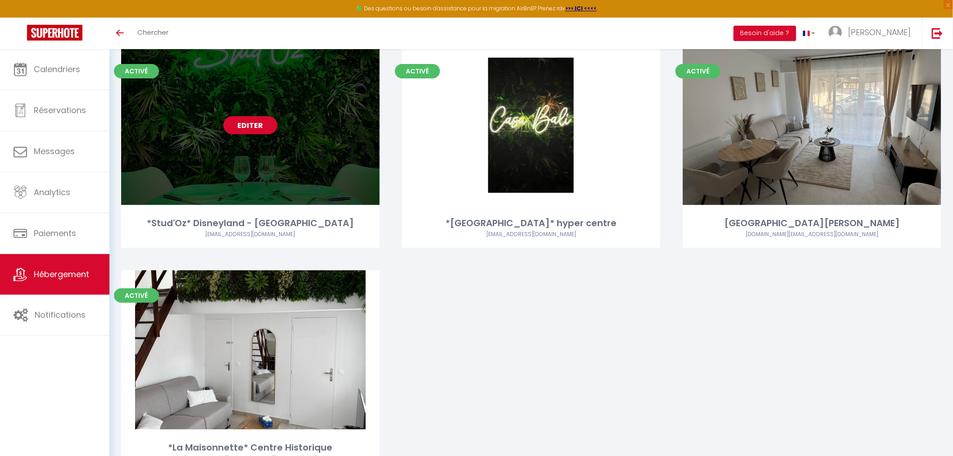
scroll to position [69, 0]
click at [260, 125] on link "Editer" at bounding box center [250, 126] width 54 height 18
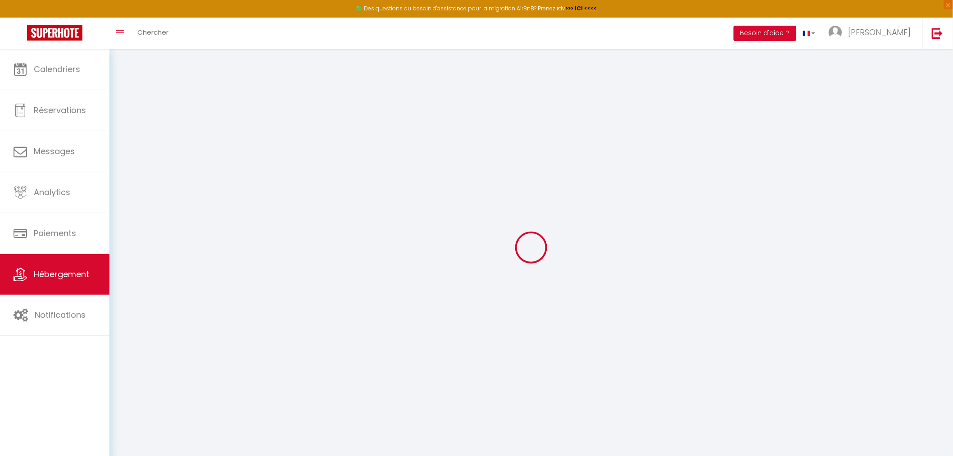
select select "IgloohomeV2"
type input "[EMAIL_ADDRESS][DOMAIN_NAME]"
checkbox input "true"
select select "2"
checkbox input "true"
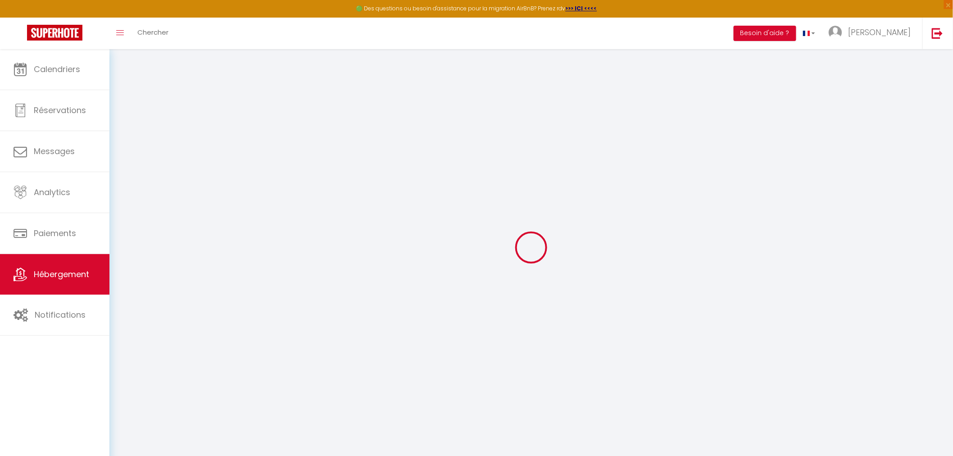
select select
checkbox input "false"
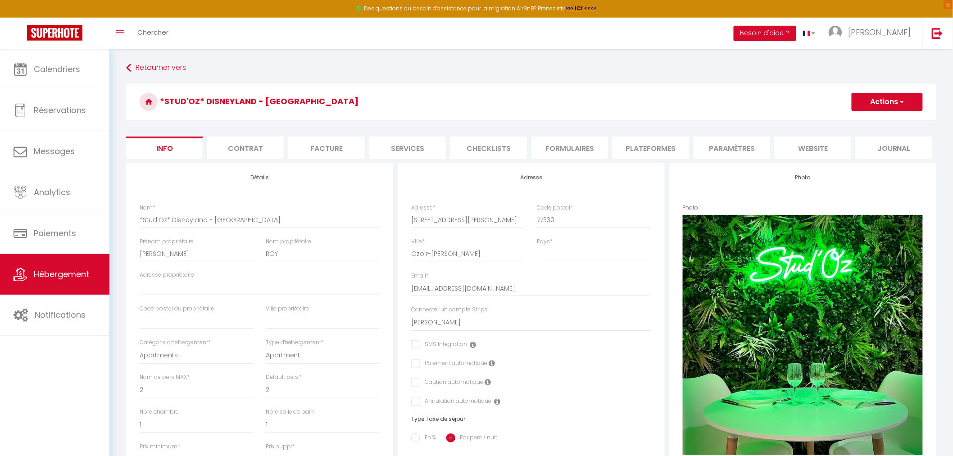
click at [433, 150] on li "Services" at bounding box center [407, 147] width 77 height 22
checkbox input "true"
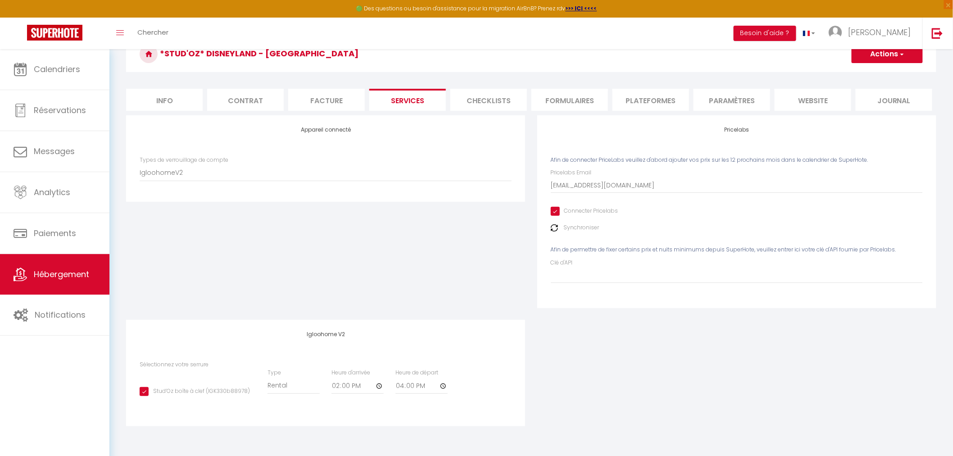
scroll to position [49, 0]
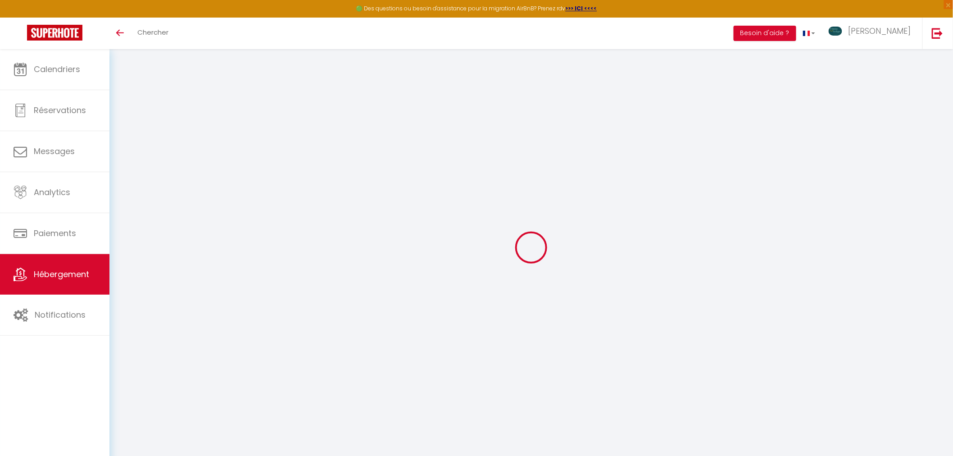
select select "+ 20 %"
select select "+ 18 %"
select select "+ 5 %"
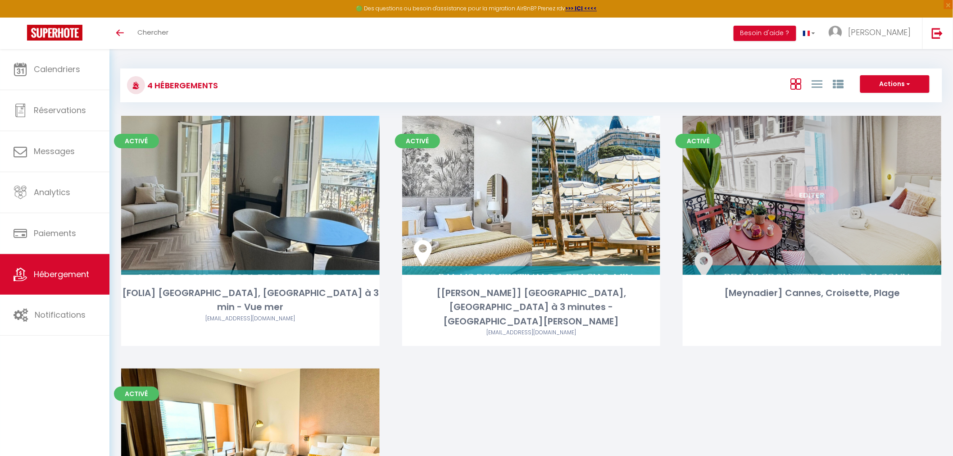
click at [810, 196] on link "Editer" at bounding box center [812, 195] width 54 height 18
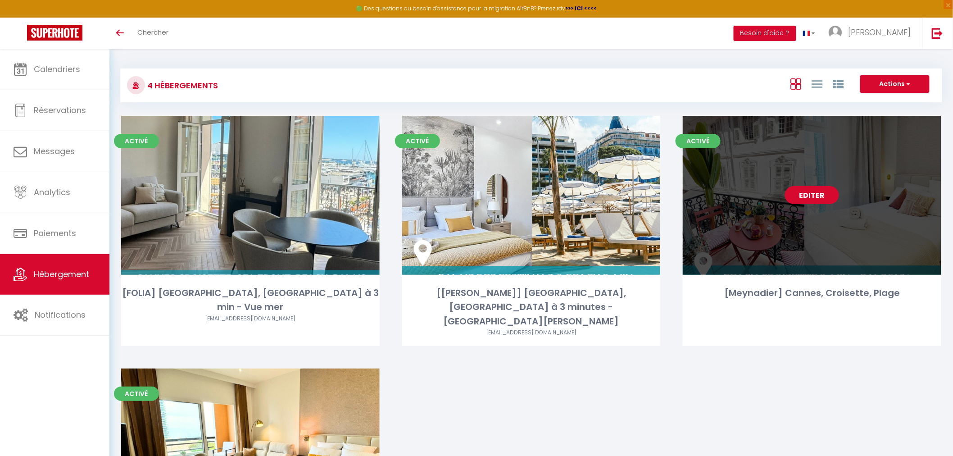
click at [810, 196] on link "Editer" at bounding box center [812, 195] width 54 height 18
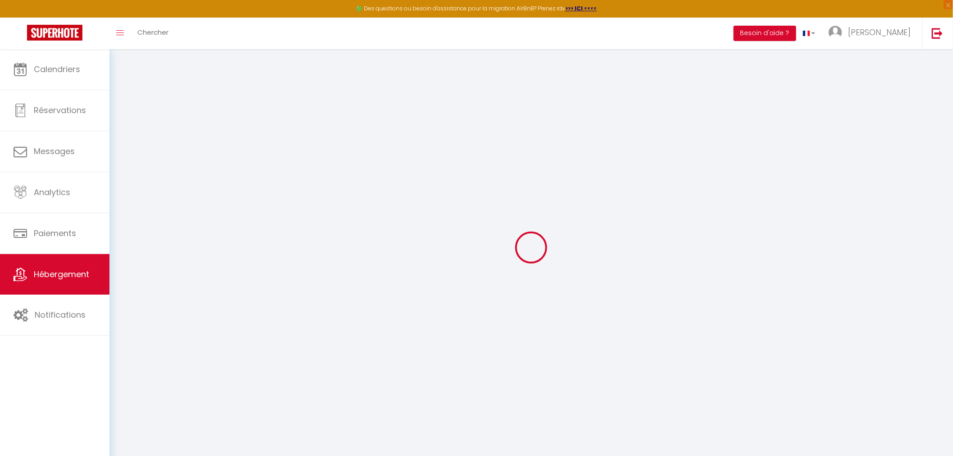
select select "+ 23 %"
select select "+ 31 %"
select select "+ 8 %"
select select "+ 15 %"
select select
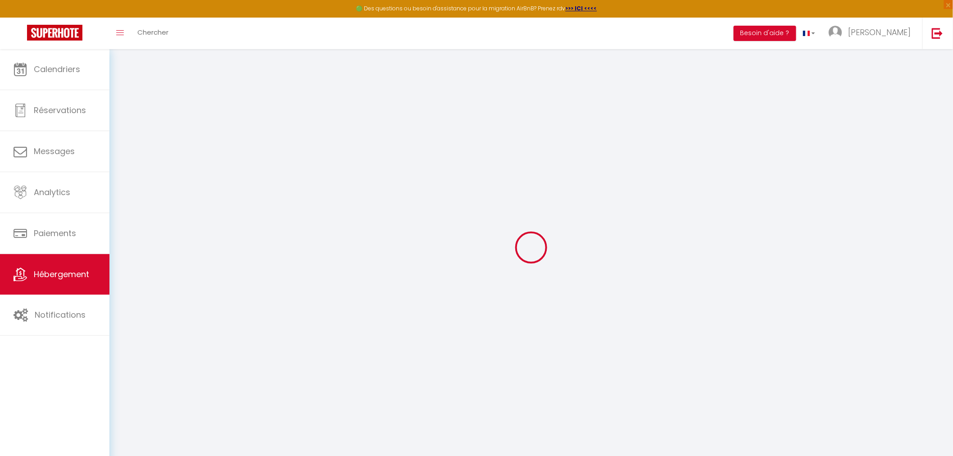
checkbox input "false"
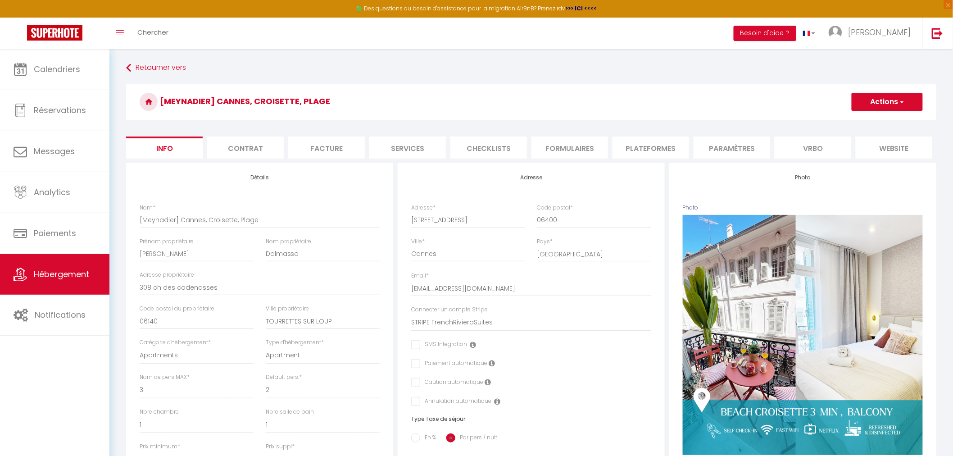
drag, startPoint x: 678, startPoint y: 146, endPoint x: 717, endPoint y: 145, distance: 39.2
click at [678, 146] on li "Plateformes" at bounding box center [651, 147] width 77 height 22
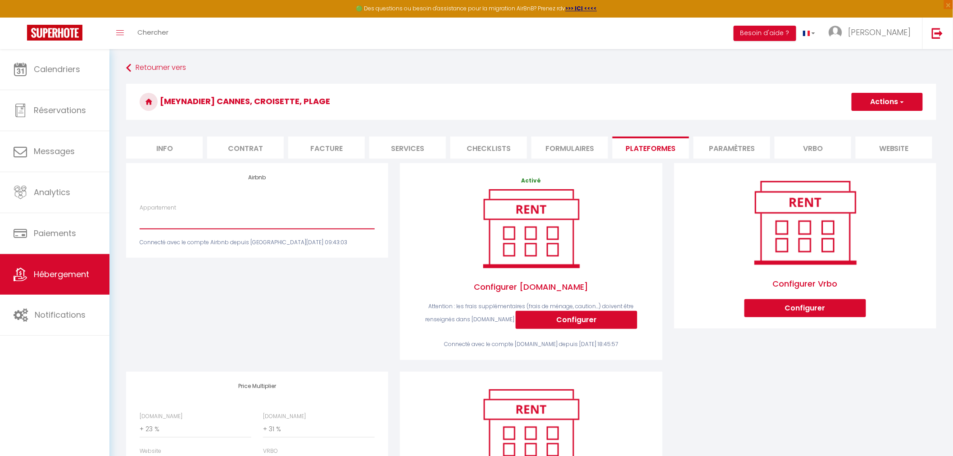
click at [250, 224] on select "Meynadier · Luxury Suite ~ Balcony ~1 min Croisette & Palais - [EMAIL_ADDRESS][…" at bounding box center [257, 220] width 235 height 17
select select "4764-1347831001313428765"
click at [140, 219] on select "Meynadier · Luxury Suite ~ Balcony ~1 min Croisette & Palais - [EMAIL_ADDRESS][…" at bounding box center [257, 220] width 235 height 17
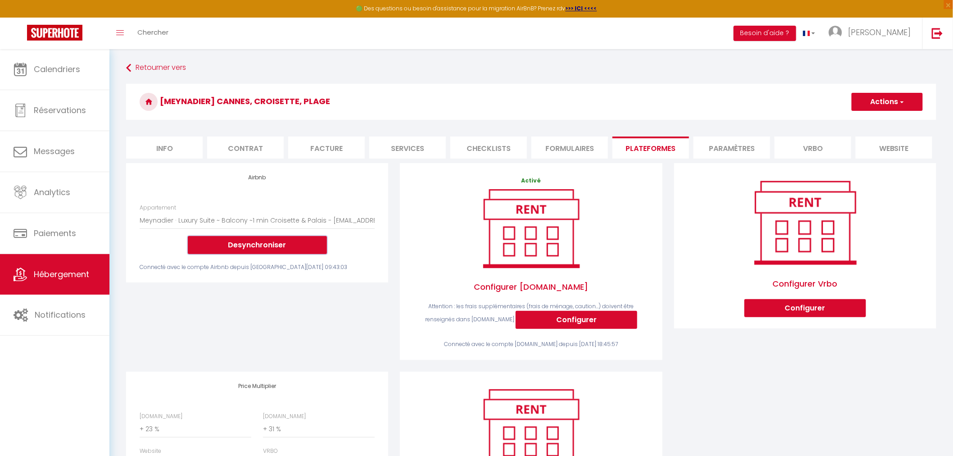
click at [263, 251] on button "Desynchroniser" at bounding box center [257, 245] width 139 height 18
click at [281, 253] on button "Desynchroniser" at bounding box center [257, 245] width 139 height 18
click at [871, 100] on button "Actions" at bounding box center [887, 102] width 71 height 18
click at [862, 117] on link "Enregistrer" at bounding box center [886, 122] width 71 height 12
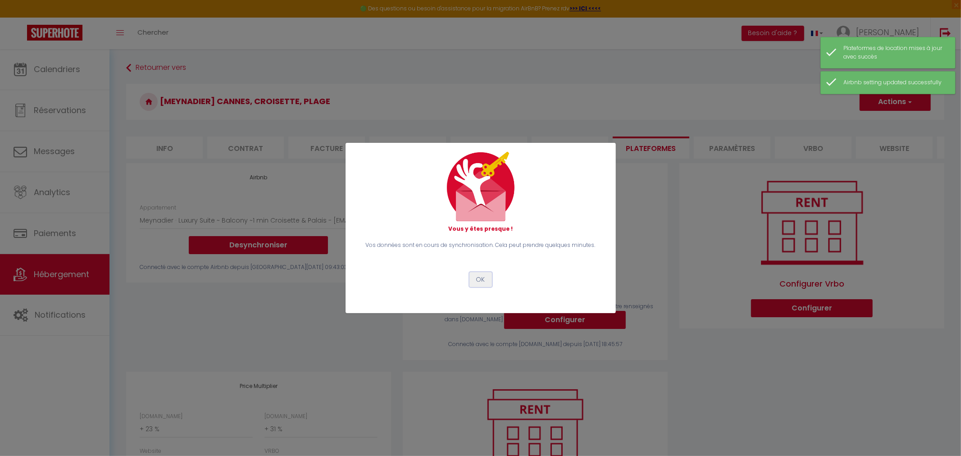
click at [472, 277] on button "OK" at bounding box center [480, 279] width 23 height 15
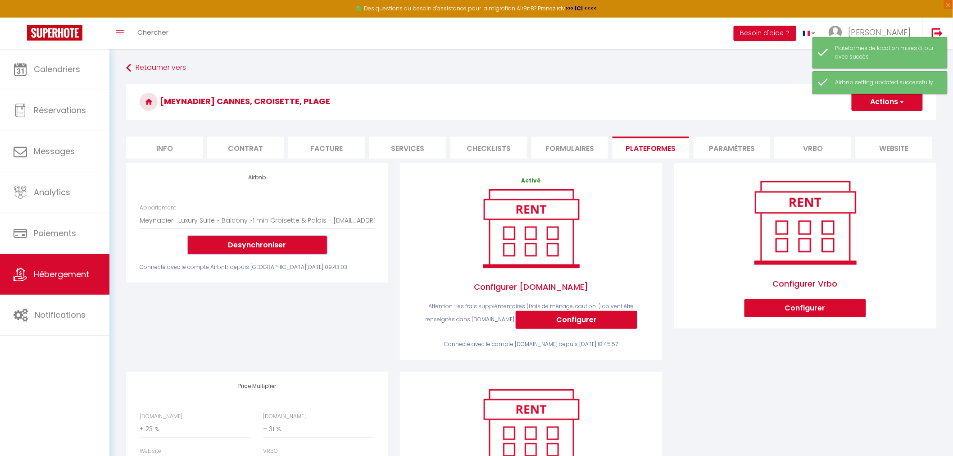
click at [273, 254] on button "Desynchroniser" at bounding box center [257, 245] width 139 height 18
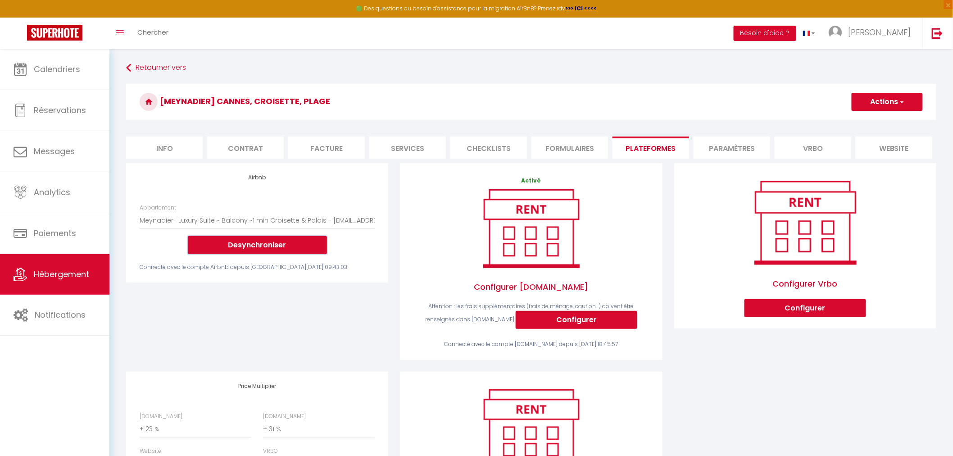
click at [284, 250] on button "Desynchroniser" at bounding box center [257, 245] width 139 height 18
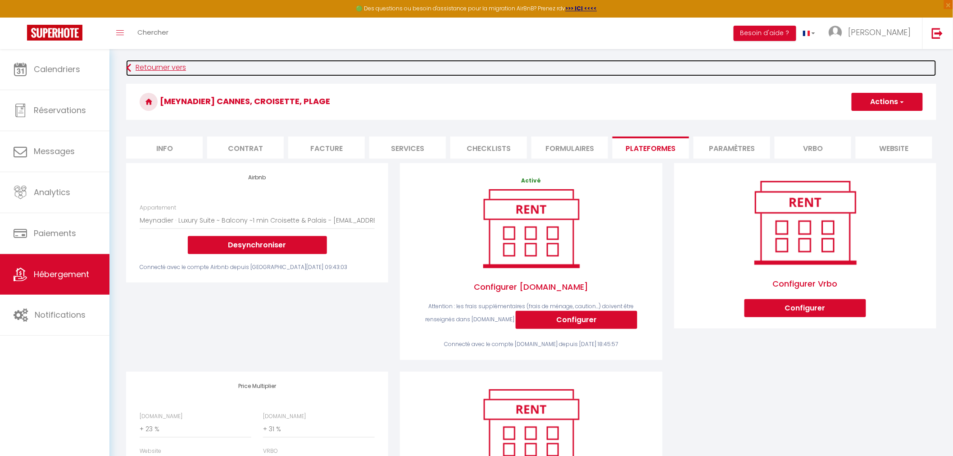
drag, startPoint x: 356, startPoint y: 68, endPoint x: 316, endPoint y: 70, distance: 40.2
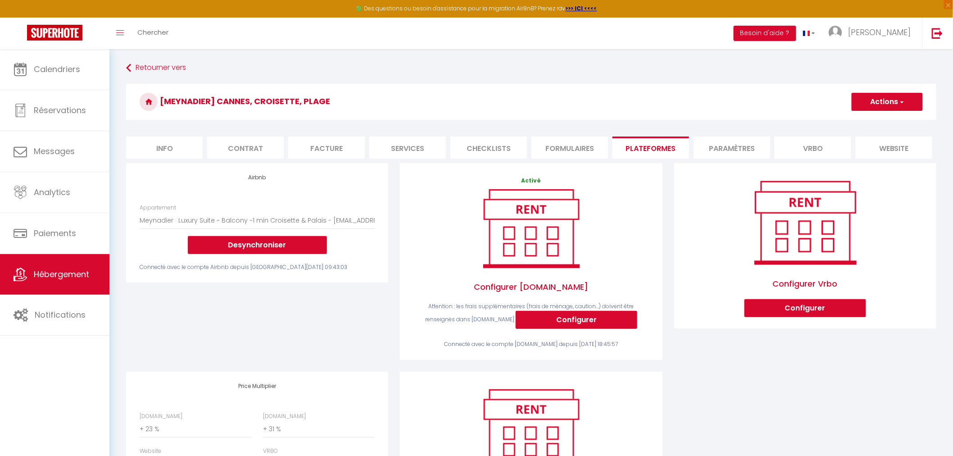
drag, startPoint x: 316, startPoint y: 70, endPoint x: 317, endPoint y: 28, distance: 42.4
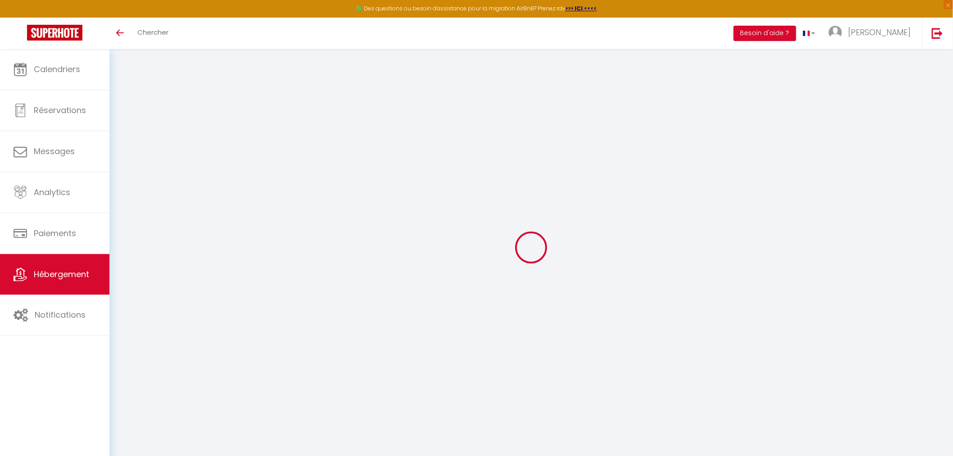
select select "+ 23 %"
select select "+ 31 %"
select select "+ 8 %"
select select "+ 15 %"
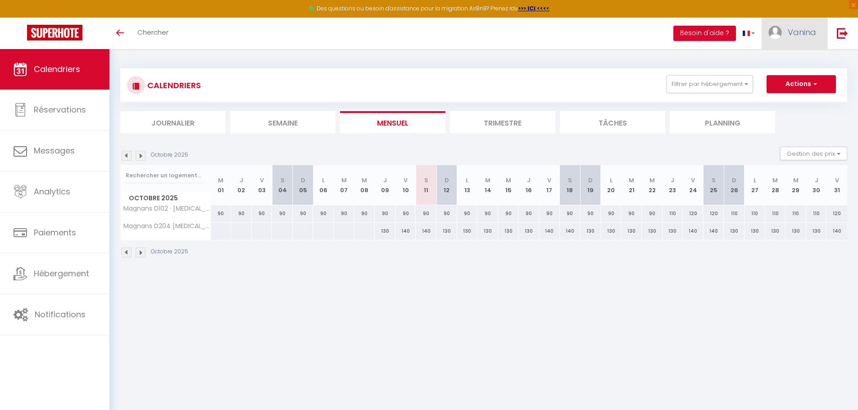
drag, startPoint x: 774, startPoint y: 40, endPoint x: 778, endPoint y: 39, distance: 4.6
click at [774, 40] on link "Vanina" at bounding box center [795, 34] width 66 height 32
click at [804, 57] on link "Paramètres" at bounding box center [791, 62] width 67 height 15
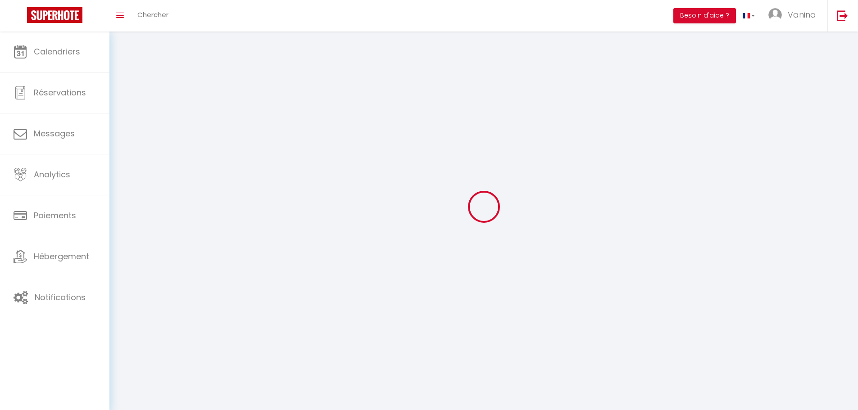
type input "Gr0UXlQV4tqTep9TJvxl3oHxy"
type input "OzYPoAy5zohycdQKK4SaUwLxX"
type input "[URL][DOMAIN_NAME]"
select select "28"
select select "fr"
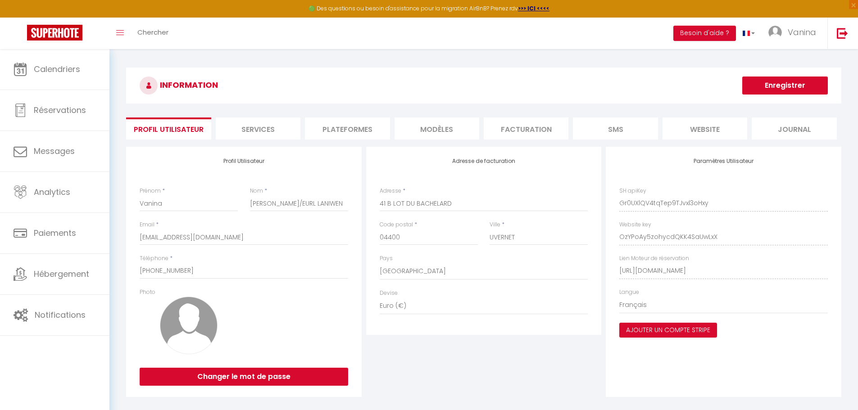
click at [344, 130] on li "Plateformes" at bounding box center [347, 129] width 85 height 22
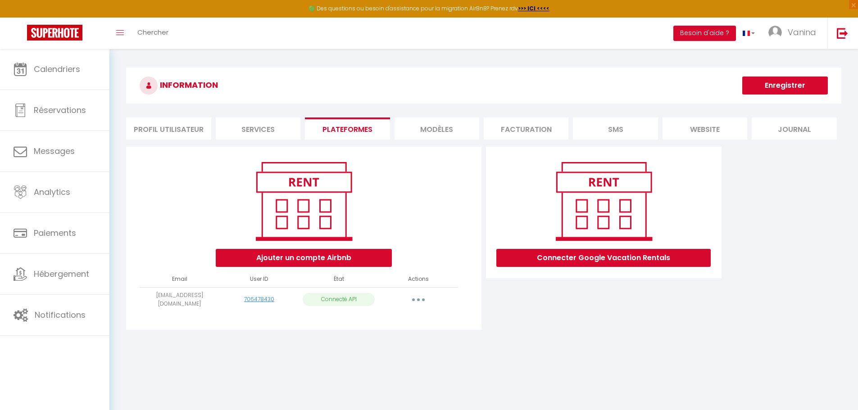
click at [419, 303] on button "button" at bounding box center [418, 300] width 25 height 14
click at [405, 321] on link "Importer les appartements" at bounding box center [379, 320] width 100 height 15
select select
select select "78498"
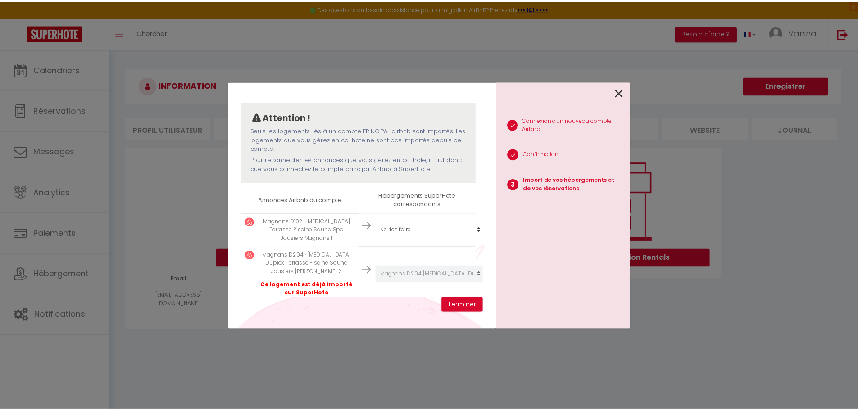
scroll to position [67, 0]
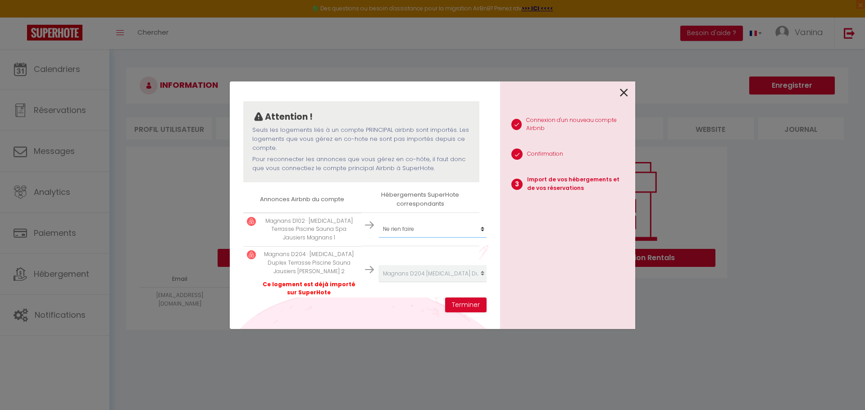
click at [410, 224] on select "Créer un nouvel hébergement Ne rien faire Magnans D102 · [MEDICAL_DATA] Terrass…" at bounding box center [433, 229] width 111 height 17
select select "77073"
click at [378, 221] on select "Créer un nouvel hébergement Ne rien faire Magnans D102 · [MEDICAL_DATA] Terrass…" at bounding box center [433, 229] width 111 height 17
click at [472, 305] on button "Terminer" at bounding box center [465, 305] width 41 height 15
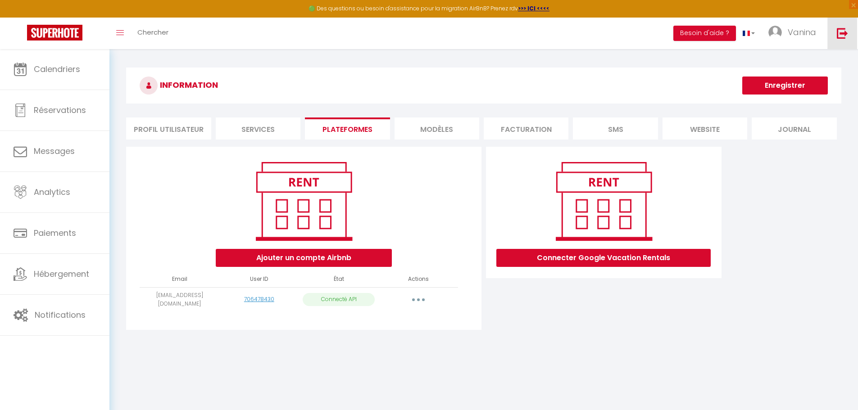
click at [852, 33] on link at bounding box center [843, 34] width 30 height 32
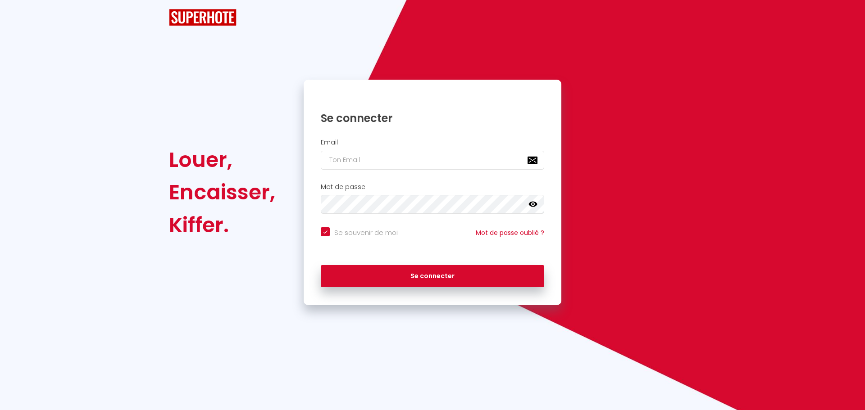
checkbox input "true"
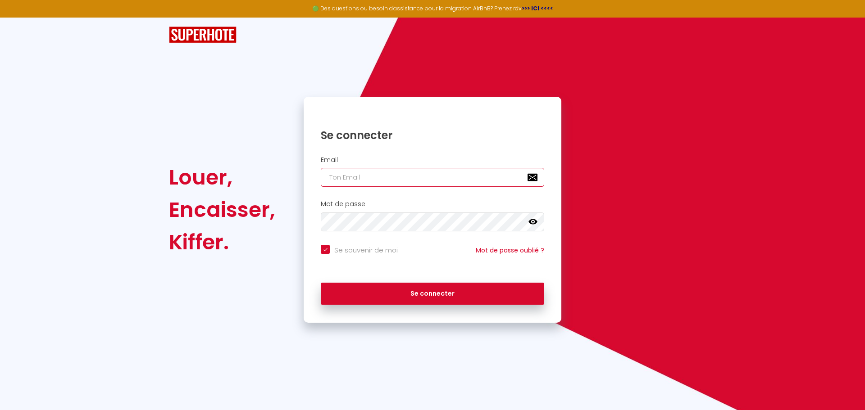
type input "[PERSON_NAME][EMAIL_ADDRESS][PERSON_NAME][DOMAIN_NAME]"
checkbox input "true"
drag, startPoint x: 444, startPoint y: 179, endPoint x: 243, endPoint y: 173, distance: 201.0
click at [259, 173] on div "Louer, Encaisser, [PERSON_NAME]. Se connecter Email [PERSON_NAME][EMAIL_ADDRESS…" at bounding box center [432, 210] width 539 height 226
paste input "[EMAIL_ADDRESS][DOMAIN_NAME]"
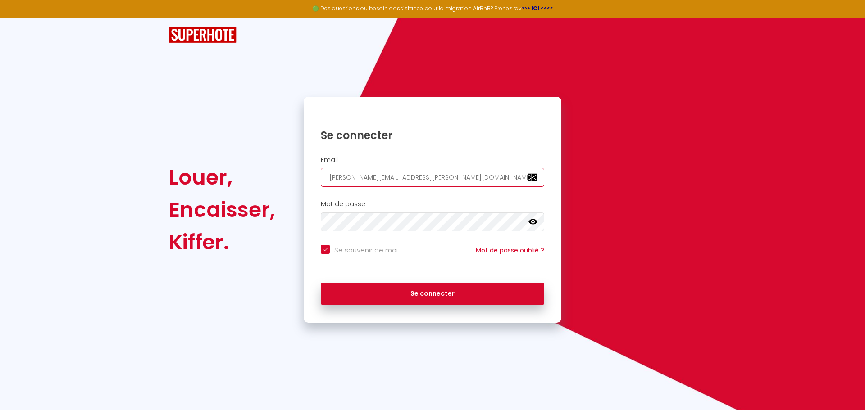
type input "[EMAIL_ADDRESS][DOMAIN_NAME]"
checkbox input "true"
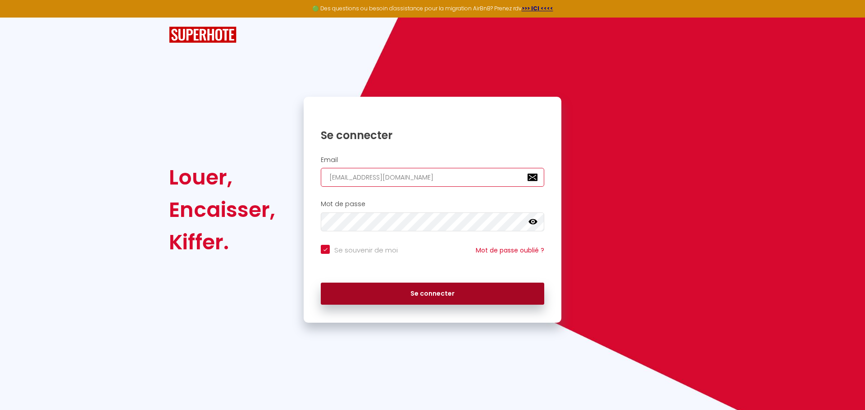
type input "[EMAIL_ADDRESS][DOMAIN_NAME]"
click at [358, 298] on button "Se connecter" at bounding box center [432, 294] width 223 height 23
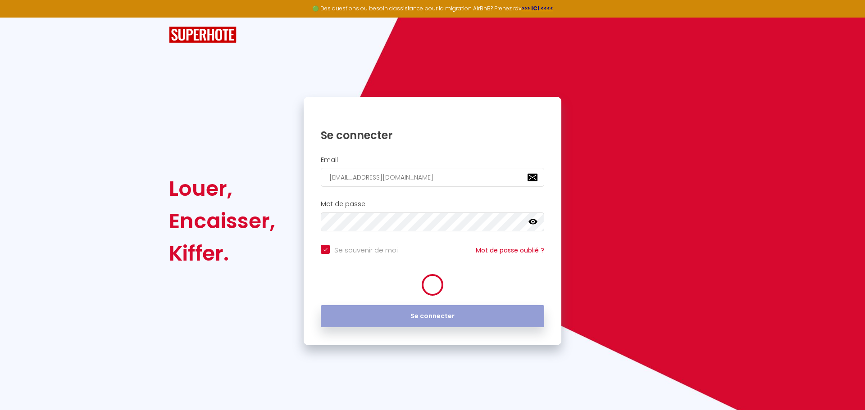
checkbox input "true"
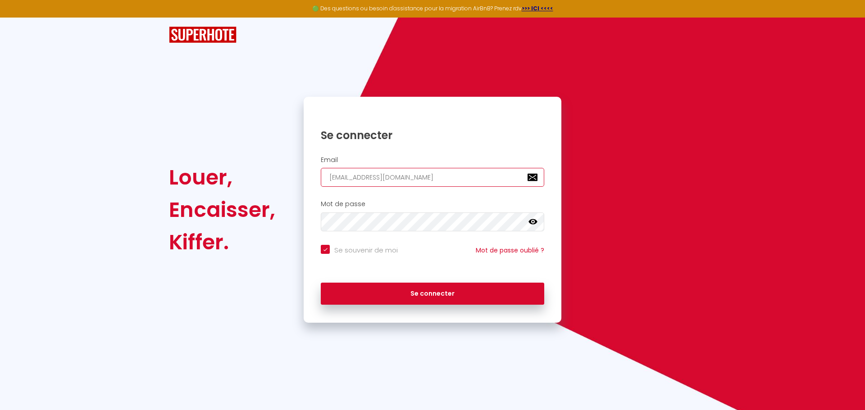
drag, startPoint x: 446, startPoint y: 177, endPoint x: 269, endPoint y: 182, distance: 176.7
click at [275, 182] on div "Louer, Encaisser, [PERSON_NAME]. Se connecter Email [EMAIL_ADDRESS][DOMAIN_NAME…" at bounding box center [432, 210] width 539 height 226
paste input "ntact@lanuitdor"
type input "[EMAIL_ADDRESS][DOMAIN_NAME]"
checkbox input "true"
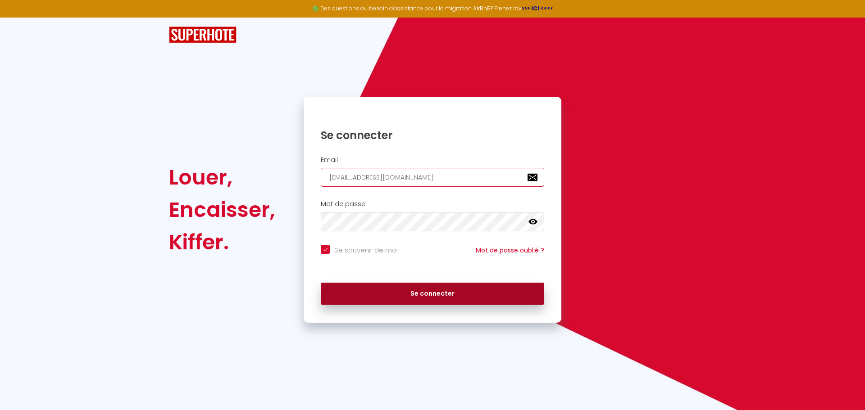
type input "[EMAIL_ADDRESS][DOMAIN_NAME]"
click at [388, 291] on button "Se connecter" at bounding box center [432, 294] width 223 height 23
checkbox input "true"
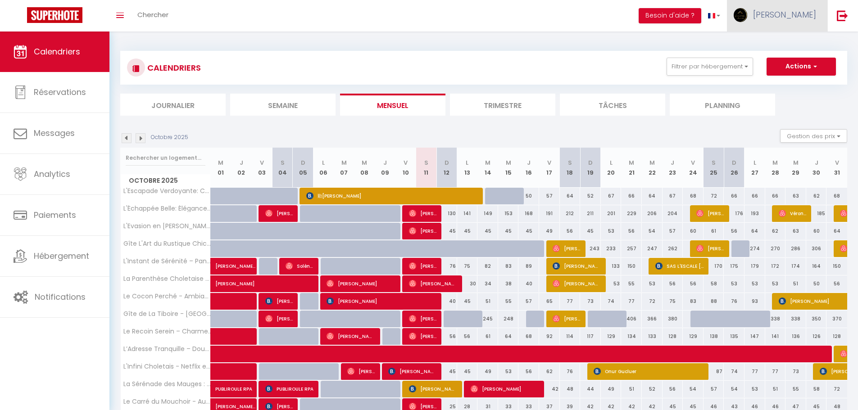
click at [794, 23] on link "[PERSON_NAME]" at bounding box center [777, 16] width 100 height 32
click at [788, 58] on link "Équipe" at bounding box center [791, 61] width 67 height 15
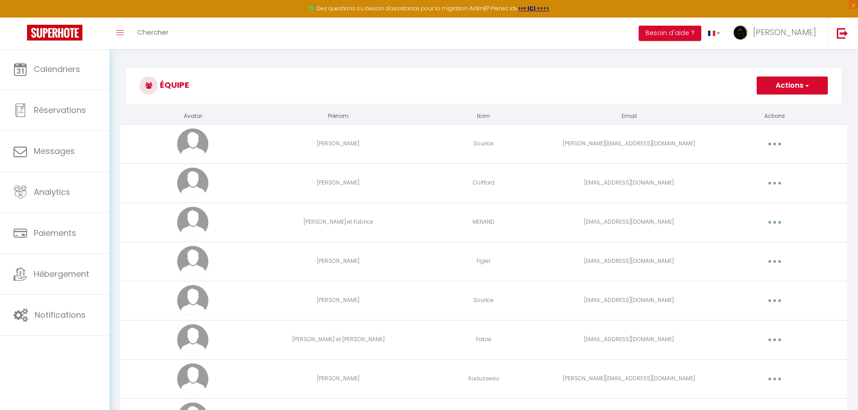
click at [774, 225] on button "button" at bounding box center [774, 222] width 25 height 14
click at [760, 238] on link "Editer" at bounding box center [751, 243] width 67 height 15
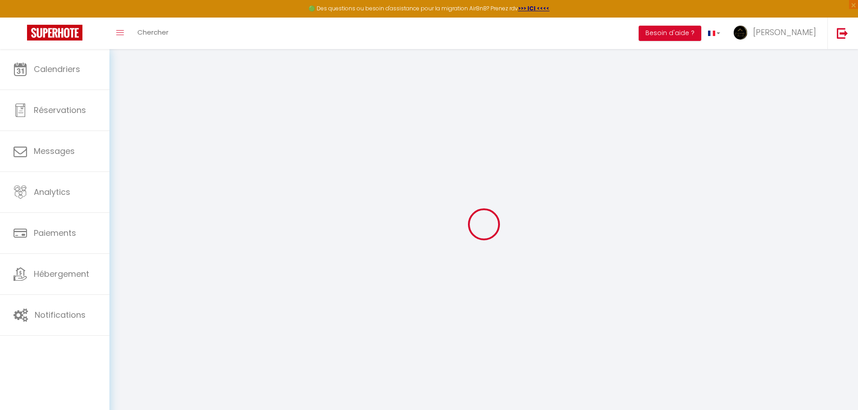
type input "[PERSON_NAME] et Fabrice"
type input "MENAND"
type input "[EMAIL_ADDRESS][DOMAIN_NAME]"
type textarea "[URL][DOMAIN_NAME]"
checkbox input "false"
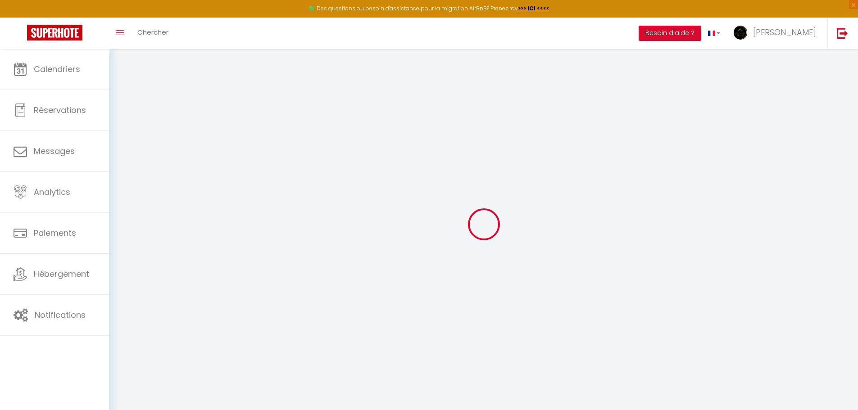
checkbox input "false"
checkbox input "true"
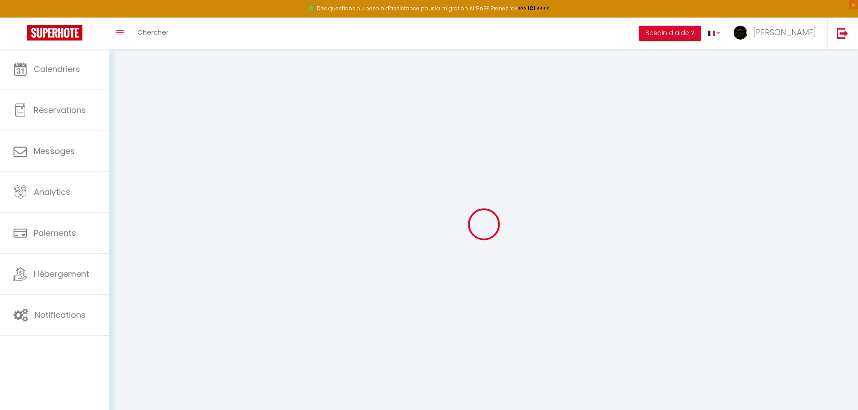
checkbox input "true"
checkbox input "false"
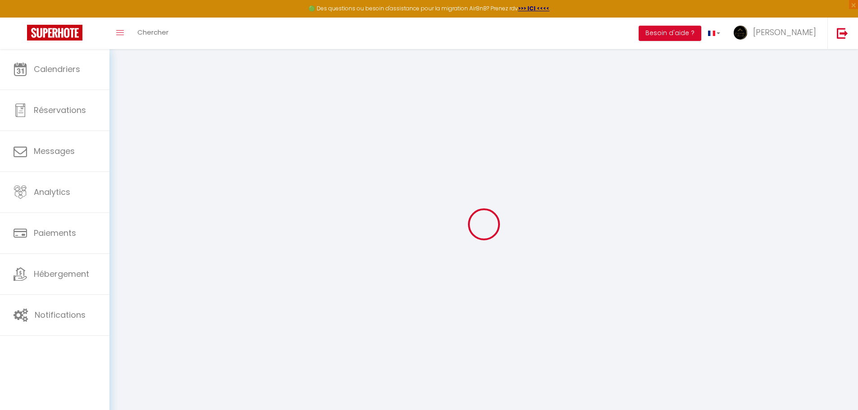
checkbox input "false"
select select
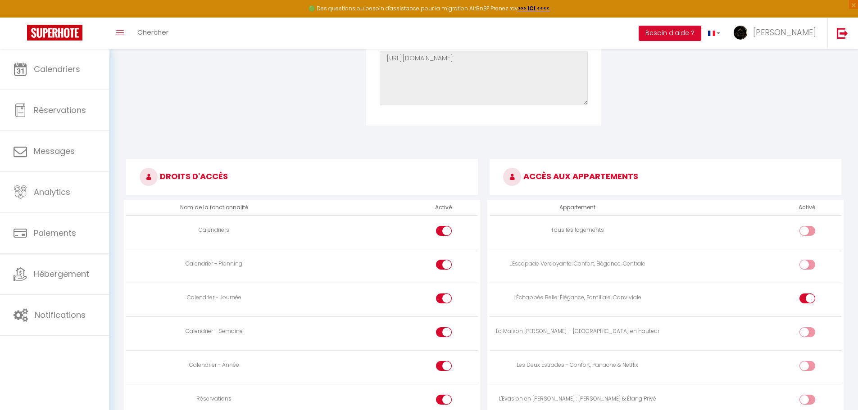
scroll to position [405, 0]
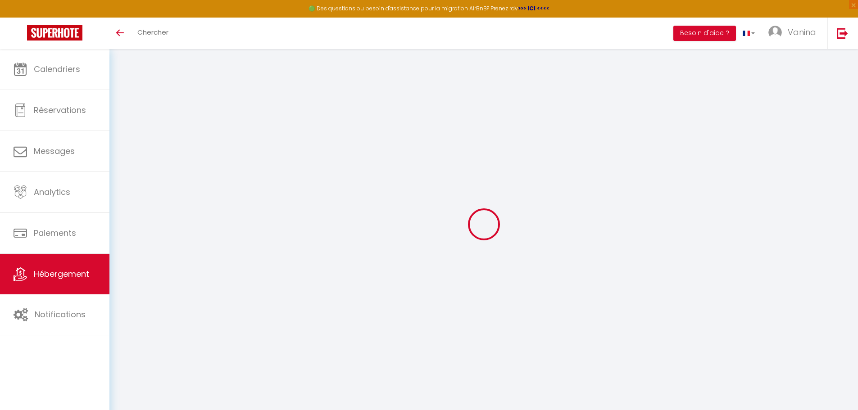
select select "+ 22 %"
select select "+ 21 %"
select select "+ 3 %"
select select "EUR"
select select
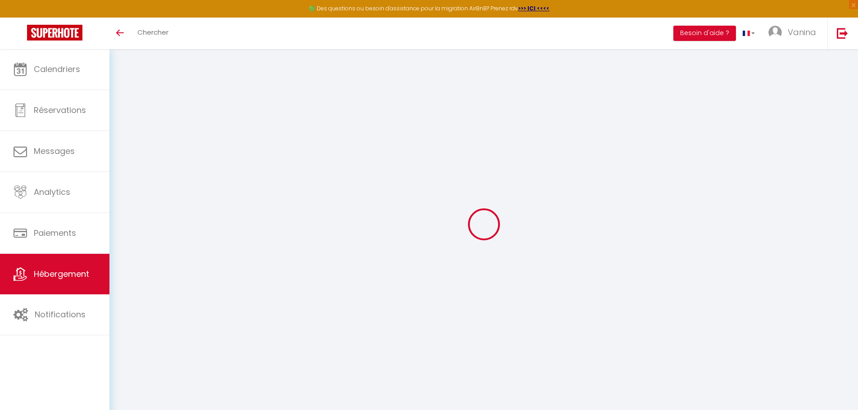
select select "19544-1462266338442648944"
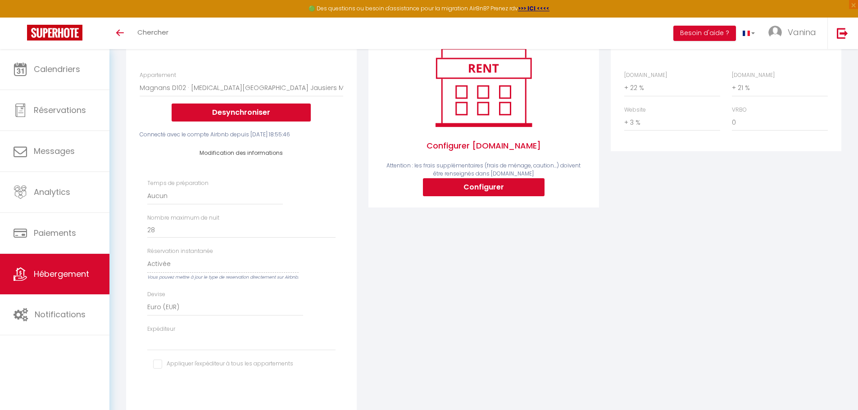
scroll to position [135, 0]
